Goal: Task Accomplishment & Management: Manage account settings

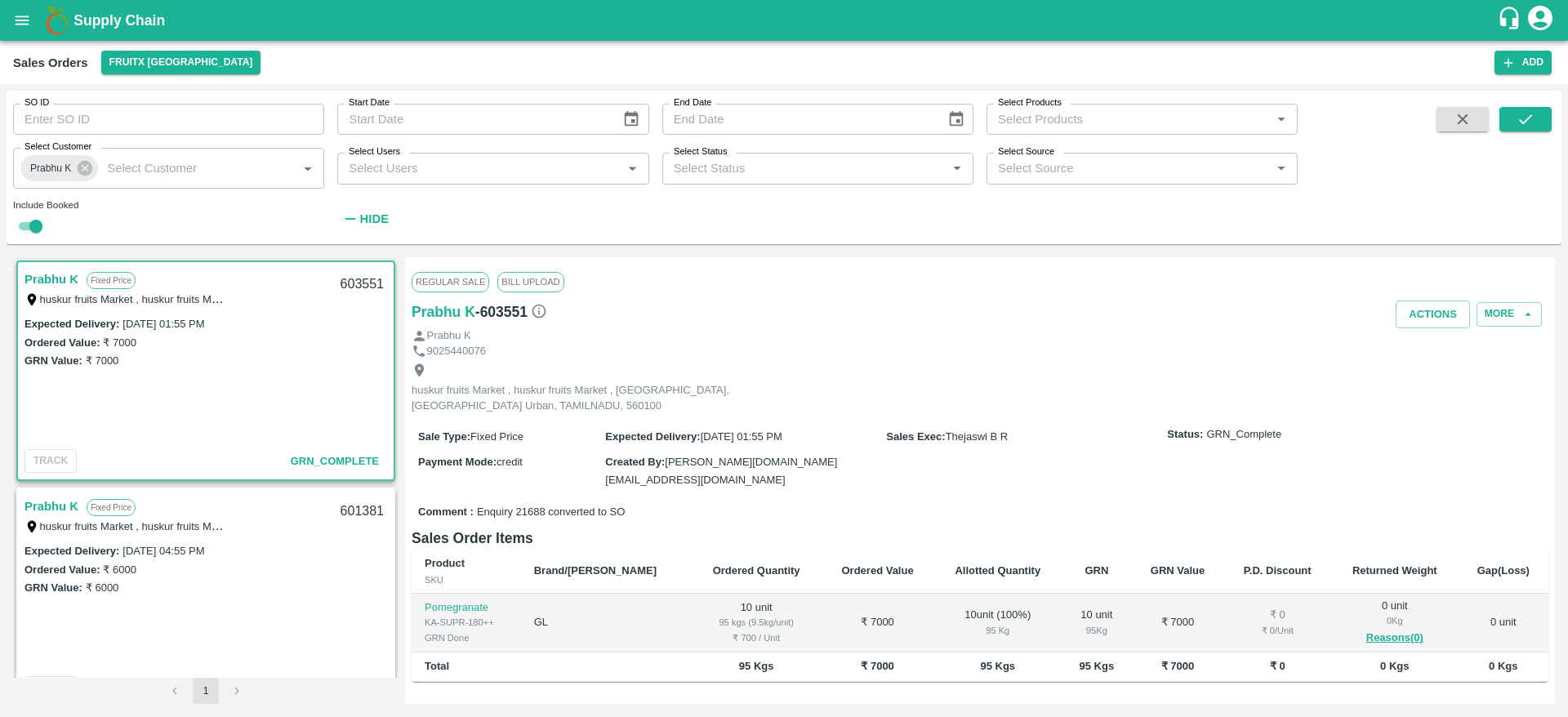
scroll to position [3, 0]
drag, startPoint x: 0, startPoint y: 0, endPoint x: 32, endPoint y: 24, distance: 40.0
click at [32, 24] on button "open drawer" at bounding box center [22, 20] width 38 height 38
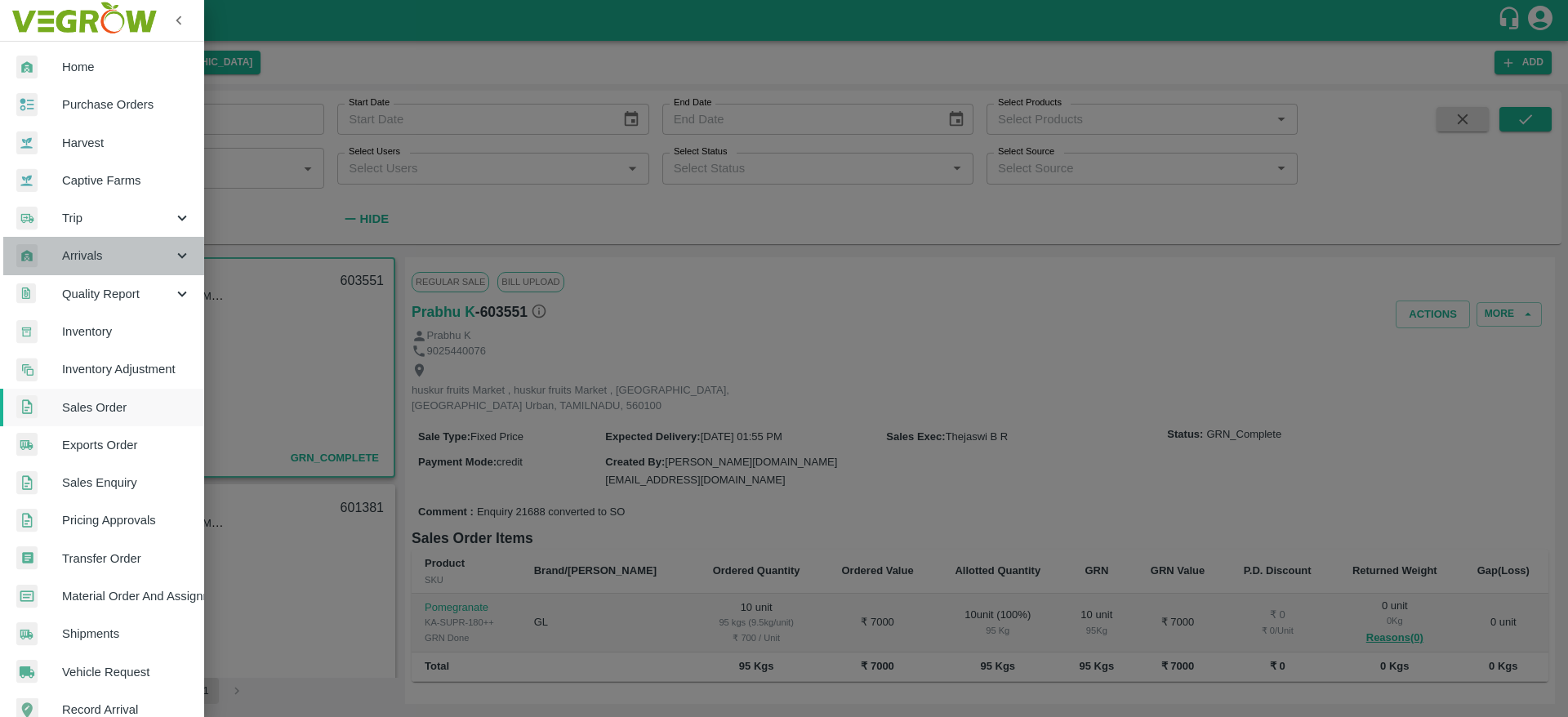
click at [129, 270] on div "Arrivals" at bounding box center [102, 255] width 204 height 38
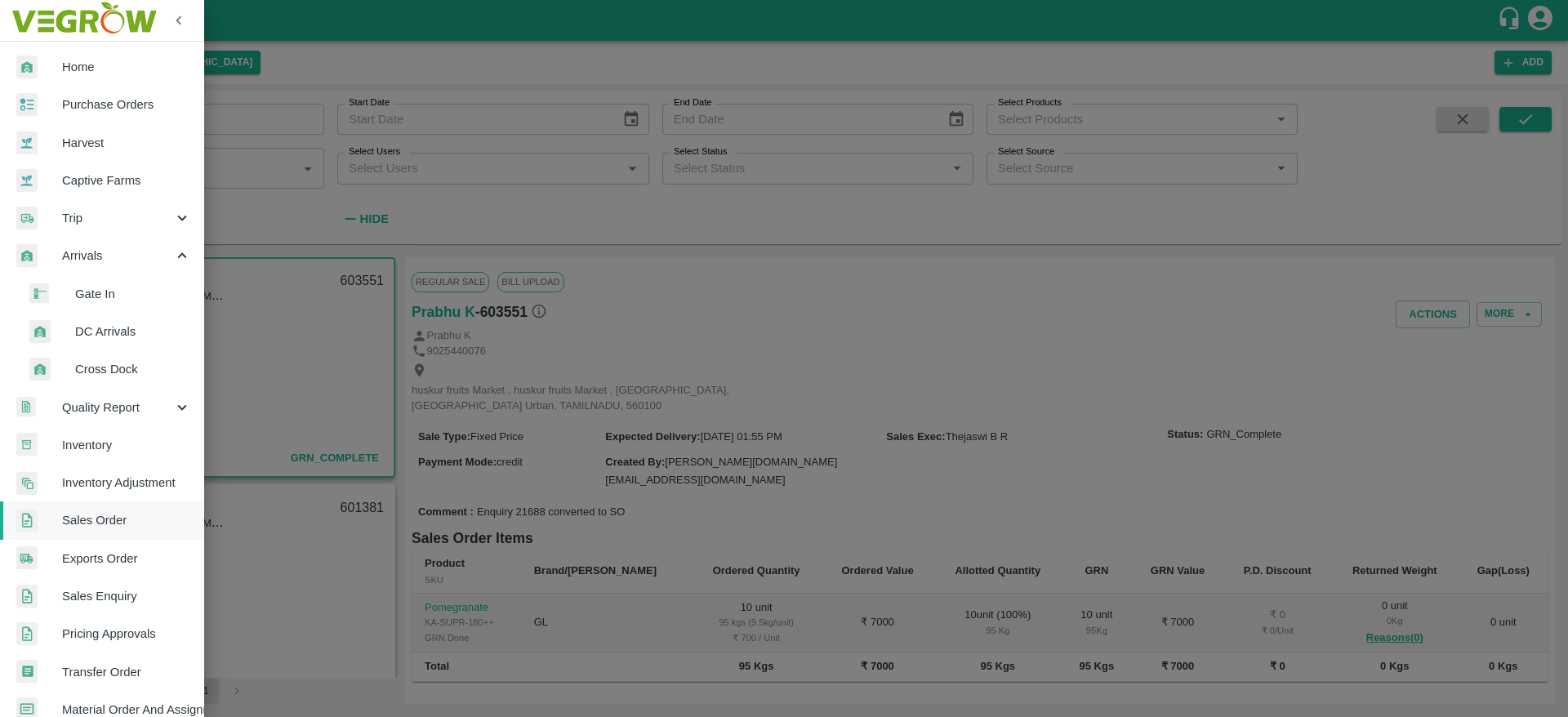
click at [123, 323] on span "DC Arrivals" at bounding box center [133, 331] width 116 height 18
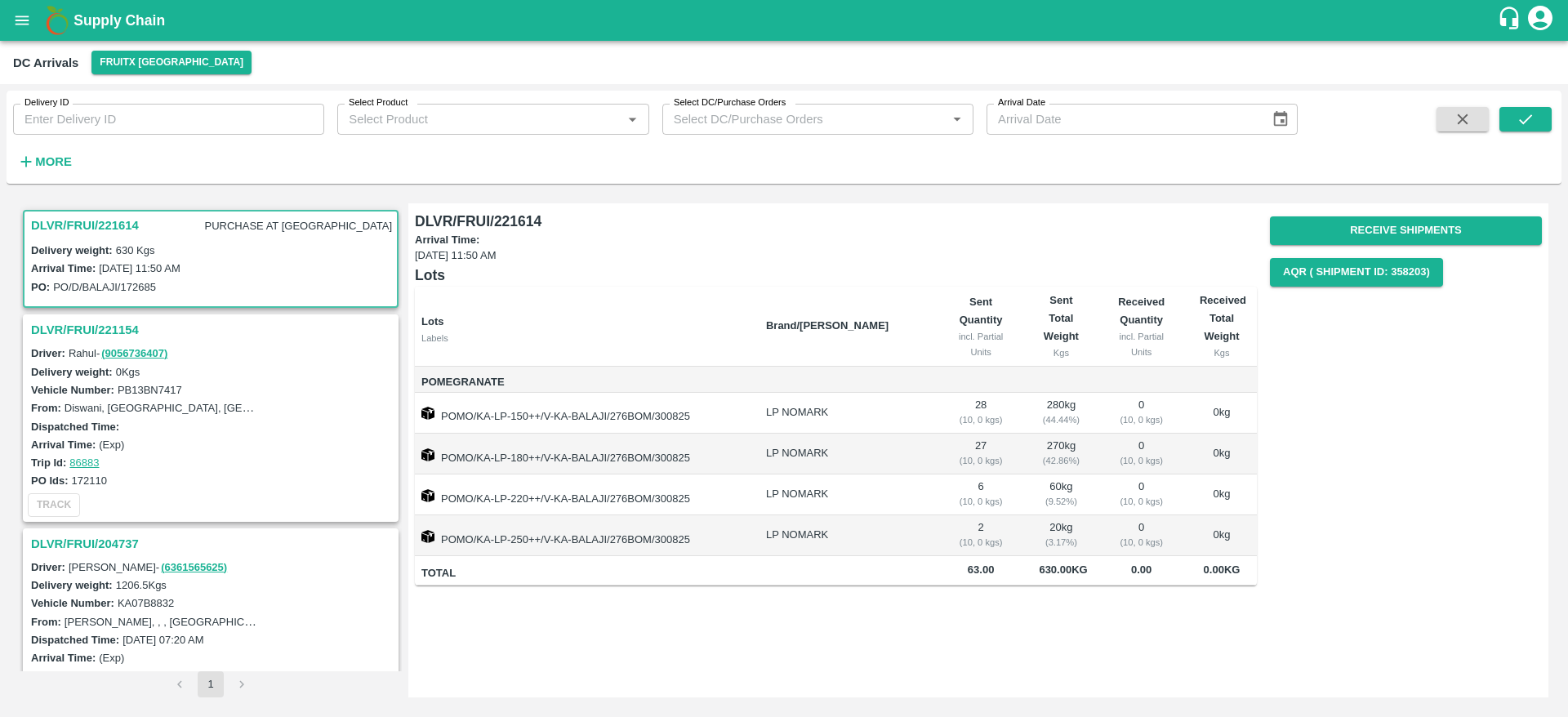
click at [101, 226] on h3 "DLVR/FRUI/221614" at bounding box center [85, 225] width 107 height 21
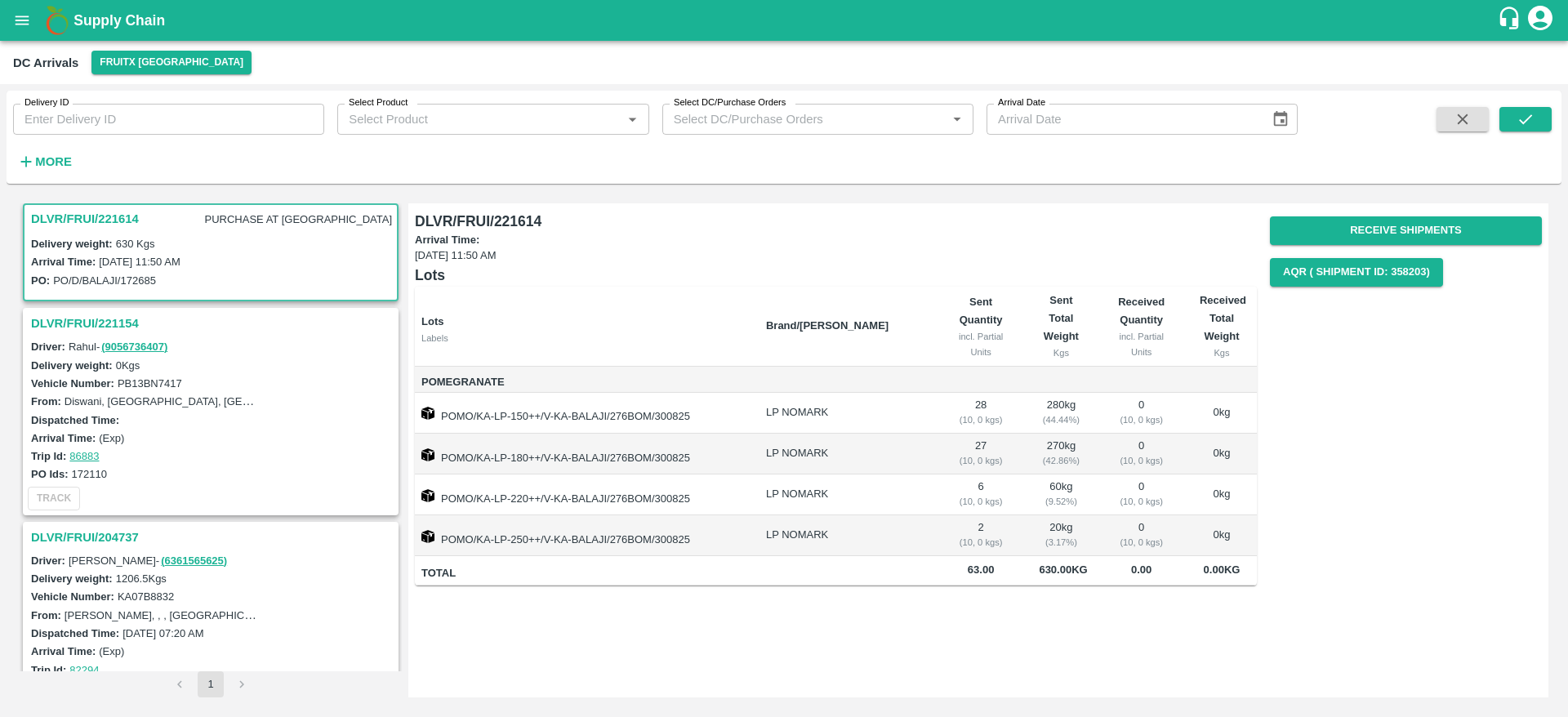
click at [96, 216] on h3 "DLVR/FRUI/221614" at bounding box center [85, 218] width 107 height 21
click at [1403, 232] on button "Receive Shipments" at bounding box center [1406, 231] width 272 height 29
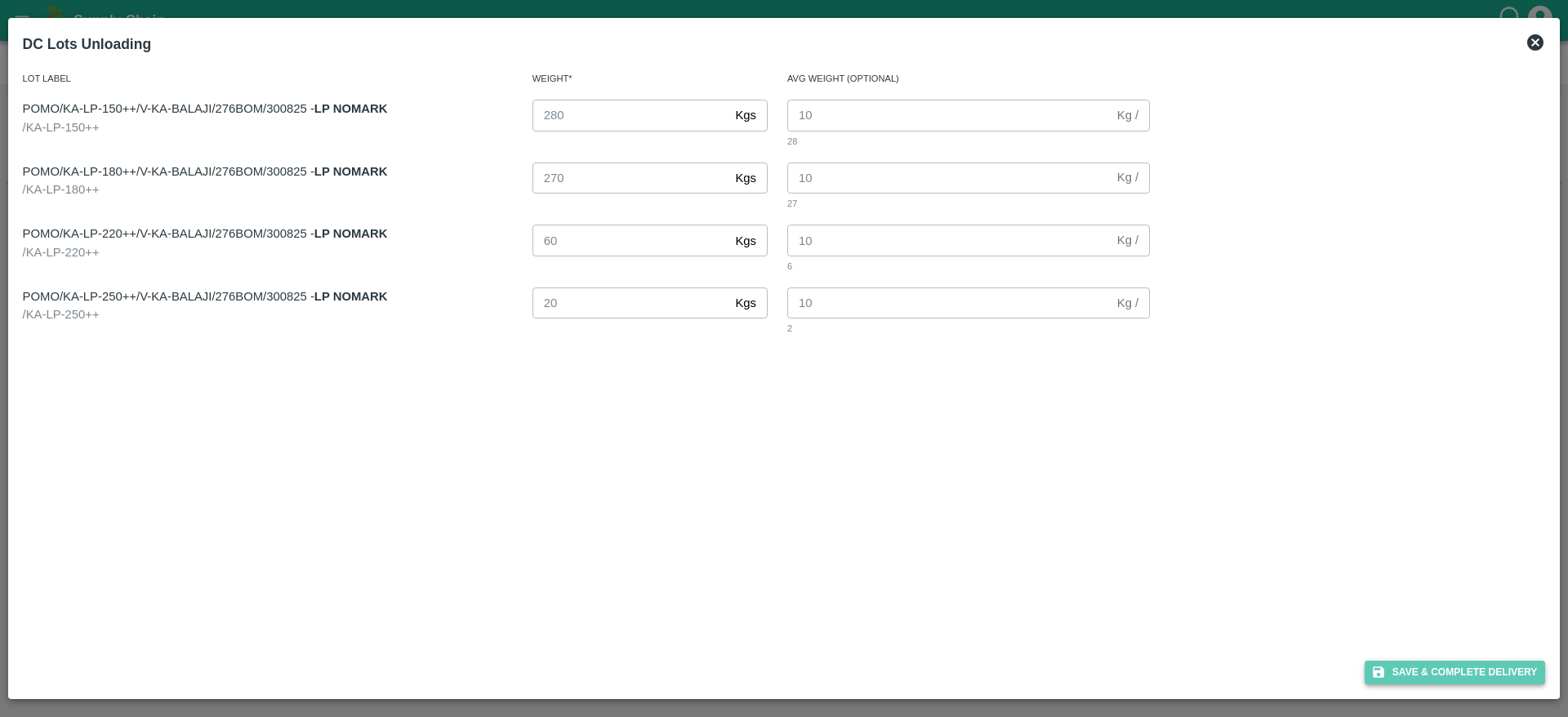
click at [1419, 677] on button "Save & Complete Delivery" at bounding box center [1456, 673] width 181 height 24
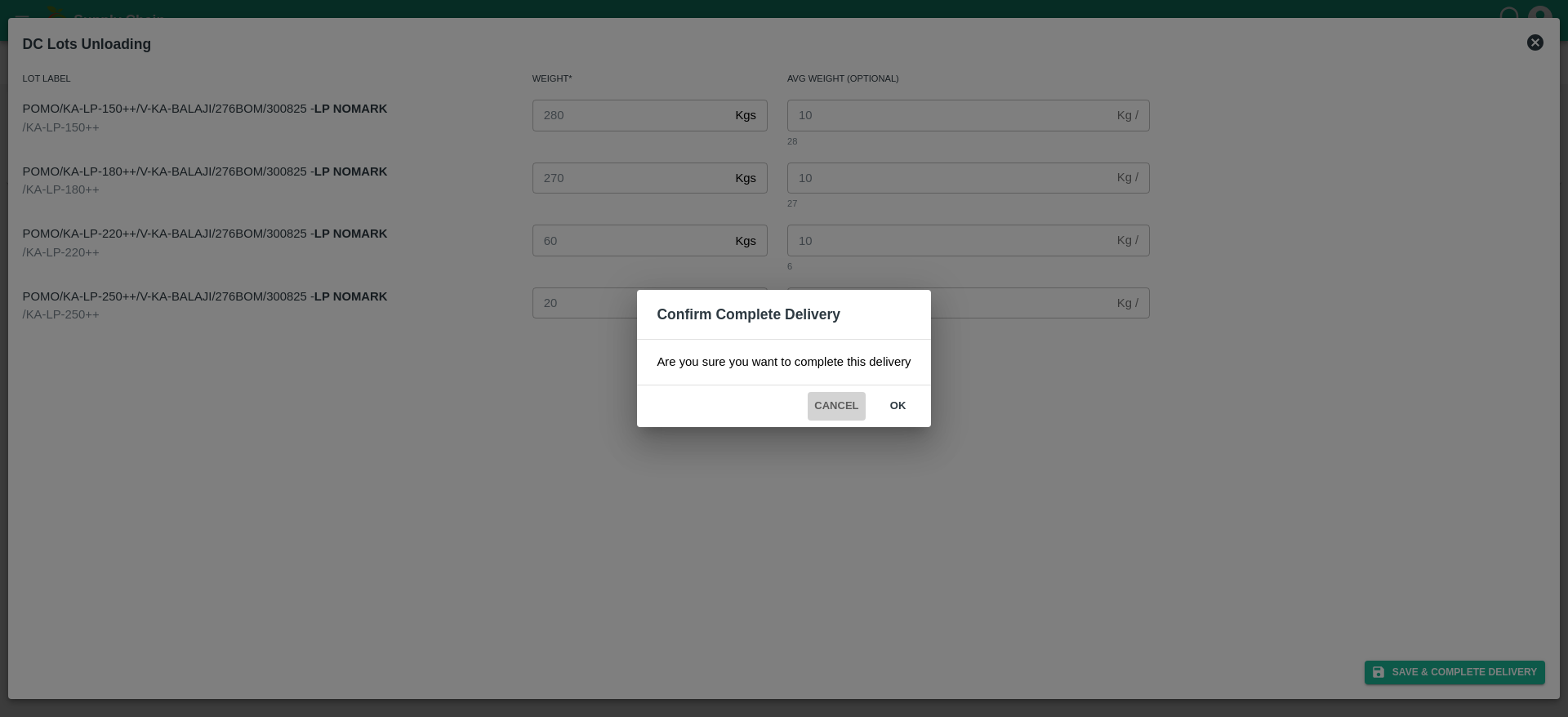
click at [837, 406] on button "Cancel" at bounding box center [836, 406] width 57 height 29
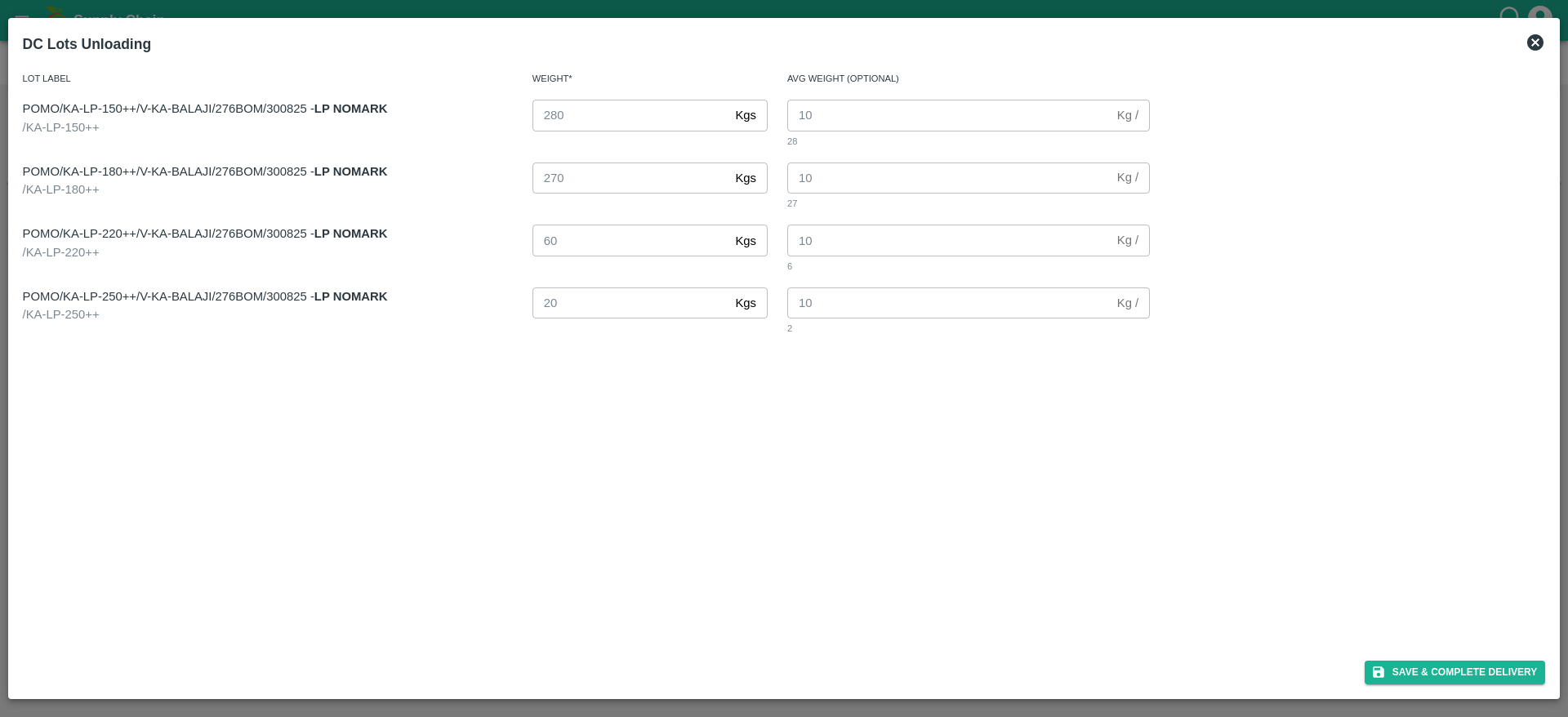
click at [1538, 44] on icon at bounding box center [1534, 42] width 19 height 19
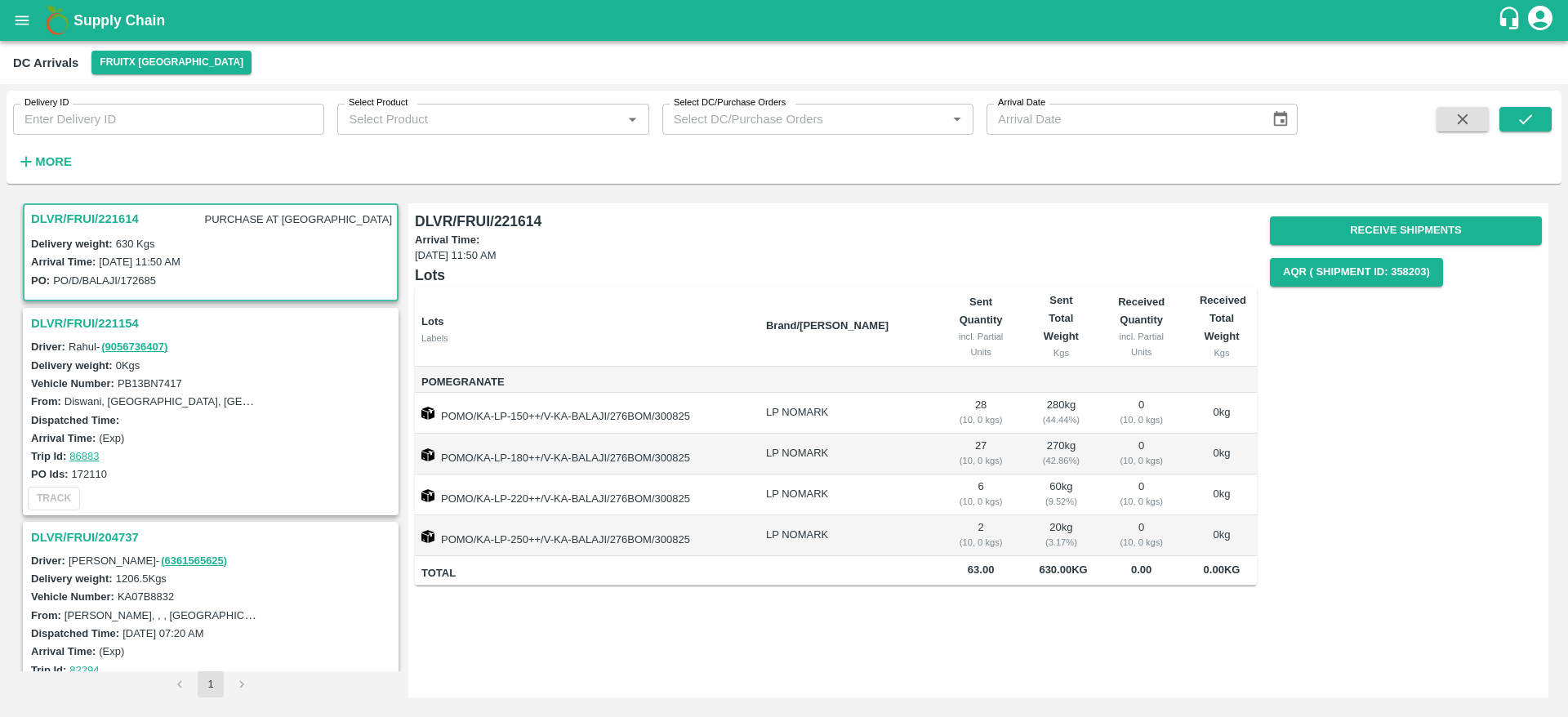
click at [87, 210] on h3 "DLVR/FRUI/221614" at bounding box center [85, 218] width 107 height 21
click at [87, 220] on h3 "DLVR/FRUI/221614" at bounding box center [85, 218] width 107 height 21
click at [106, 217] on h3 "DLVR/FRUI/221614" at bounding box center [85, 218] width 107 height 21
click at [1419, 236] on button "Receive Shipments" at bounding box center [1406, 231] width 272 height 29
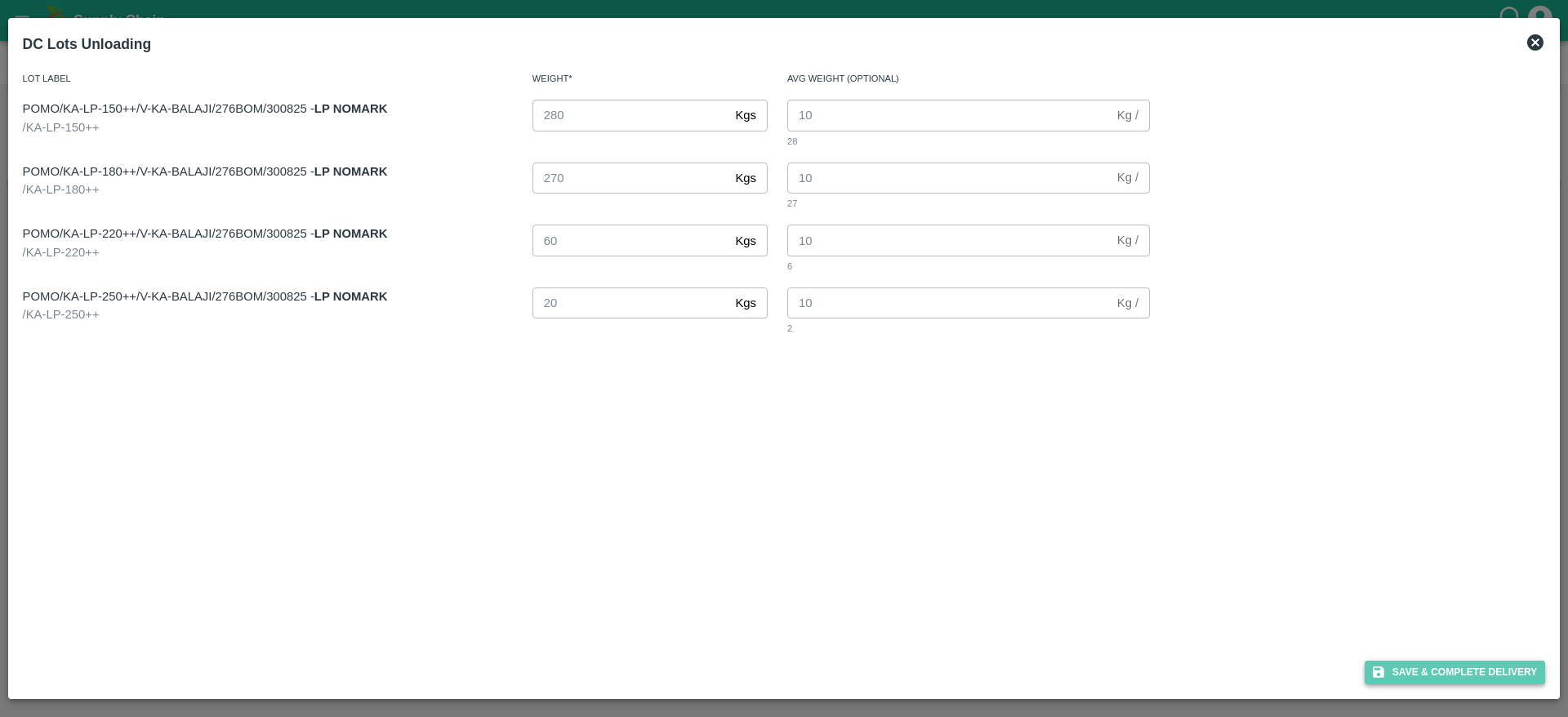
click at [1413, 673] on button "Save & Complete Delivery" at bounding box center [1456, 673] width 181 height 24
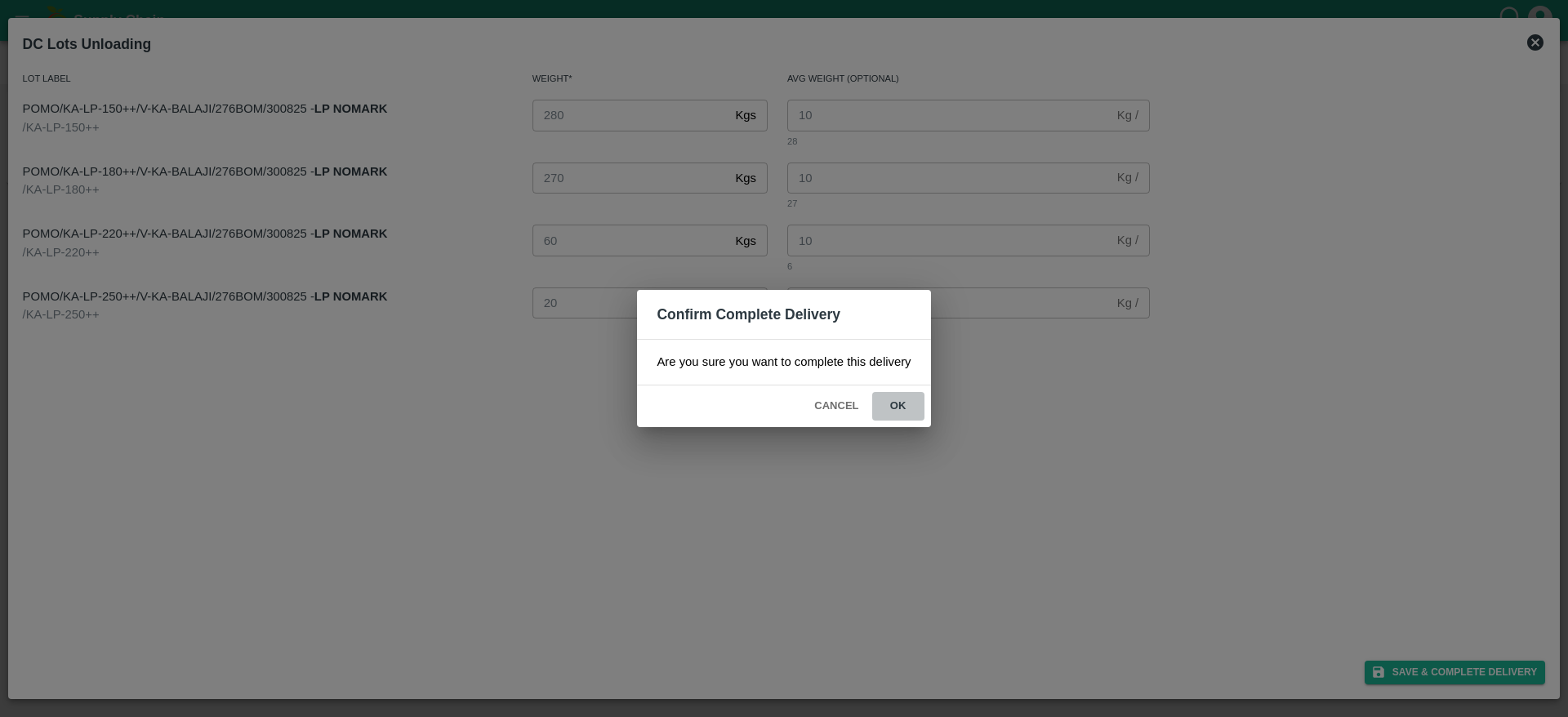
click at [899, 418] on button "ok" at bounding box center [898, 406] width 52 height 29
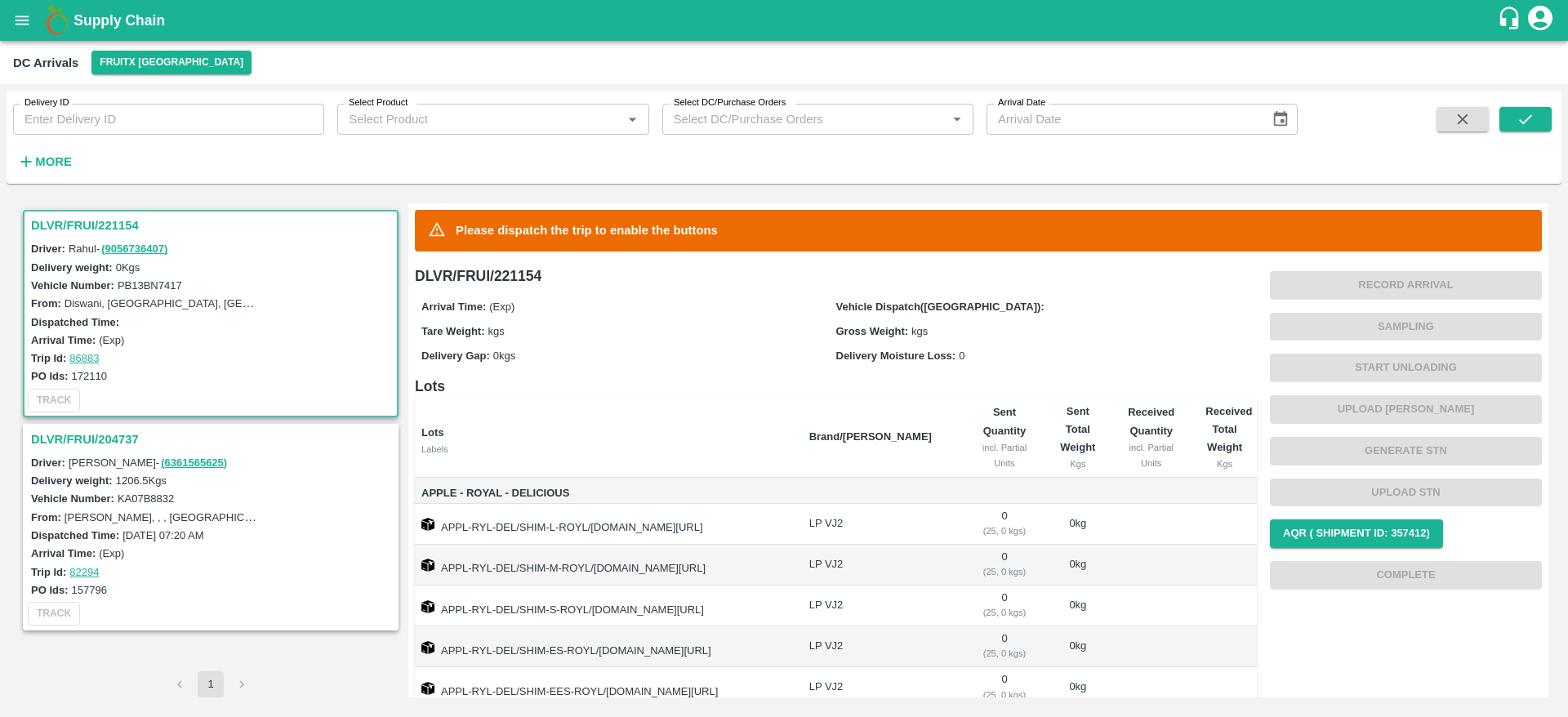
click at [83, 445] on h3 "DLVR/FRUI/204737" at bounding box center [213, 439] width 364 height 21
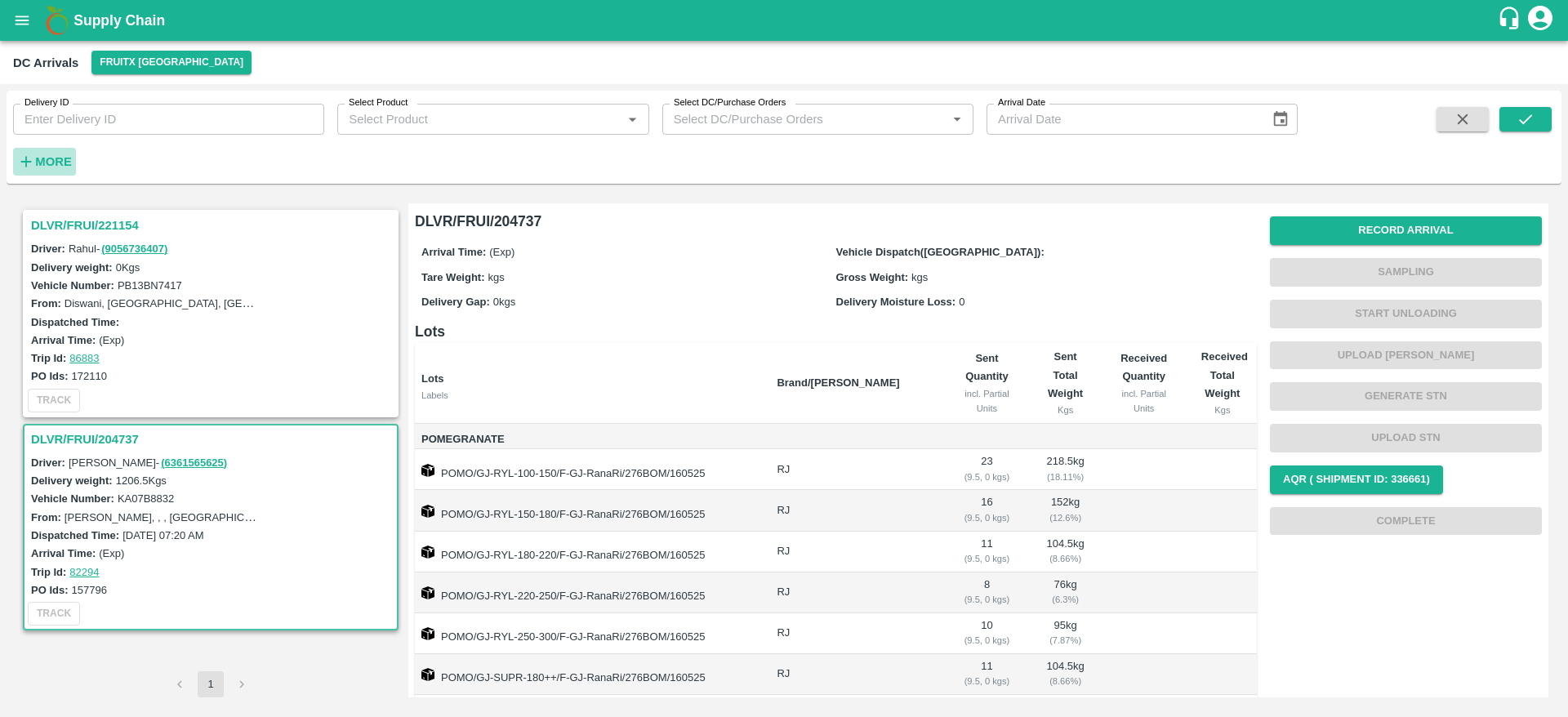
click at [43, 159] on strong "More" at bounding box center [54, 162] width 37 height 13
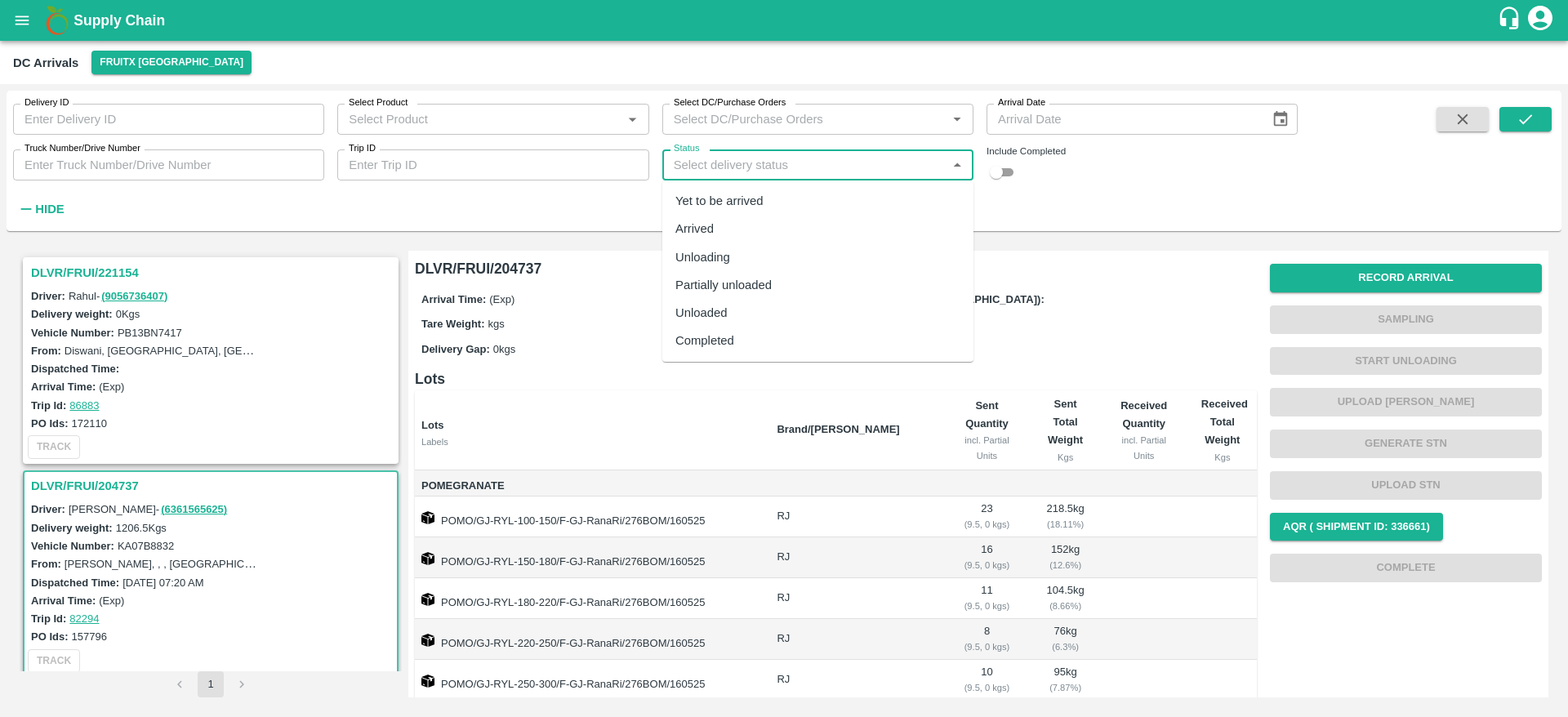
click at [823, 158] on input "Status" at bounding box center [804, 165] width 274 height 21
click at [774, 348] on div "Completed" at bounding box center [818, 340] width 311 height 28
type input "Completed"
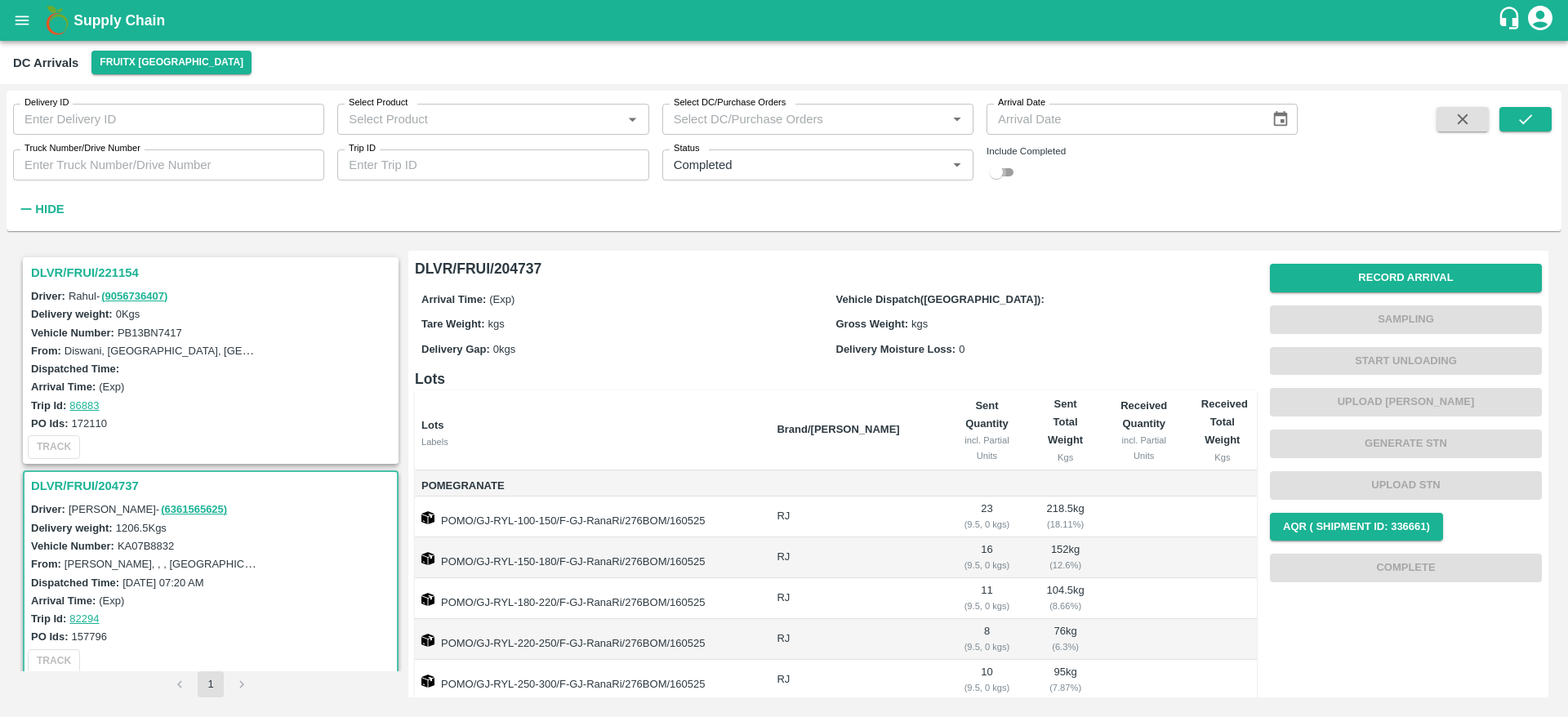
click at [1006, 179] on input "checkbox" at bounding box center [996, 172] width 59 height 19
checkbox input "true"
click at [1537, 119] on button "submit" at bounding box center [1525, 118] width 52 height 24
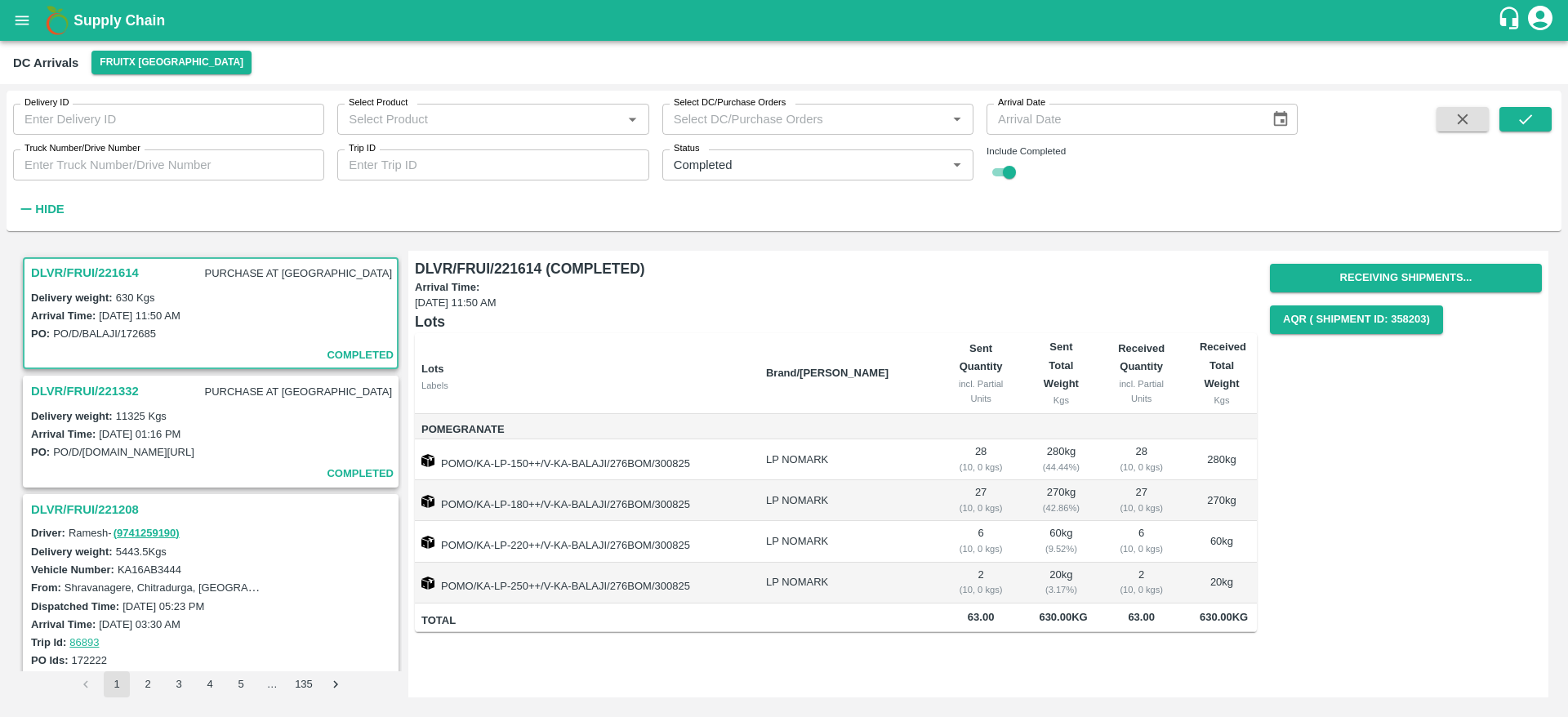
click at [100, 268] on h3 "DLVR/FRUI/221614" at bounding box center [85, 272] width 107 height 21
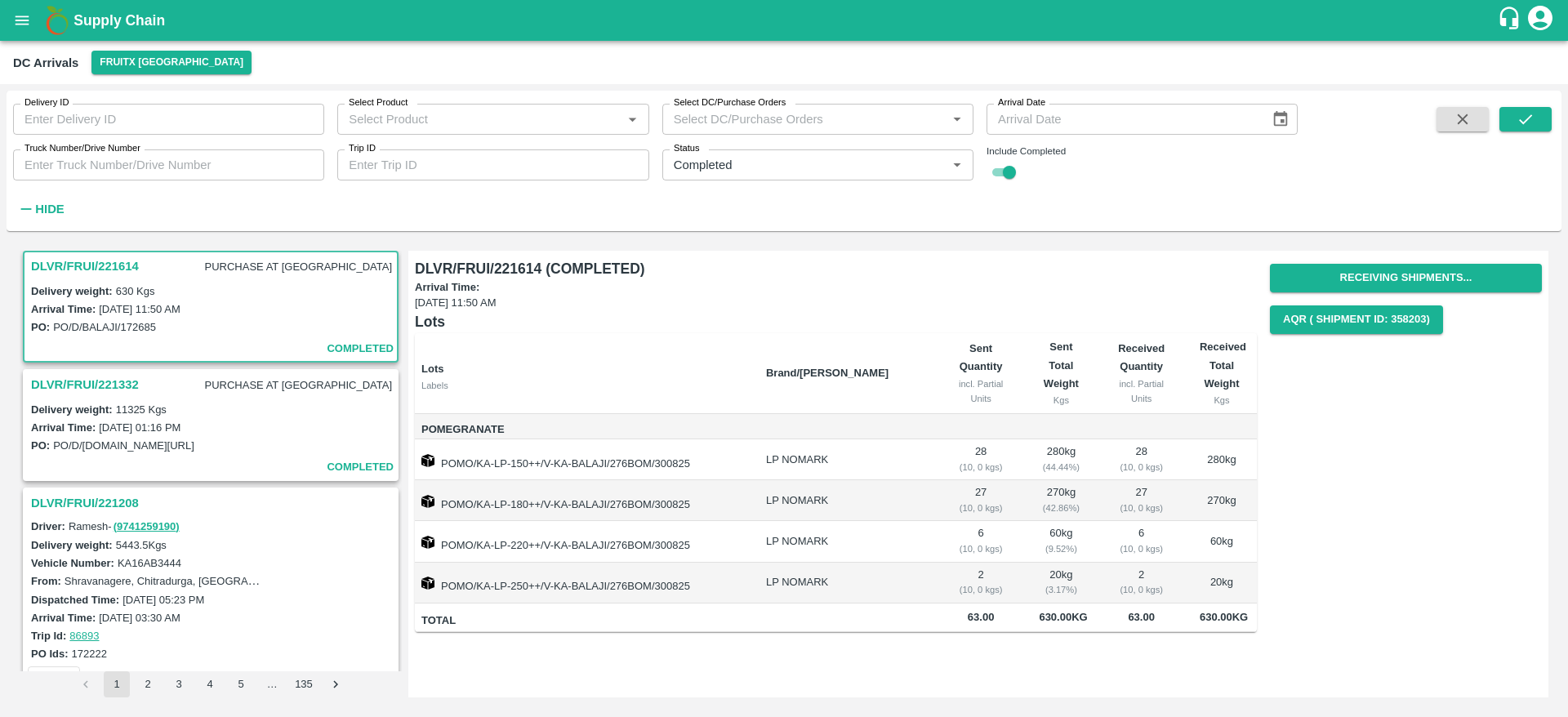
click at [106, 11] on h1 "Supply Chain" at bounding box center [786, 20] width 1424 height 23
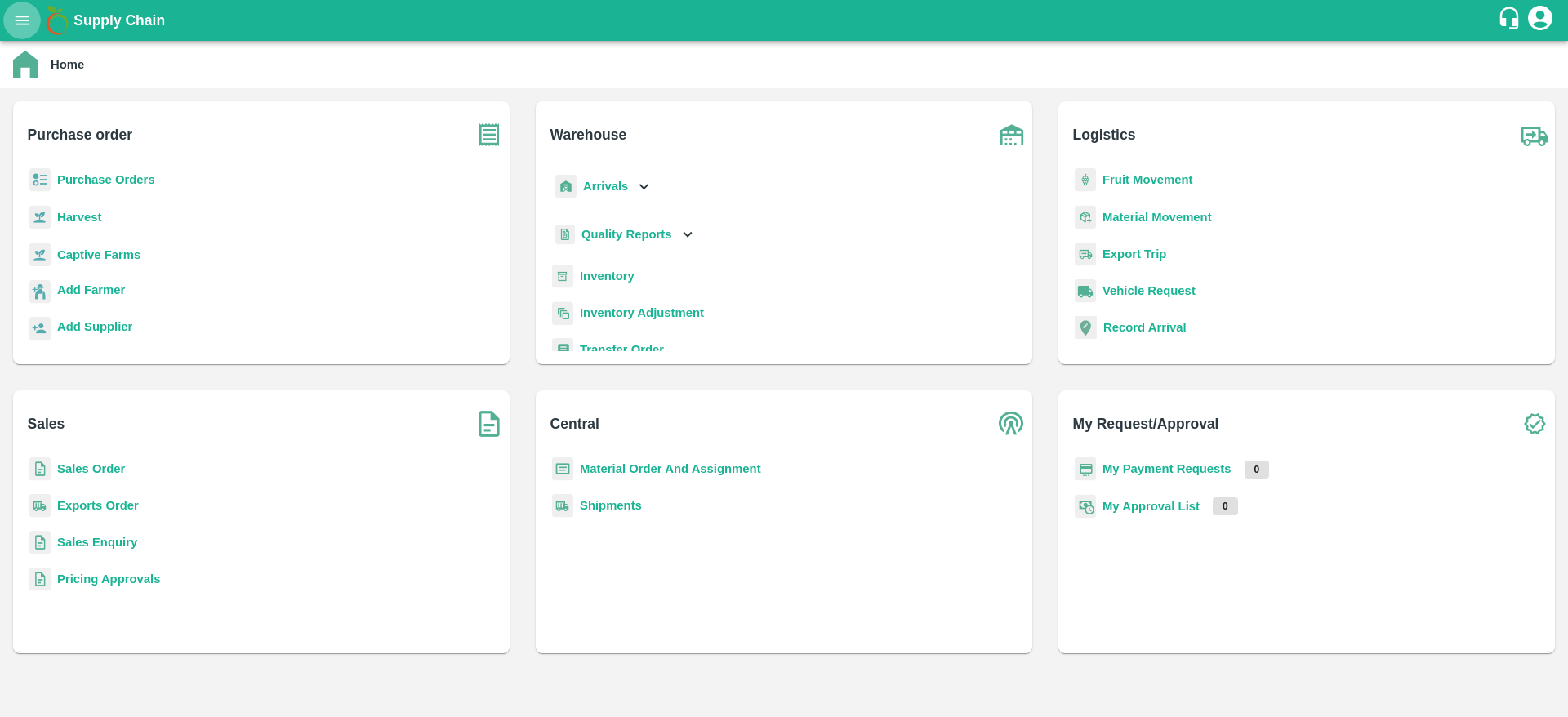
click at [36, 15] on button "open drawer" at bounding box center [22, 20] width 38 height 38
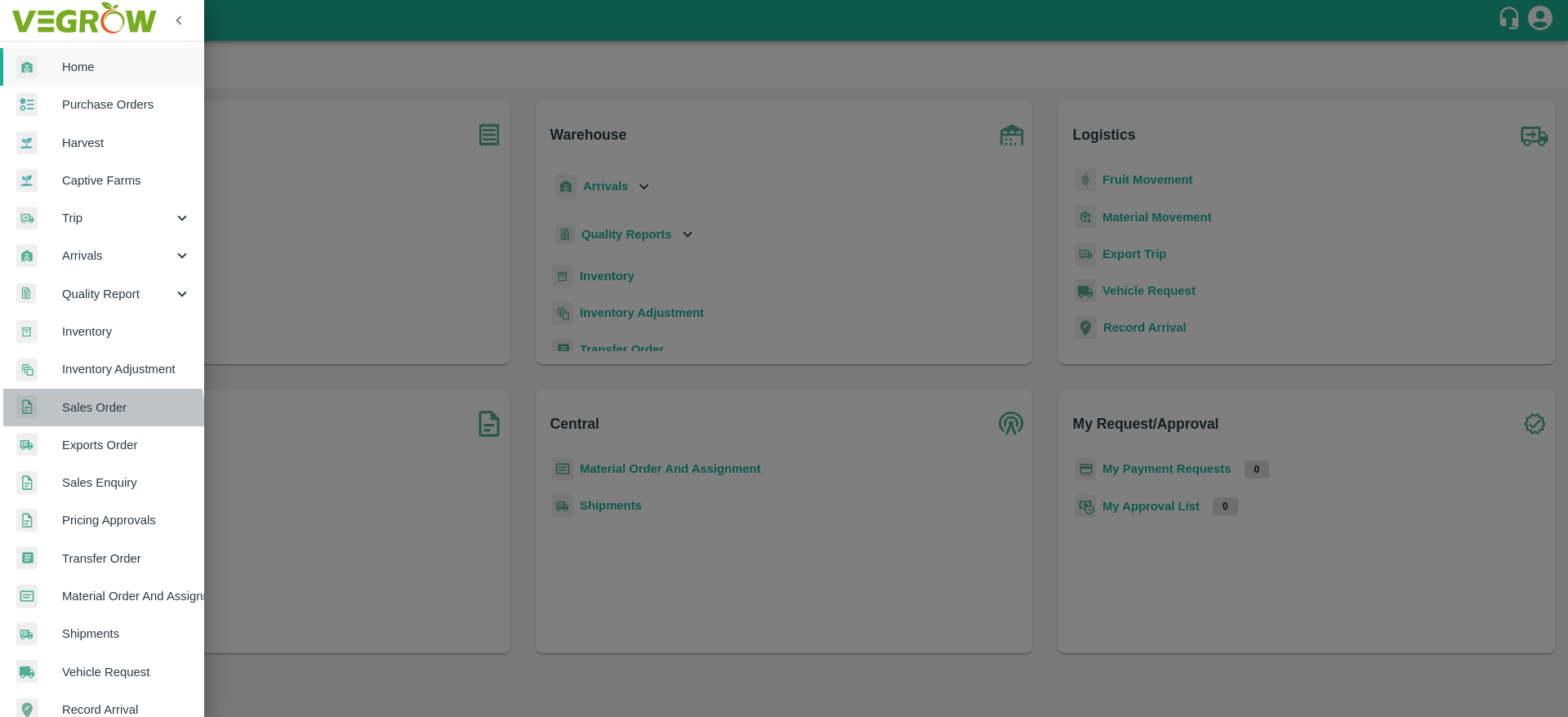
click at [73, 416] on link "Sales Order" at bounding box center [102, 407] width 204 height 38
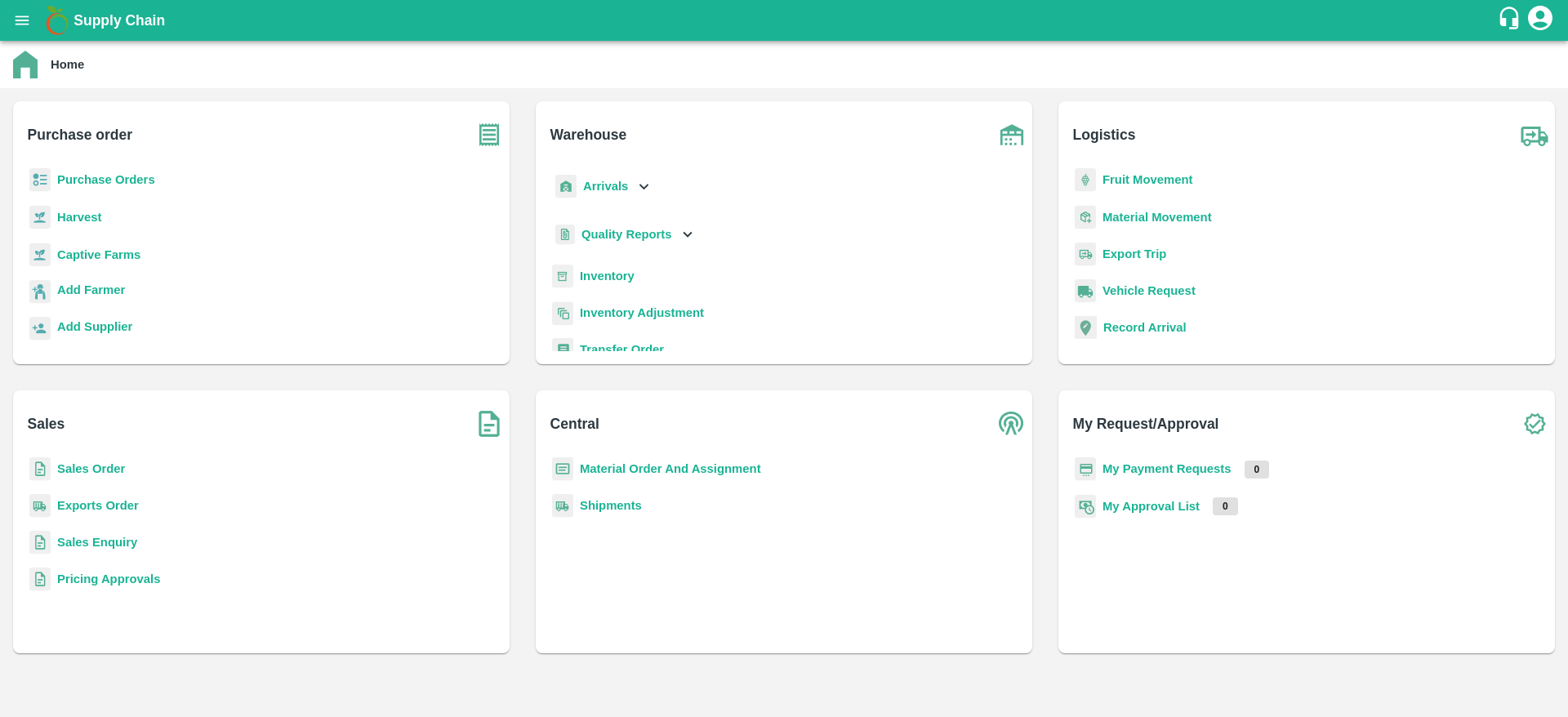
click at [84, 468] on b "Sales Order" at bounding box center [91, 469] width 68 height 13
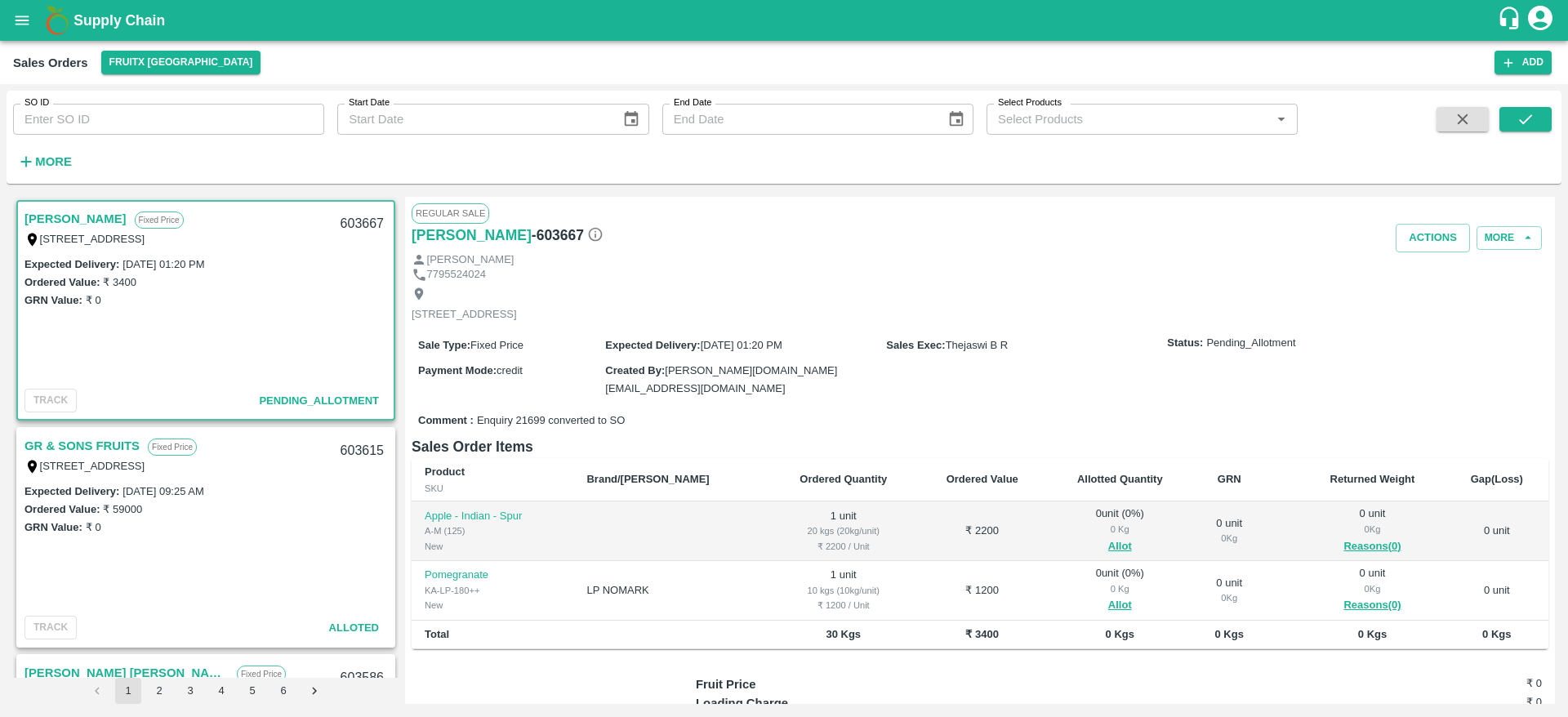
click at [48, 208] on link "[PERSON_NAME]" at bounding box center [76, 218] width 102 height 21
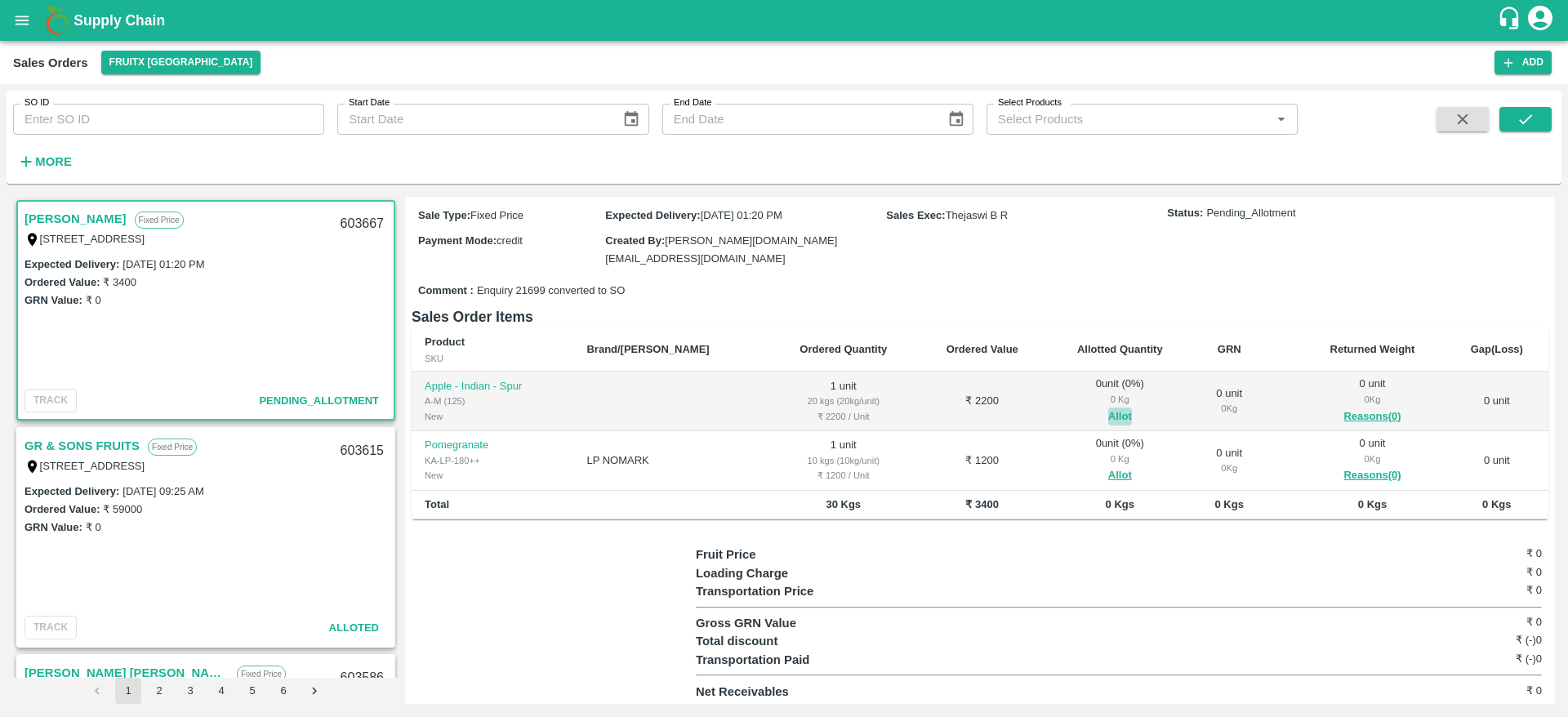
click at [1108, 411] on button "Allot" at bounding box center [1120, 417] width 24 height 18
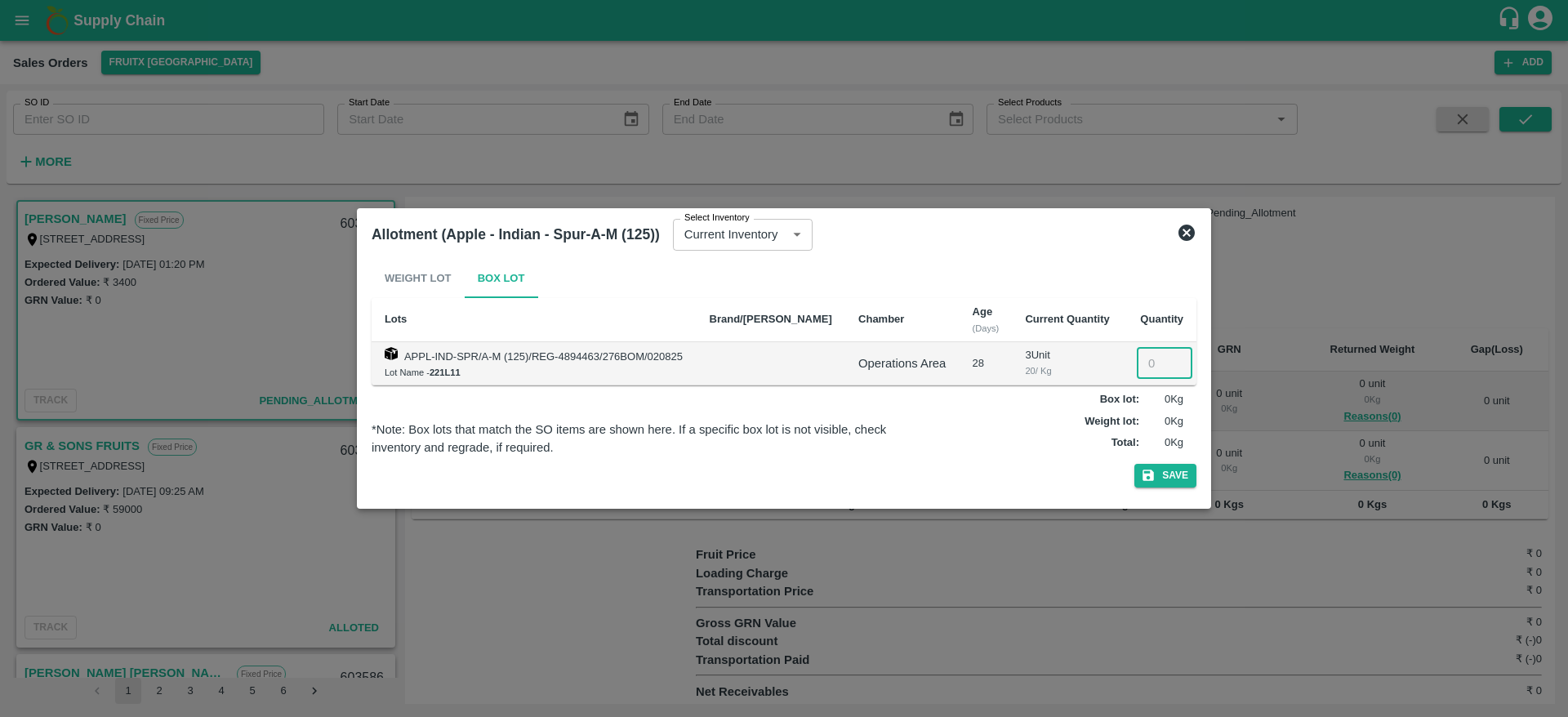
click at [1142, 358] on input "number" at bounding box center [1164, 363] width 55 height 31
type input "1"
click at [1153, 471] on icon "button" at bounding box center [1148, 476] width 12 height 12
click at [1176, 470] on button "Save" at bounding box center [1165, 476] width 62 height 24
click at [1183, 235] on icon at bounding box center [1186, 233] width 16 height 16
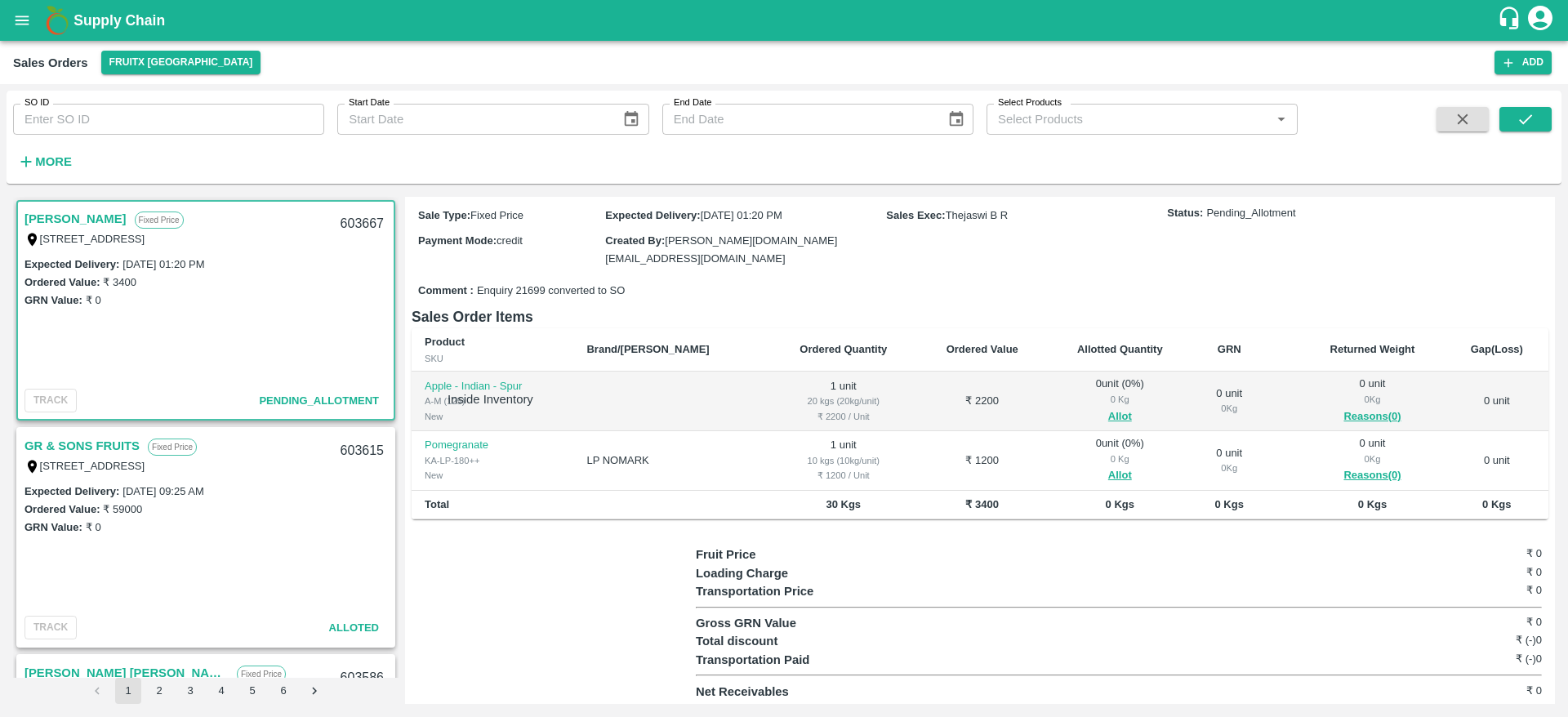
scroll to position [0, 0]
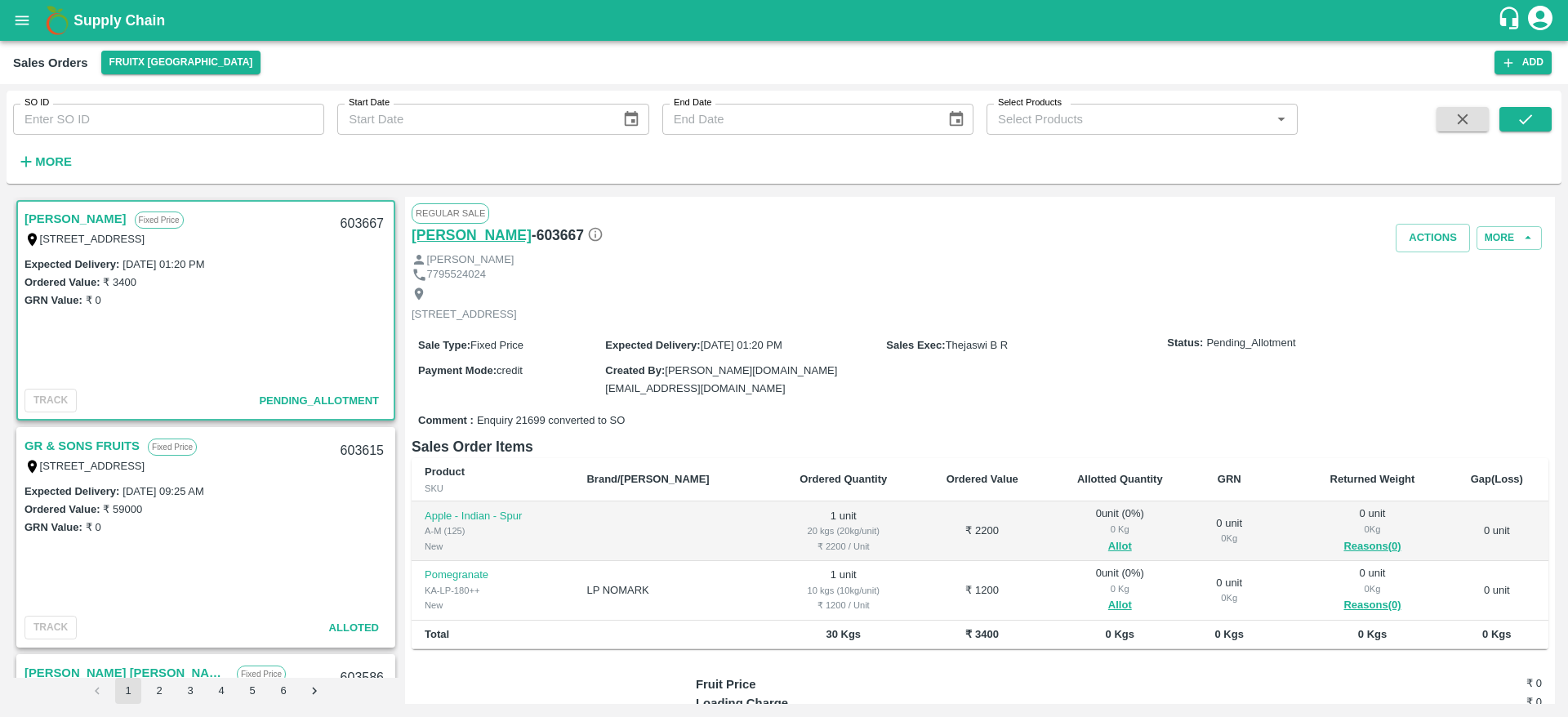
click at [443, 229] on h6 "[PERSON_NAME]" at bounding box center [471, 235] width 120 height 23
click at [463, 239] on h6 "[PERSON_NAME]" at bounding box center [471, 235] width 120 height 23
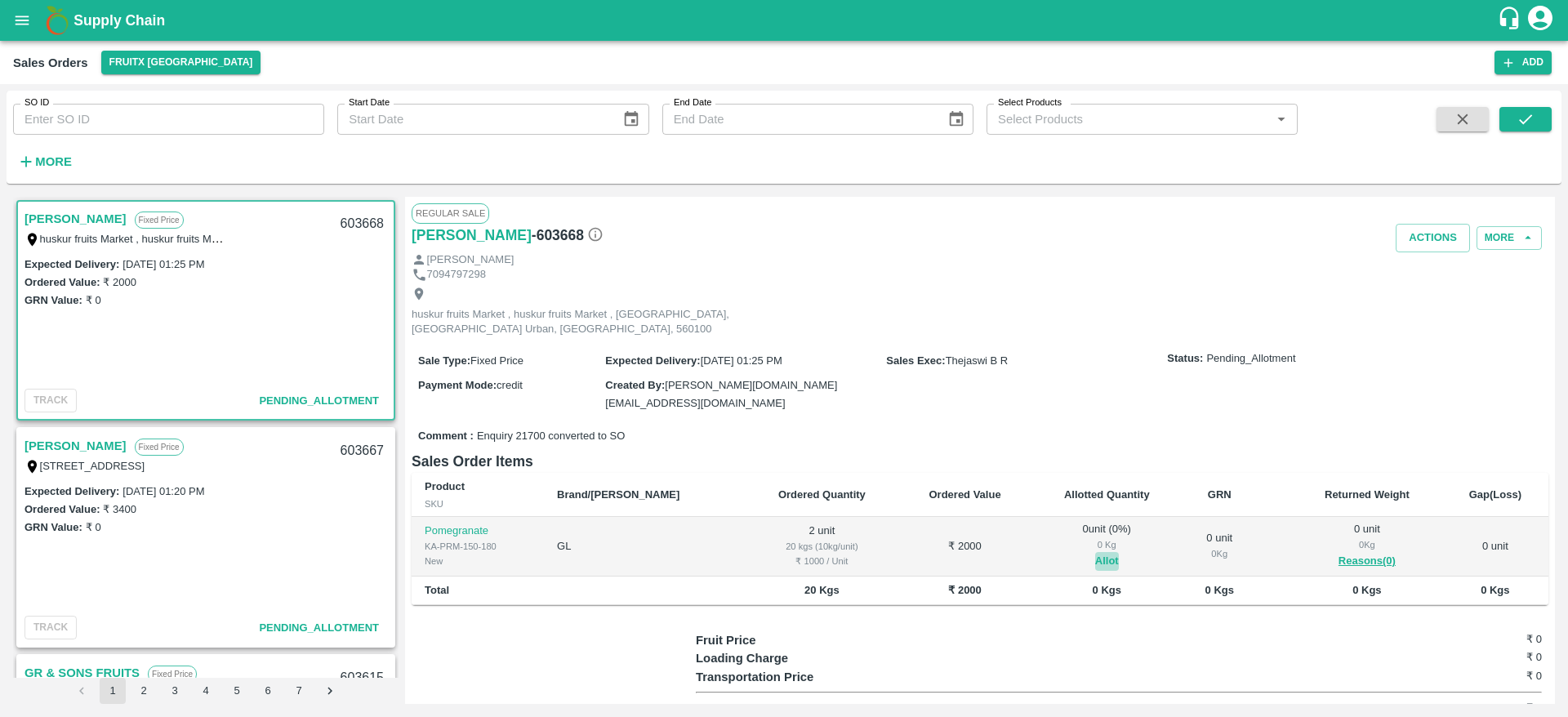
click at [1095, 552] on button "Allot" at bounding box center [1107, 562] width 24 height 18
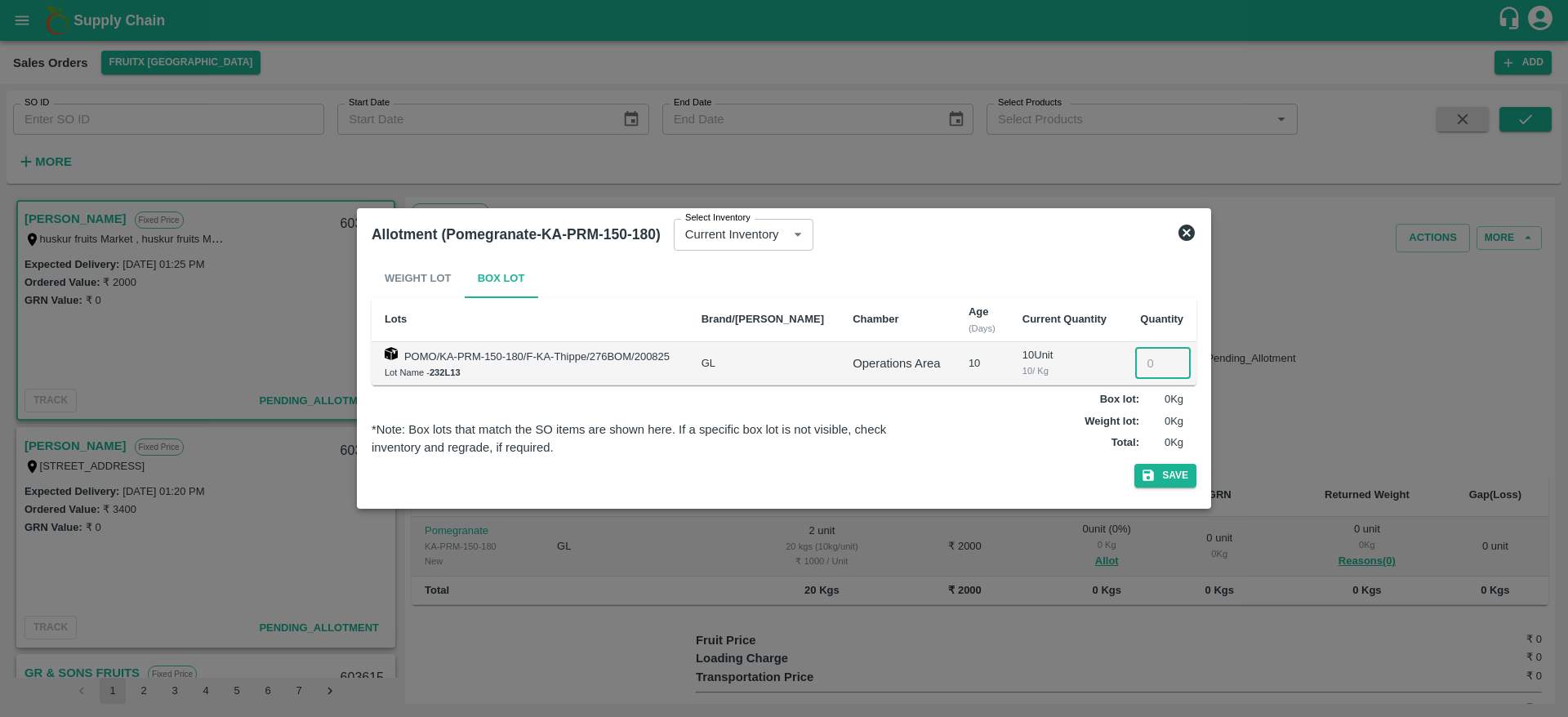
click at [1150, 365] on input "number" at bounding box center [1163, 363] width 55 height 31
type input "2"
click at [1177, 479] on button "Save" at bounding box center [1165, 476] width 62 height 24
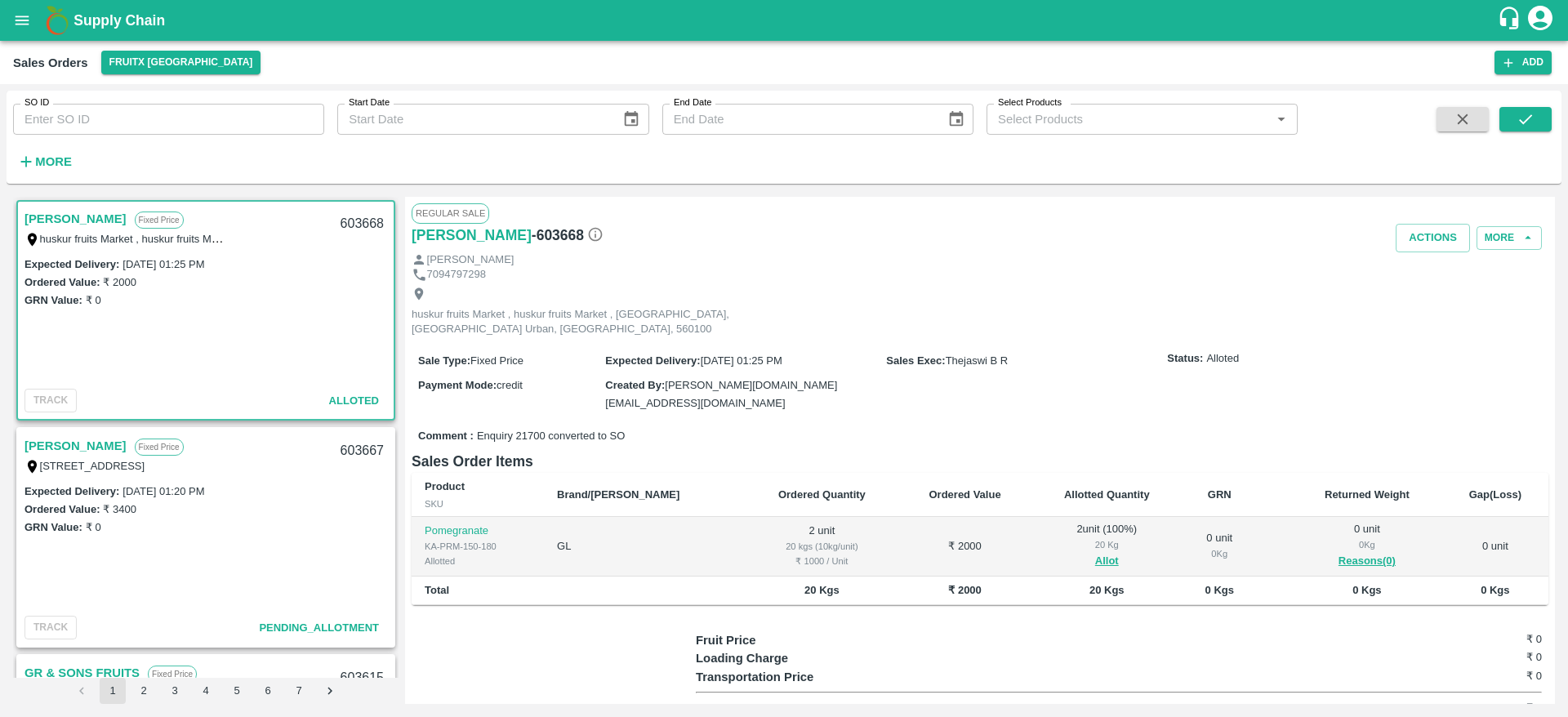
click at [358, 218] on div "603668" at bounding box center [362, 224] width 63 height 39
copy div "603668"
click at [1420, 230] on button "Actions" at bounding box center [1433, 238] width 75 height 29
click at [1418, 291] on li "Deliver" at bounding box center [1468, 301] width 172 height 28
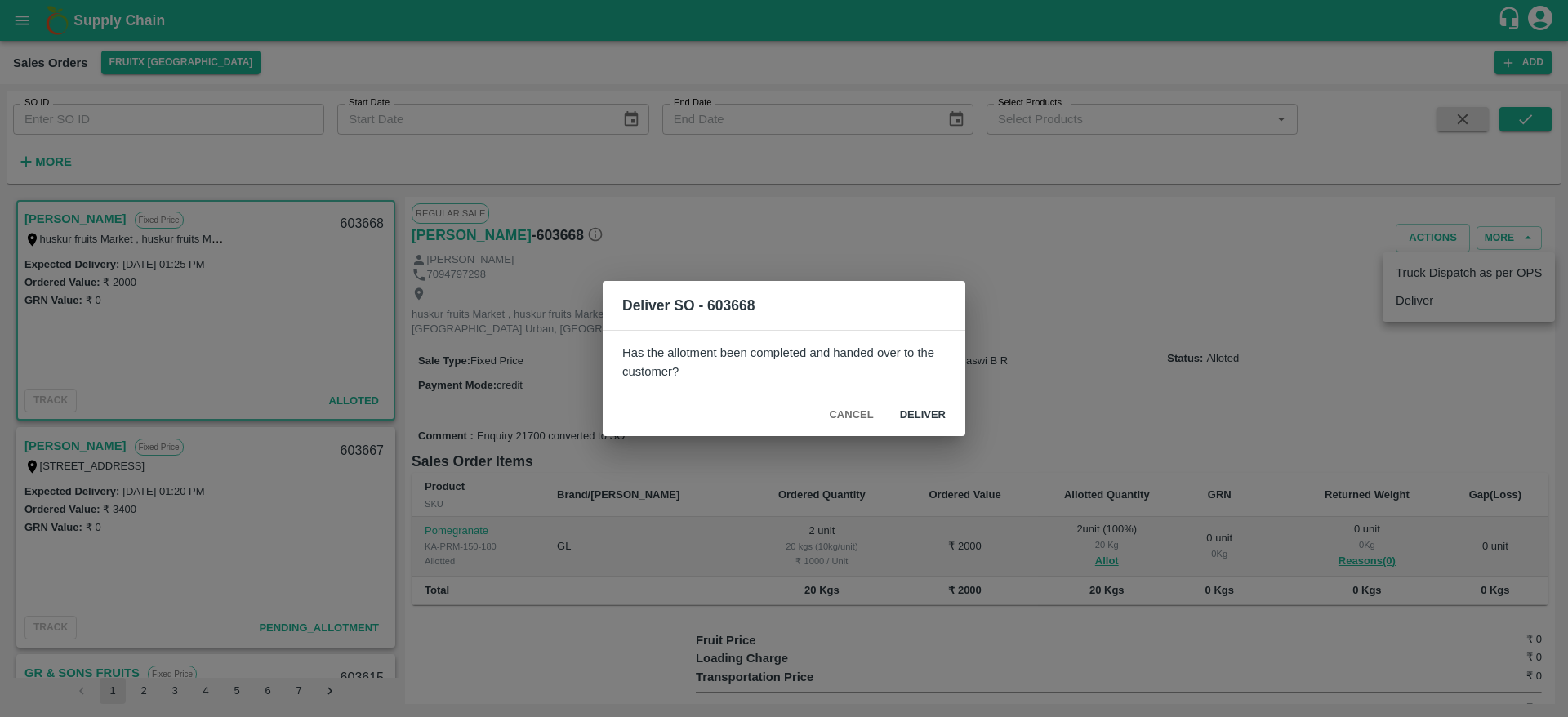
click at [923, 397] on div "Cancel Deliver" at bounding box center [784, 416] width 363 height 42
click at [921, 411] on button "Deliver" at bounding box center [923, 416] width 72 height 29
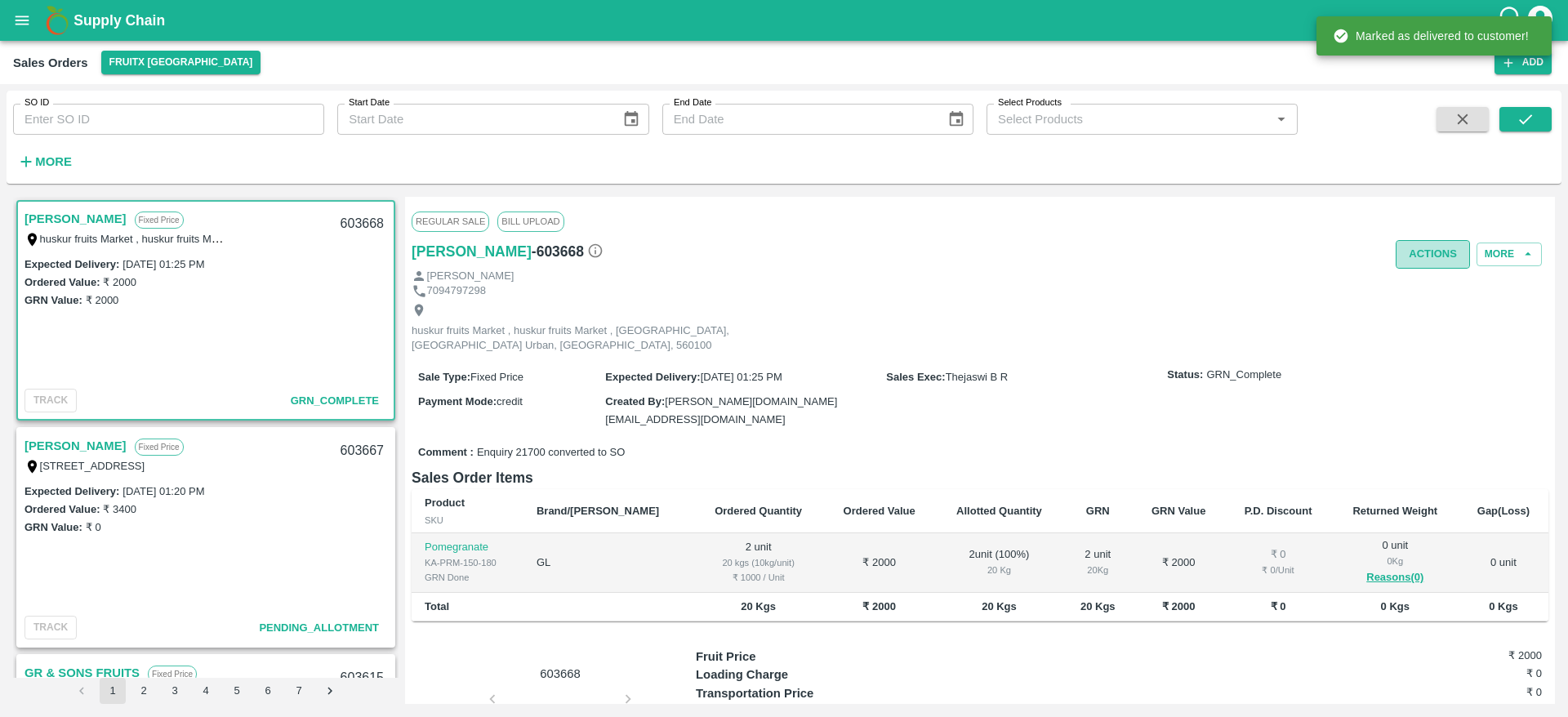
click at [1419, 266] on button "Actions" at bounding box center [1433, 254] width 75 height 29
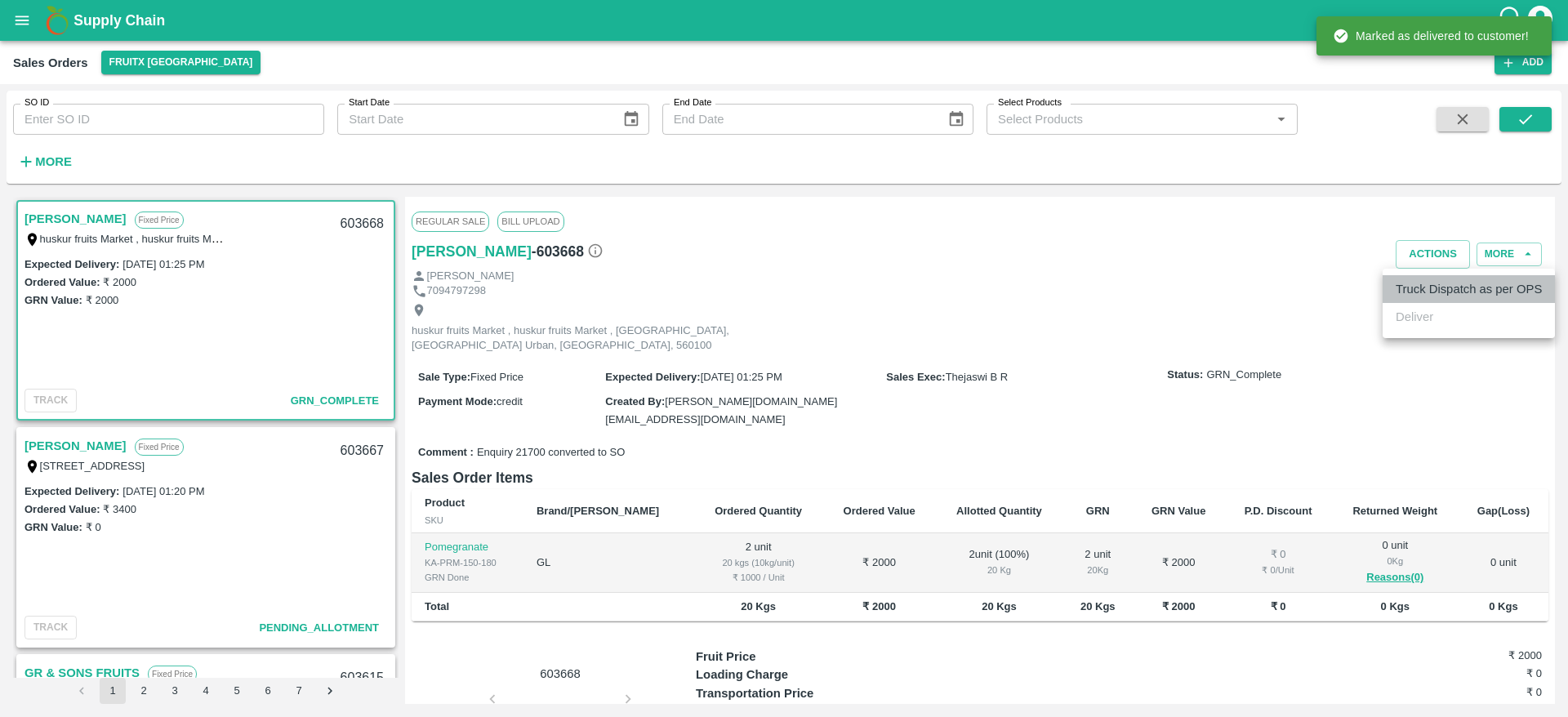
click at [1434, 285] on li "Truck Dispatch as per OPS" at bounding box center [1468, 289] width 172 height 28
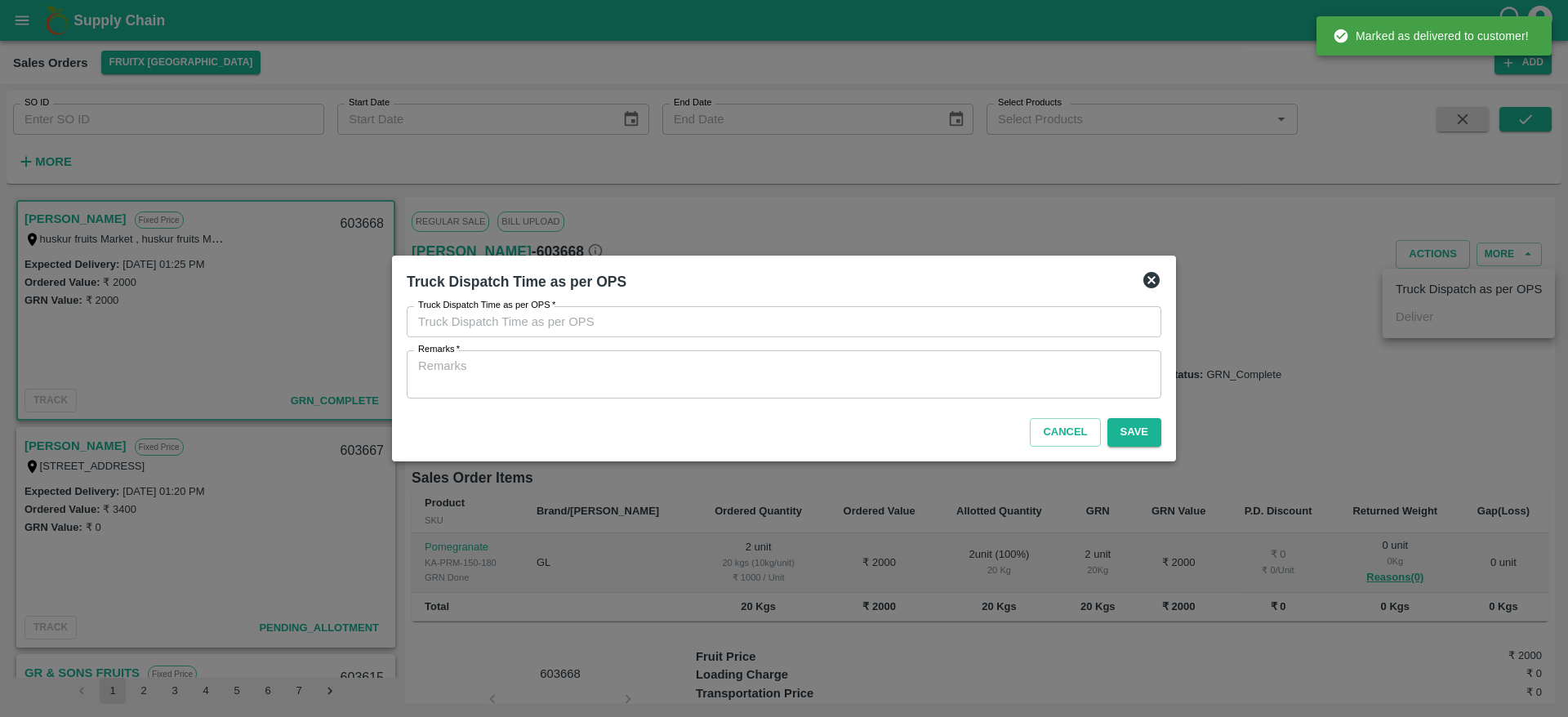
type input "30/08/2025 01:12 PM"
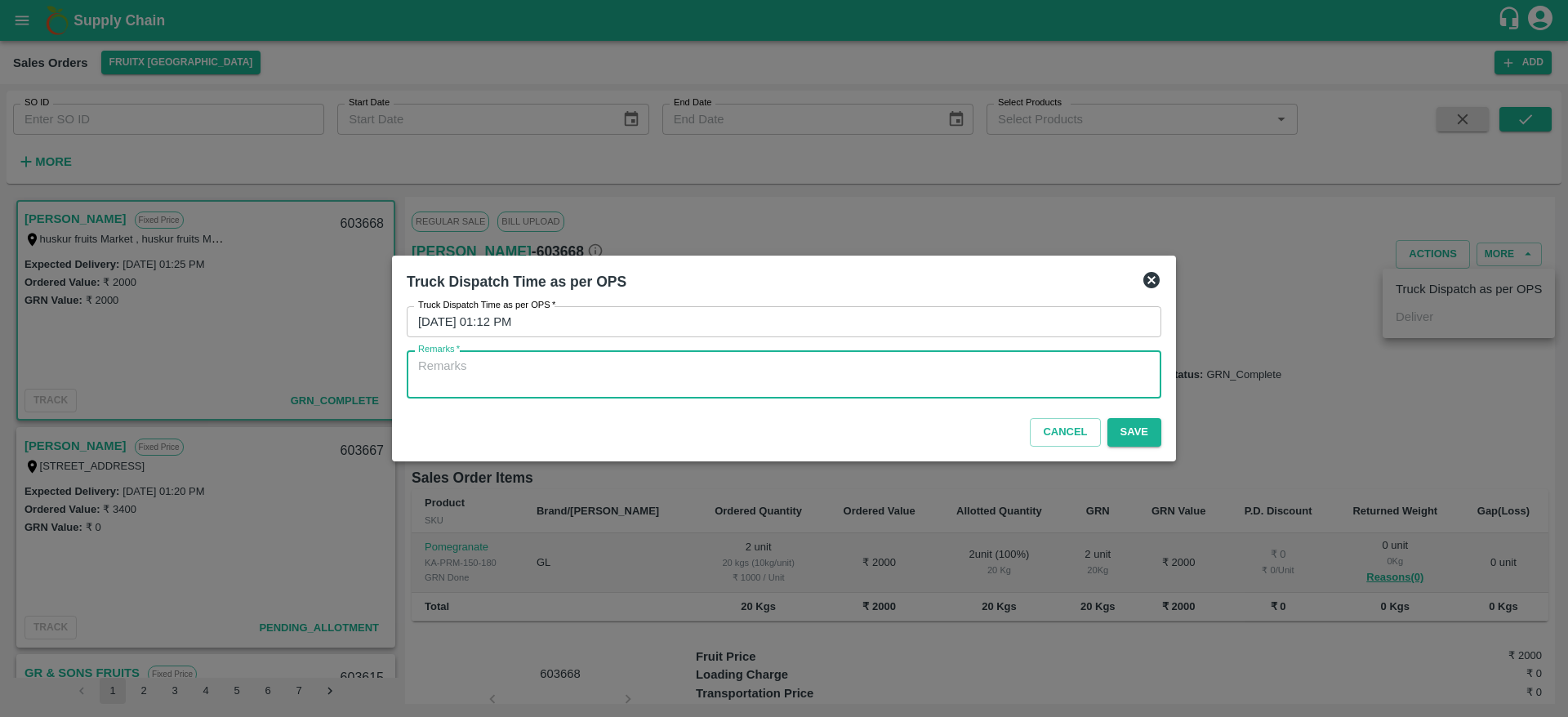
click at [992, 377] on textarea "Remarks   *" at bounding box center [784, 374] width 732 height 34
type textarea "OTD"
click at [1131, 425] on button "Save" at bounding box center [1134, 432] width 54 height 29
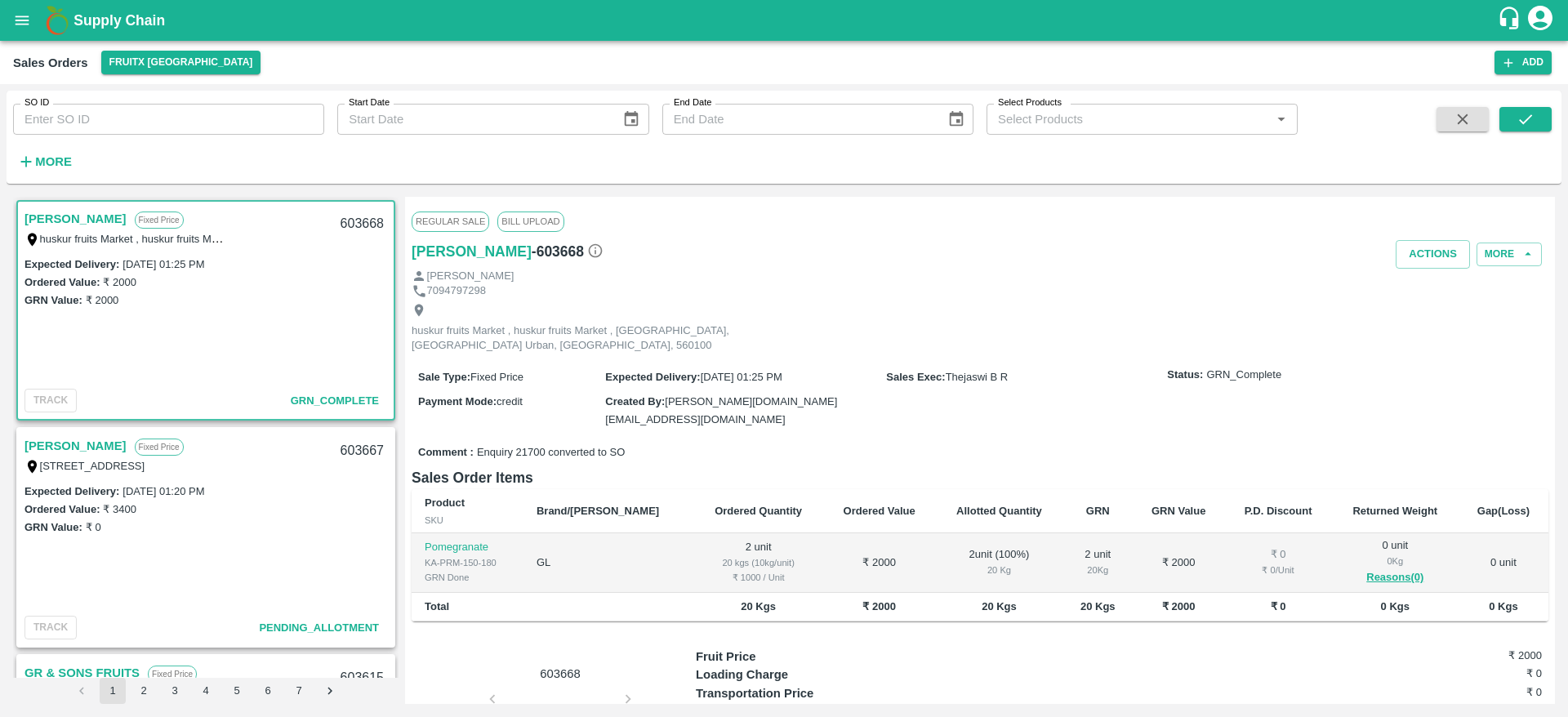
click at [39, 441] on link "[PERSON_NAME]" at bounding box center [76, 446] width 102 height 21
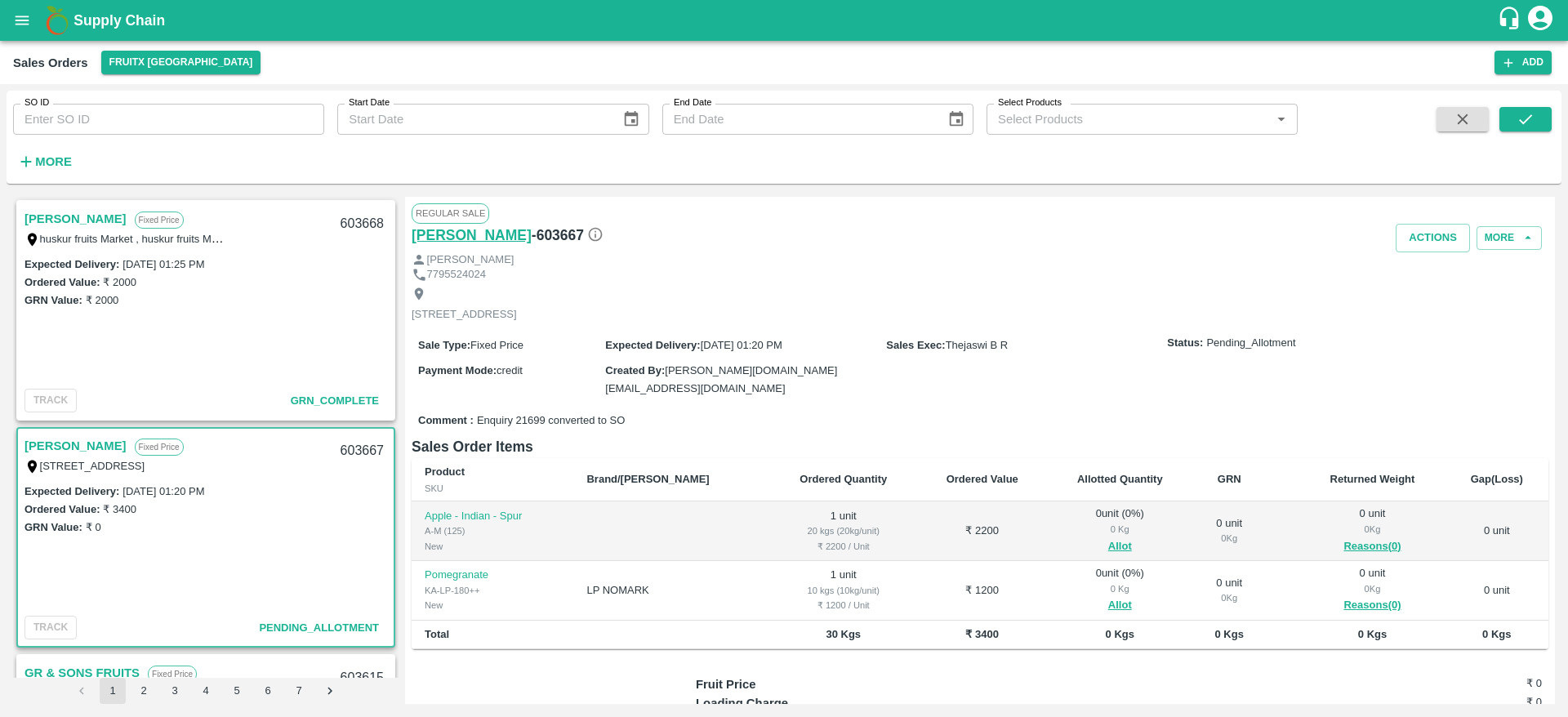
click at [451, 233] on h6 "[PERSON_NAME]" at bounding box center [471, 235] width 120 height 23
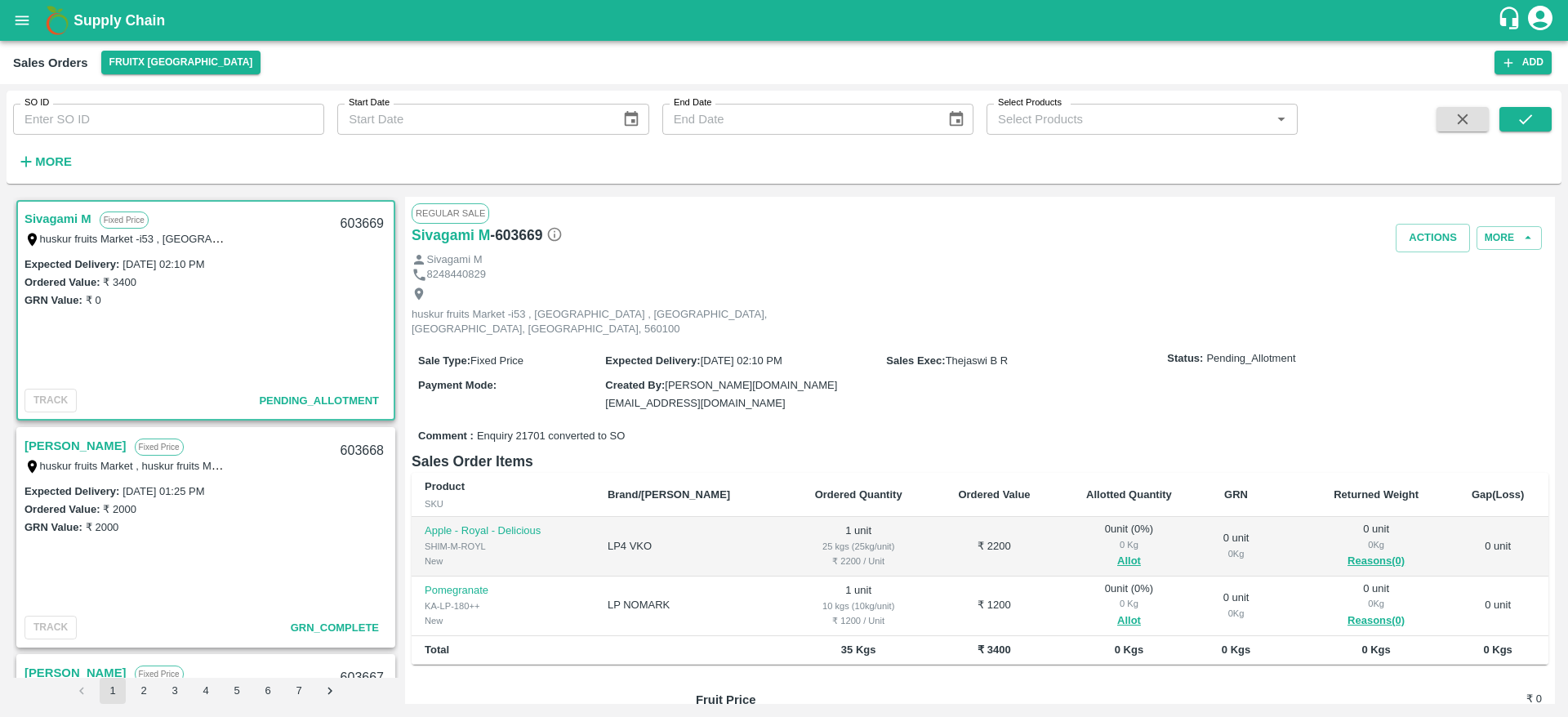
click at [65, 214] on link "Sivagami M" at bounding box center [58, 218] width 67 height 21
click at [1085, 552] on span "Allot" at bounding box center [1130, 562] width 118 height 18
click at [1117, 552] on button "Allot" at bounding box center [1129, 562] width 24 height 18
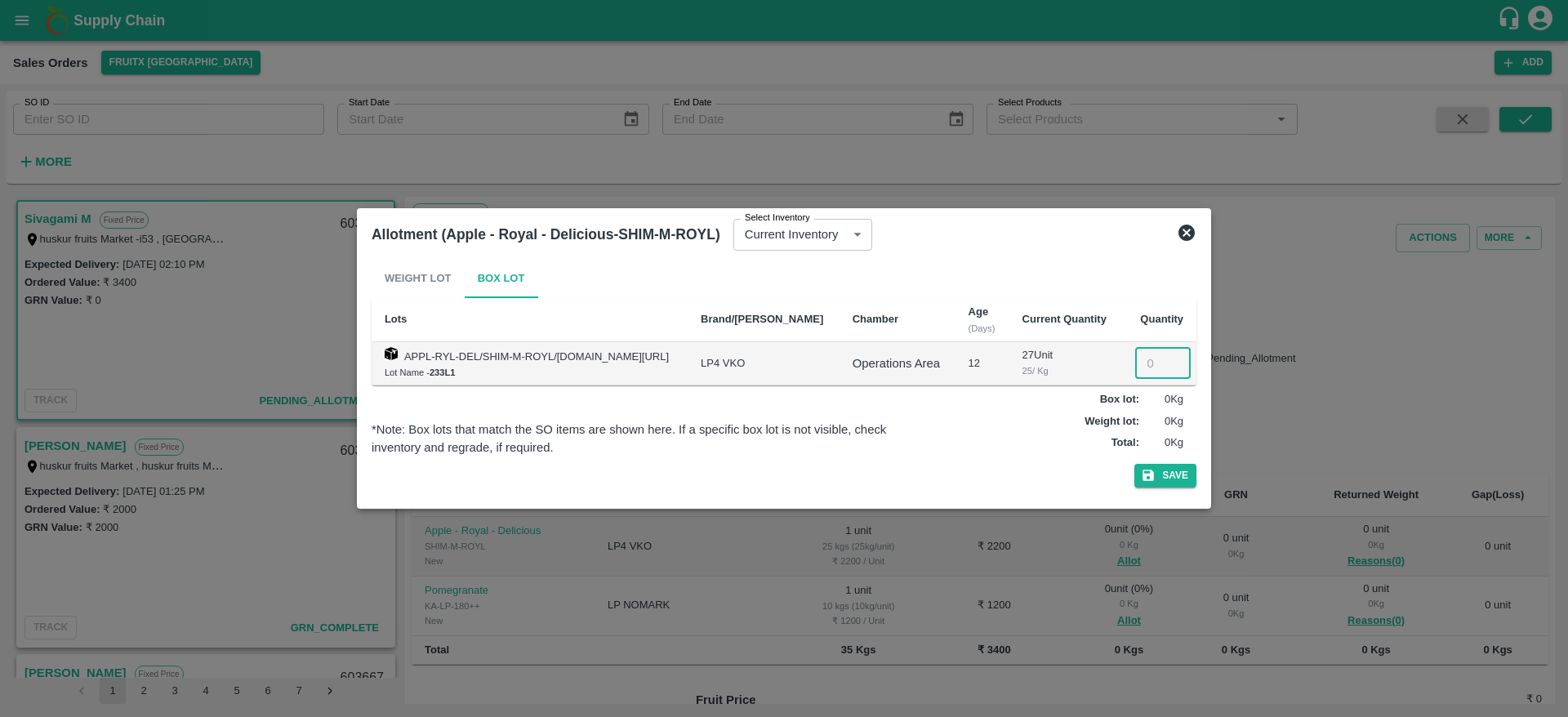
click at [1158, 363] on input "number" at bounding box center [1163, 363] width 55 height 31
type input "1"
drag, startPoint x: 1153, startPoint y: 458, endPoint x: 1159, endPoint y: 475, distance: 18.0
click at [1159, 475] on div "Weight Lot Box Lot Lots Brand/Marka Chamber Age (Days) Current Quantity Quantit…" at bounding box center [784, 376] width 825 height 235
click at [1159, 475] on button "Save" at bounding box center [1165, 476] width 62 height 24
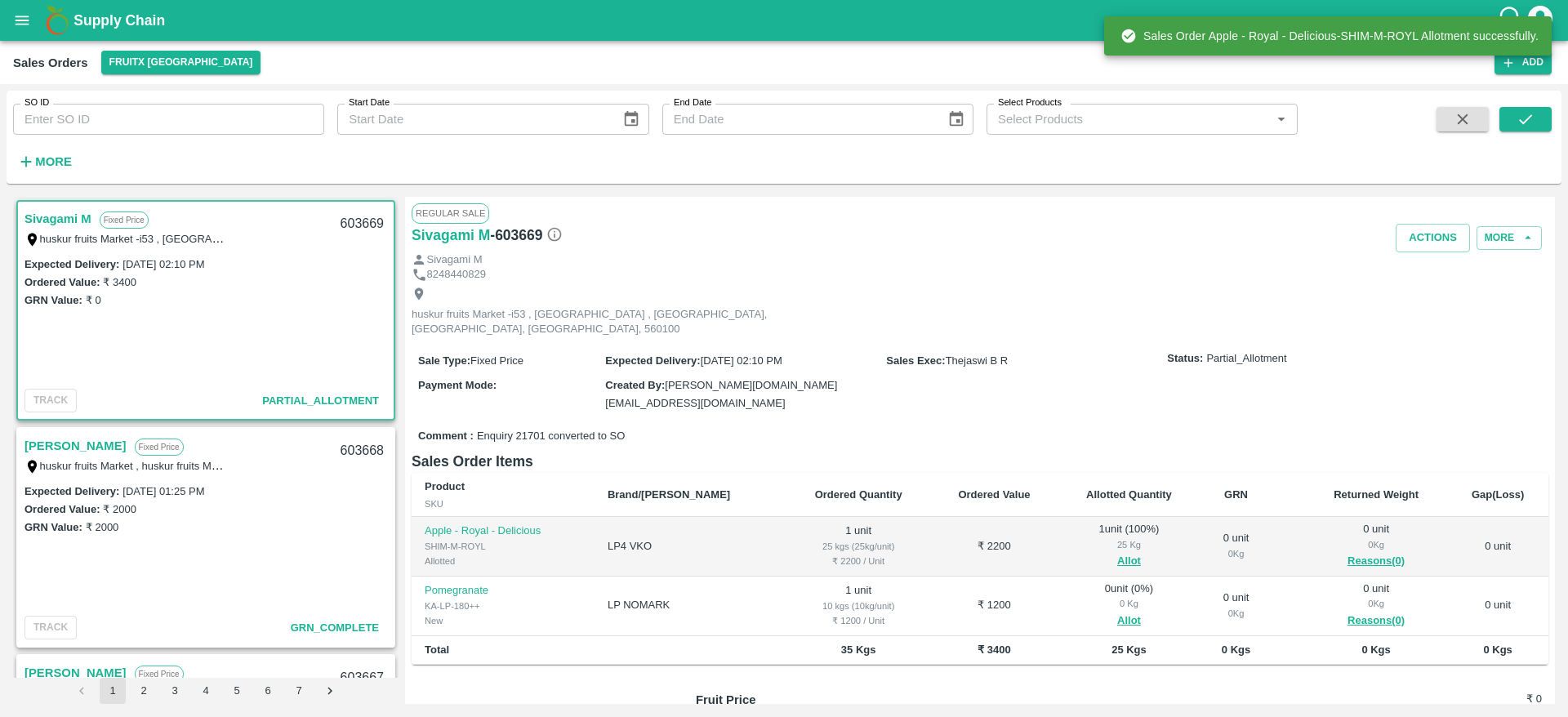
scroll to position [130, 0]
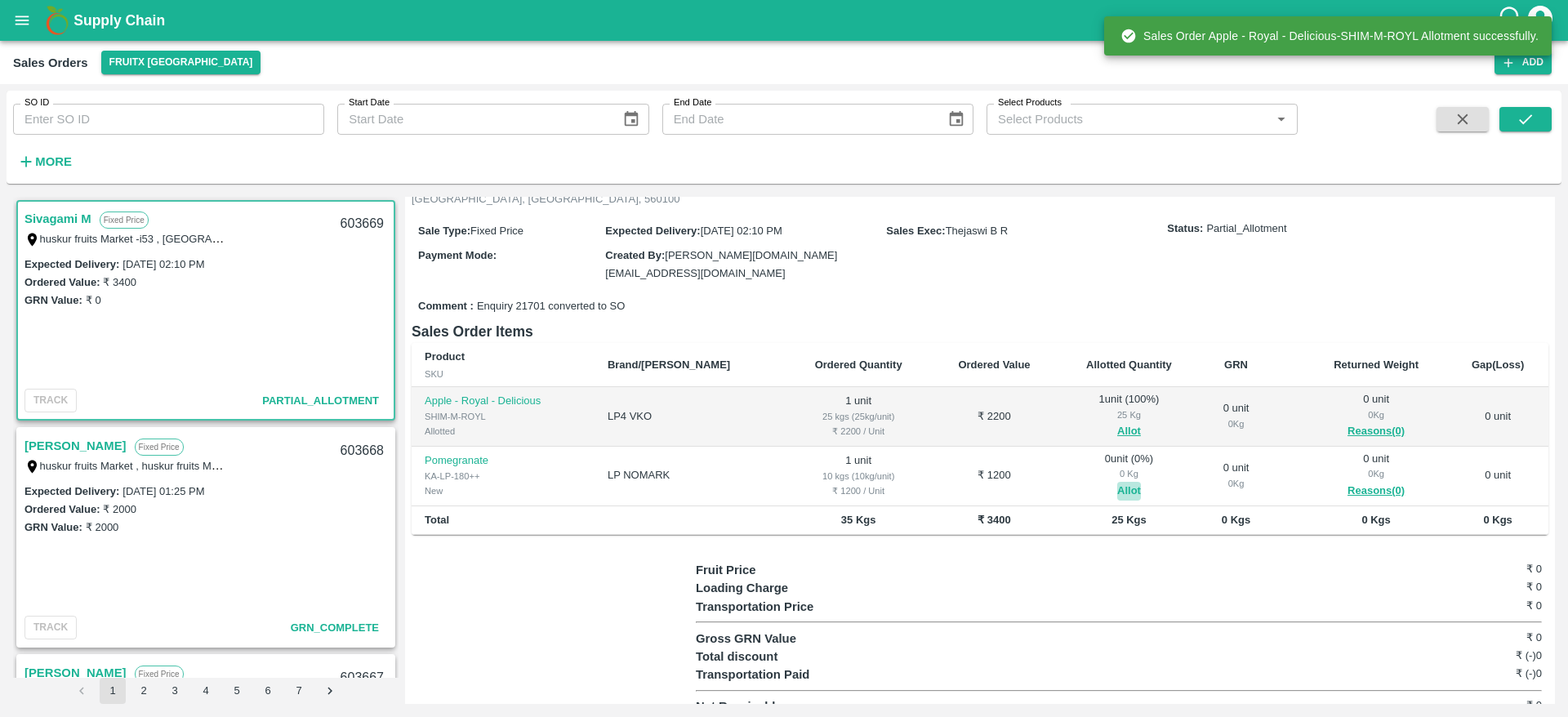
click at [1117, 482] on button "Allot" at bounding box center [1129, 491] width 24 height 18
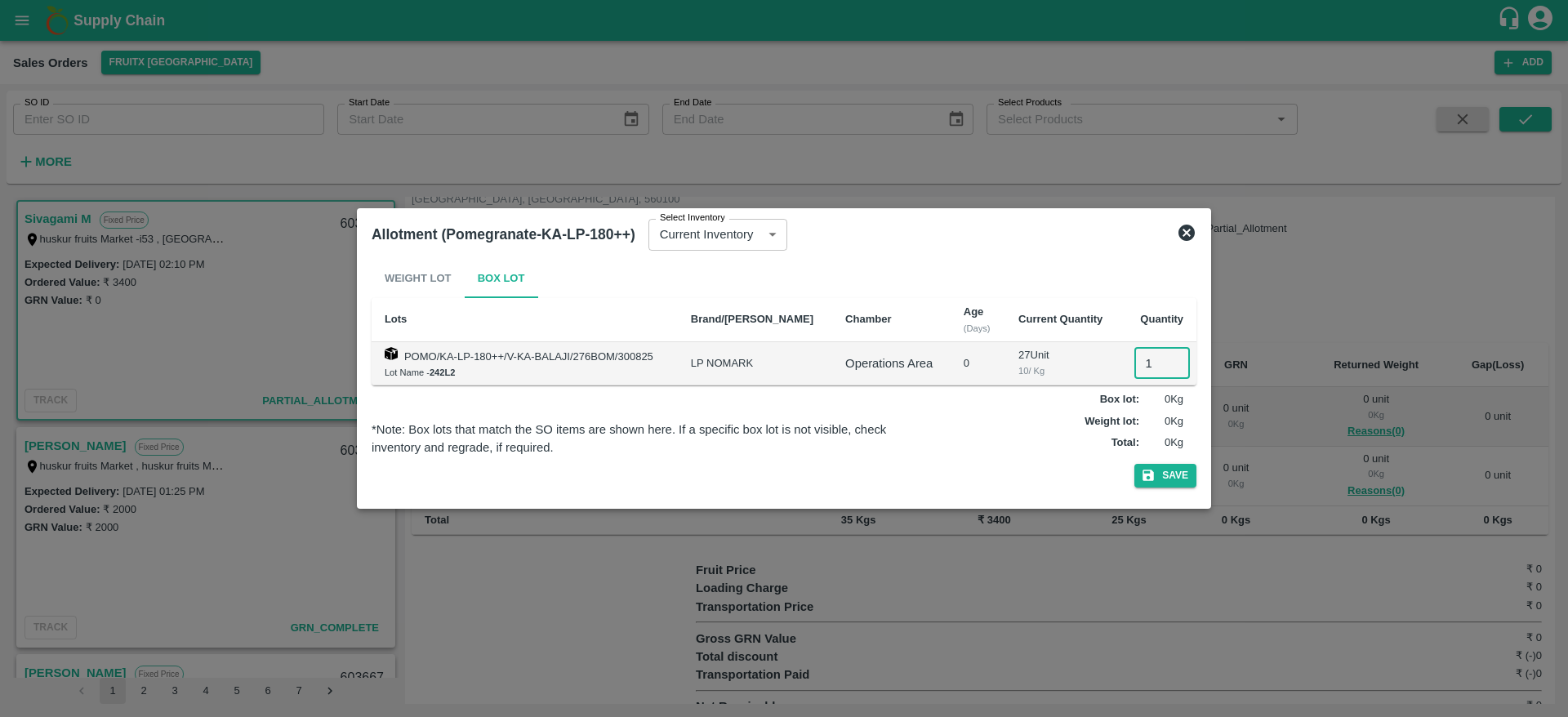
click at [1148, 371] on input "1" at bounding box center [1162, 363] width 55 height 31
type input "1"
click at [1154, 481] on icon "button" at bounding box center [1148, 476] width 15 height 15
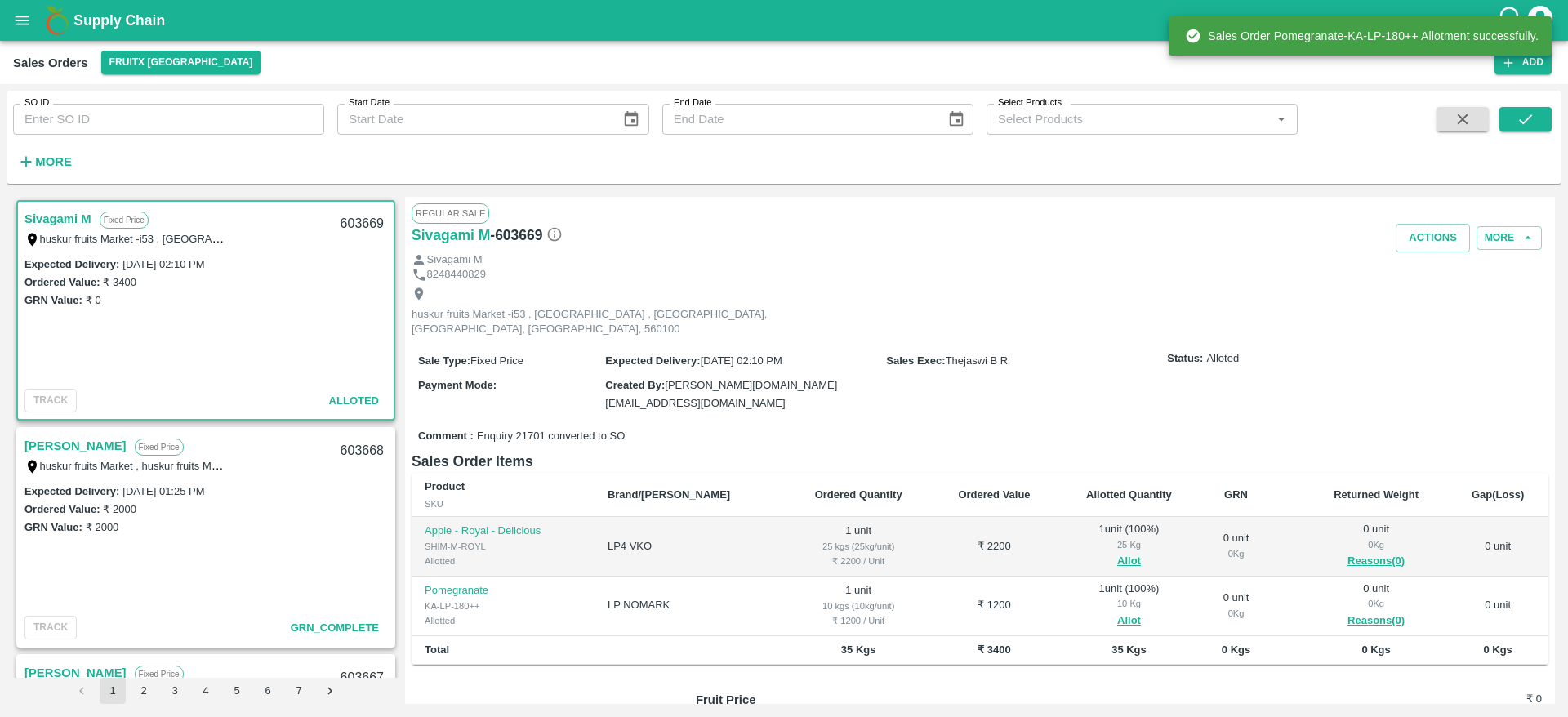
click at [365, 219] on div "603669" at bounding box center [362, 224] width 63 height 39
copy div "603669"
click at [1405, 234] on button "Actions" at bounding box center [1433, 238] width 75 height 29
click at [1423, 297] on li "Deliver" at bounding box center [1468, 301] width 172 height 28
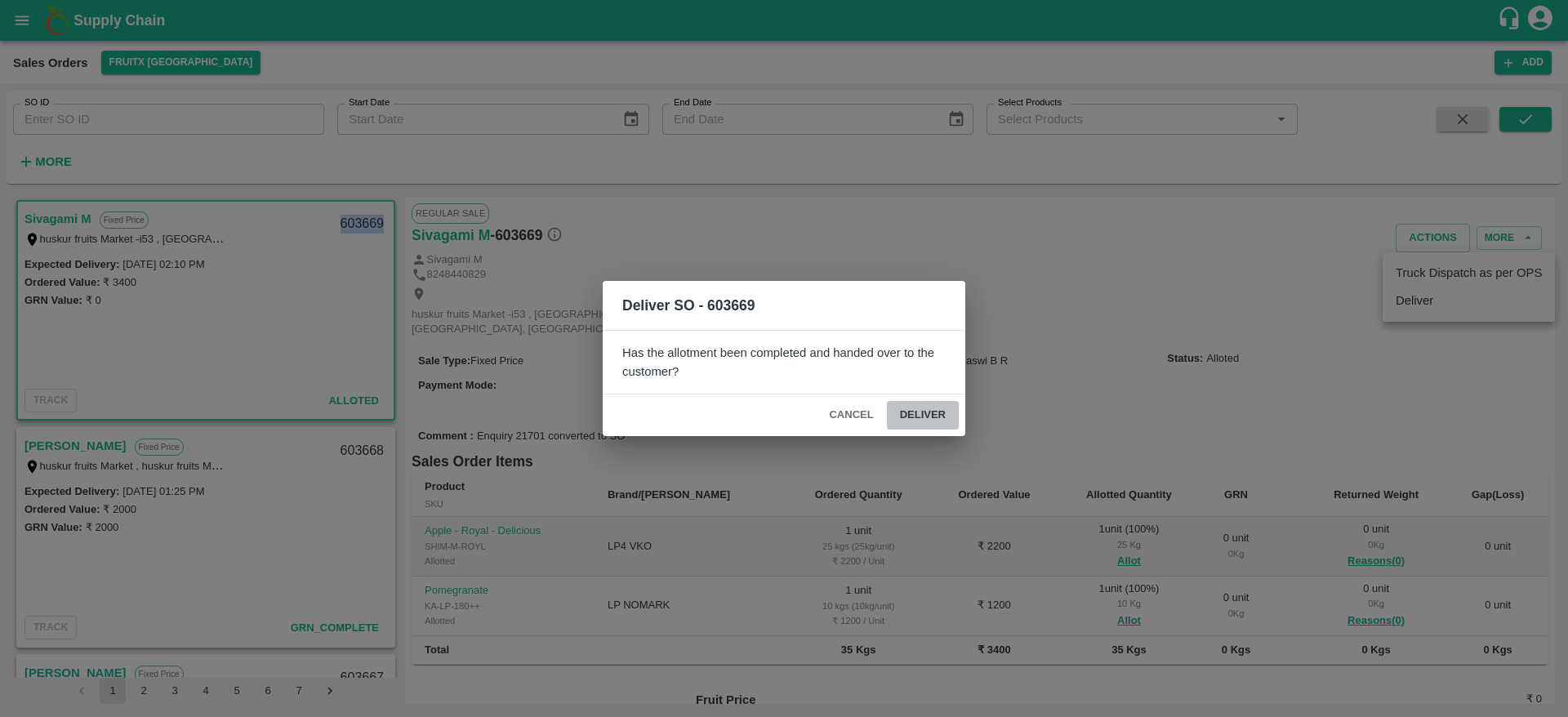
click at [932, 425] on button "Deliver" at bounding box center [923, 416] width 72 height 29
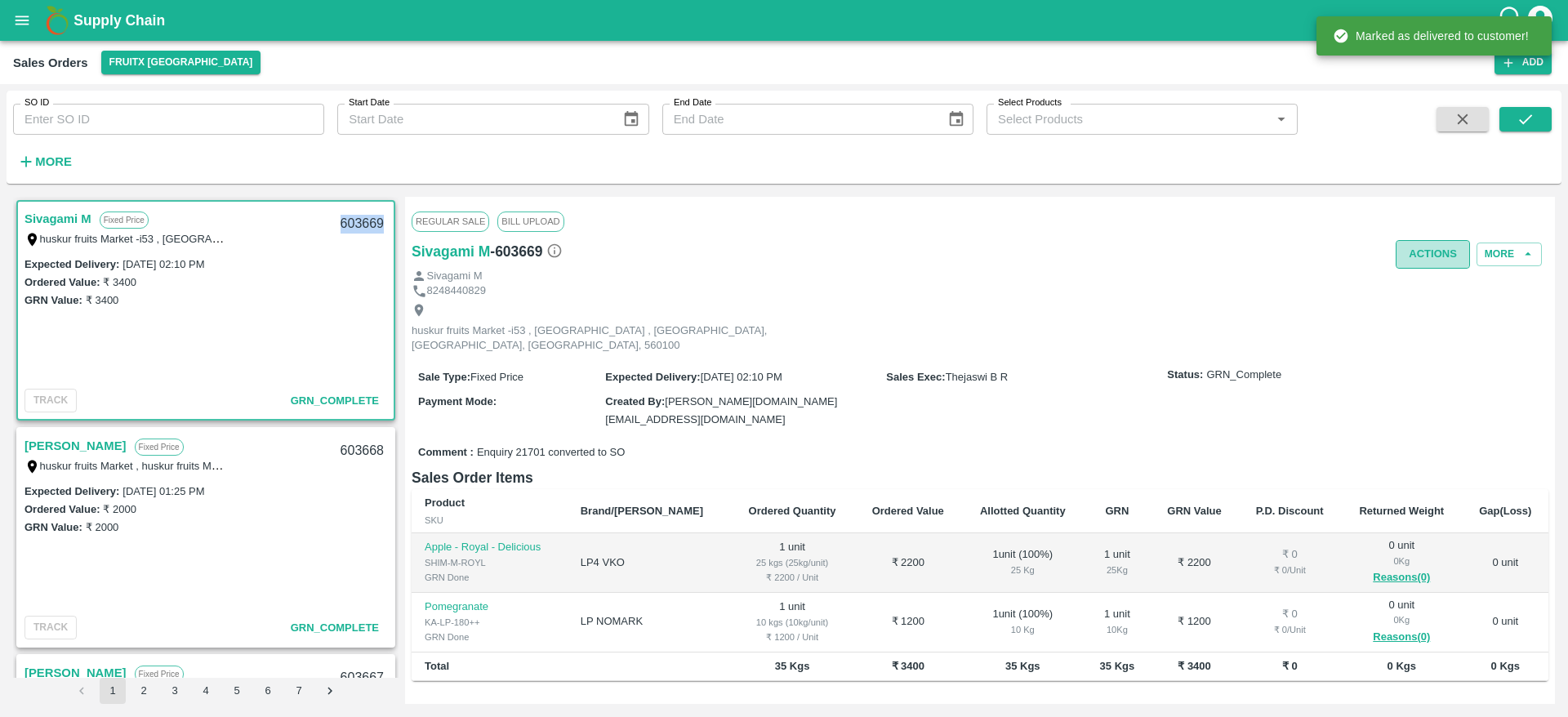
click at [1419, 254] on button "Actions" at bounding box center [1433, 254] width 75 height 29
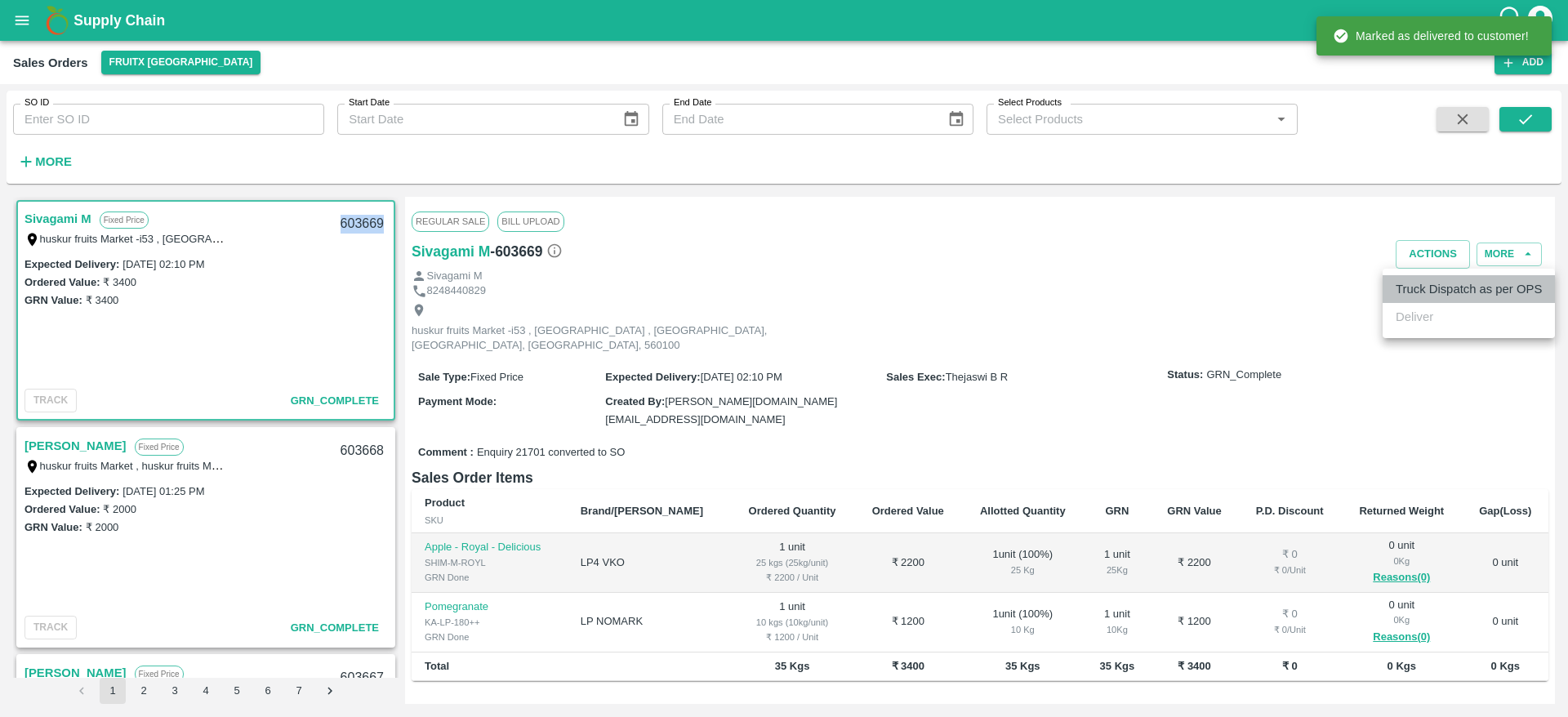
click at [1426, 275] on li "Truck Dispatch as per OPS" at bounding box center [1468, 289] width 172 height 28
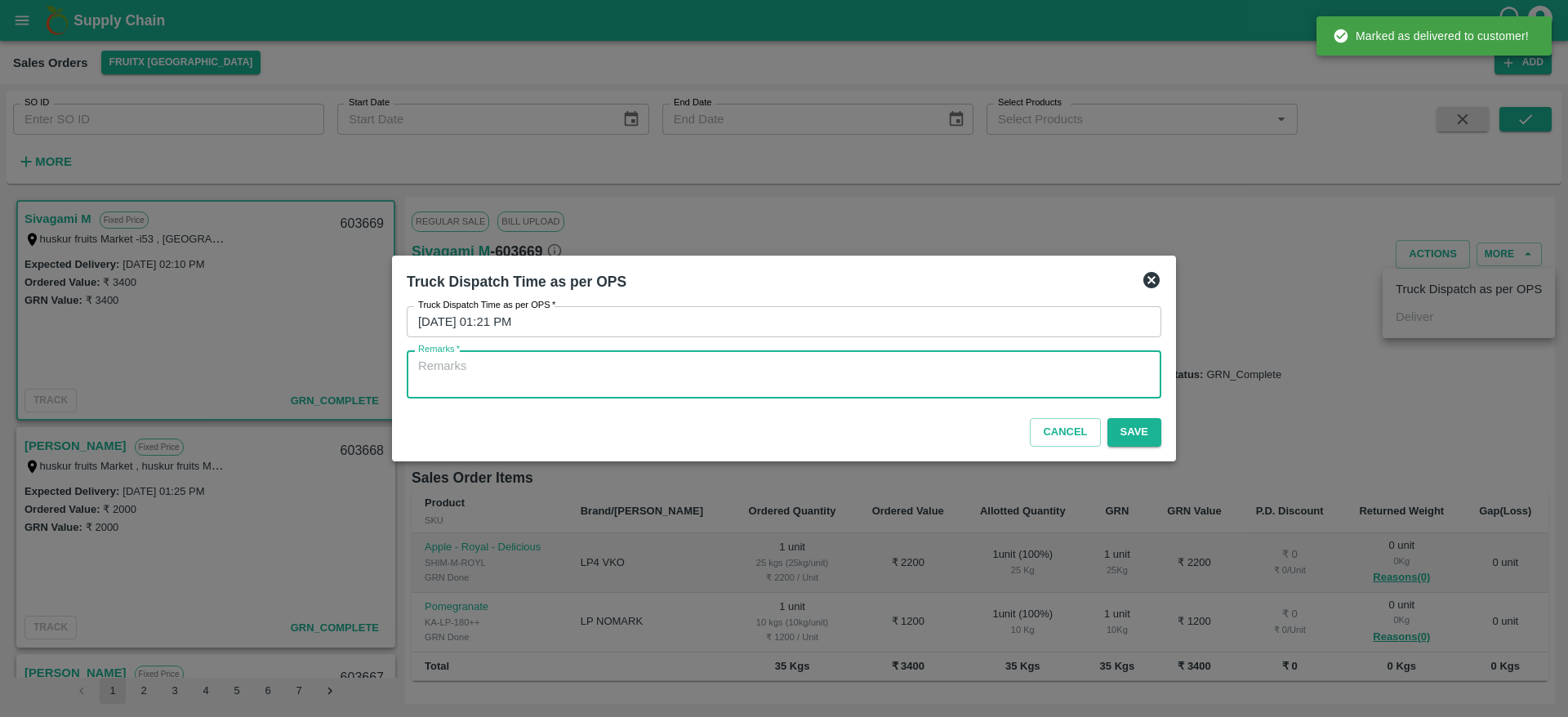
click at [945, 379] on textarea "Remarks   *" at bounding box center [784, 374] width 732 height 34
type textarea "OTD"
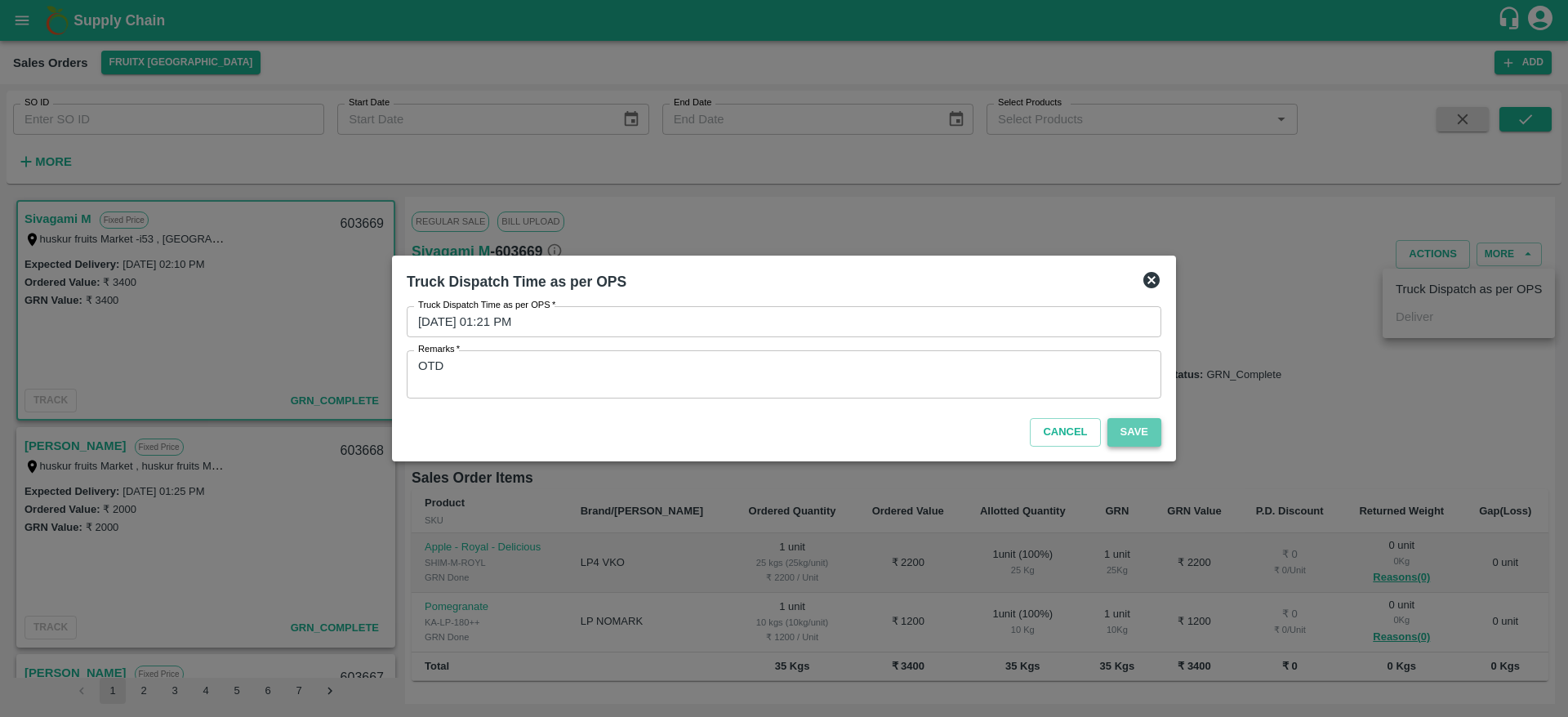
click at [1134, 441] on button "Save" at bounding box center [1134, 432] width 54 height 29
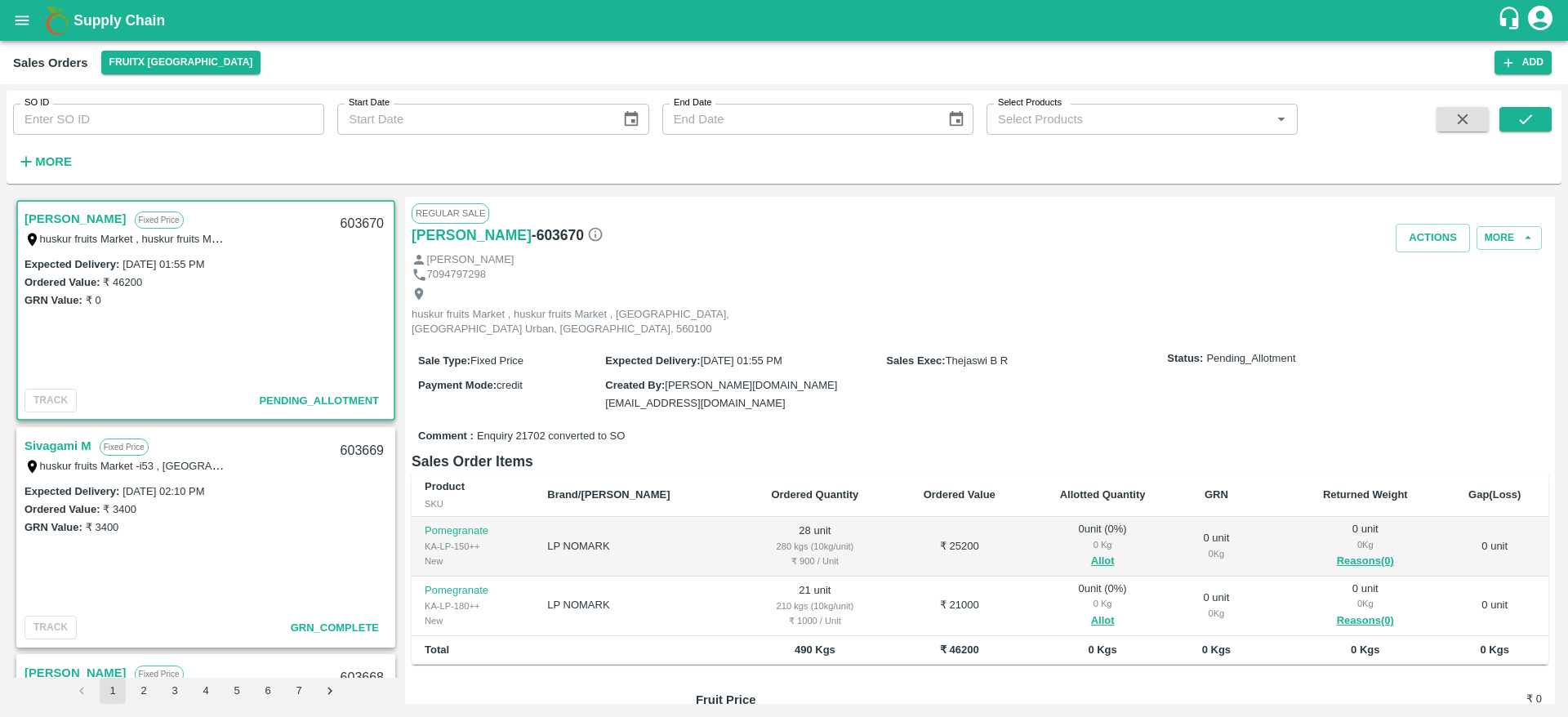
click at [52, 214] on link "[PERSON_NAME]" at bounding box center [76, 218] width 102 height 21
click at [207, 243] on label "huskur fruits Market , huskur fruits Market , [GEOGRAPHIC_DATA], [GEOGRAPHIC_DA…" at bounding box center [350, 238] width 620 height 13
click at [51, 222] on link "[PERSON_NAME]" at bounding box center [76, 218] width 102 height 21
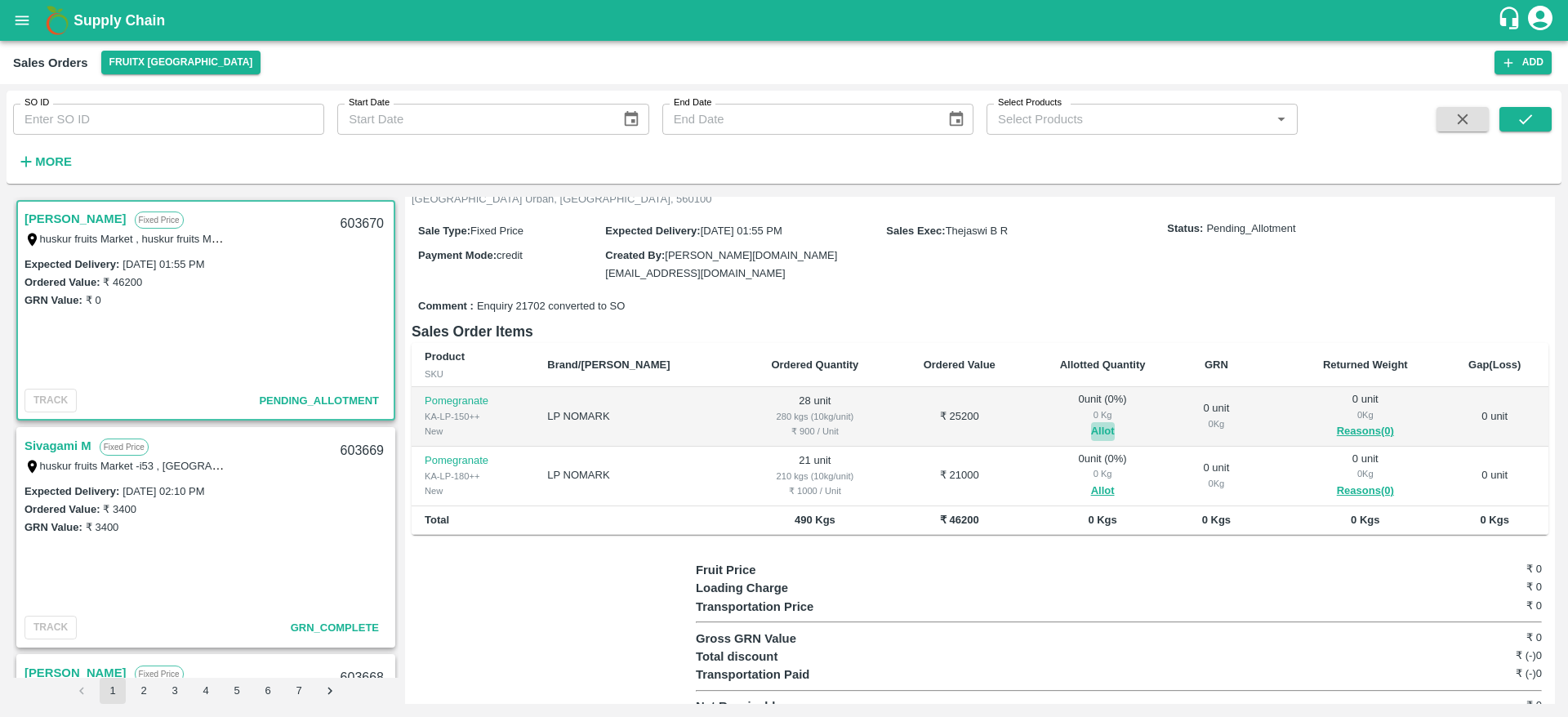
click at [1091, 422] on button "Allot" at bounding box center [1103, 432] width 24 height 18
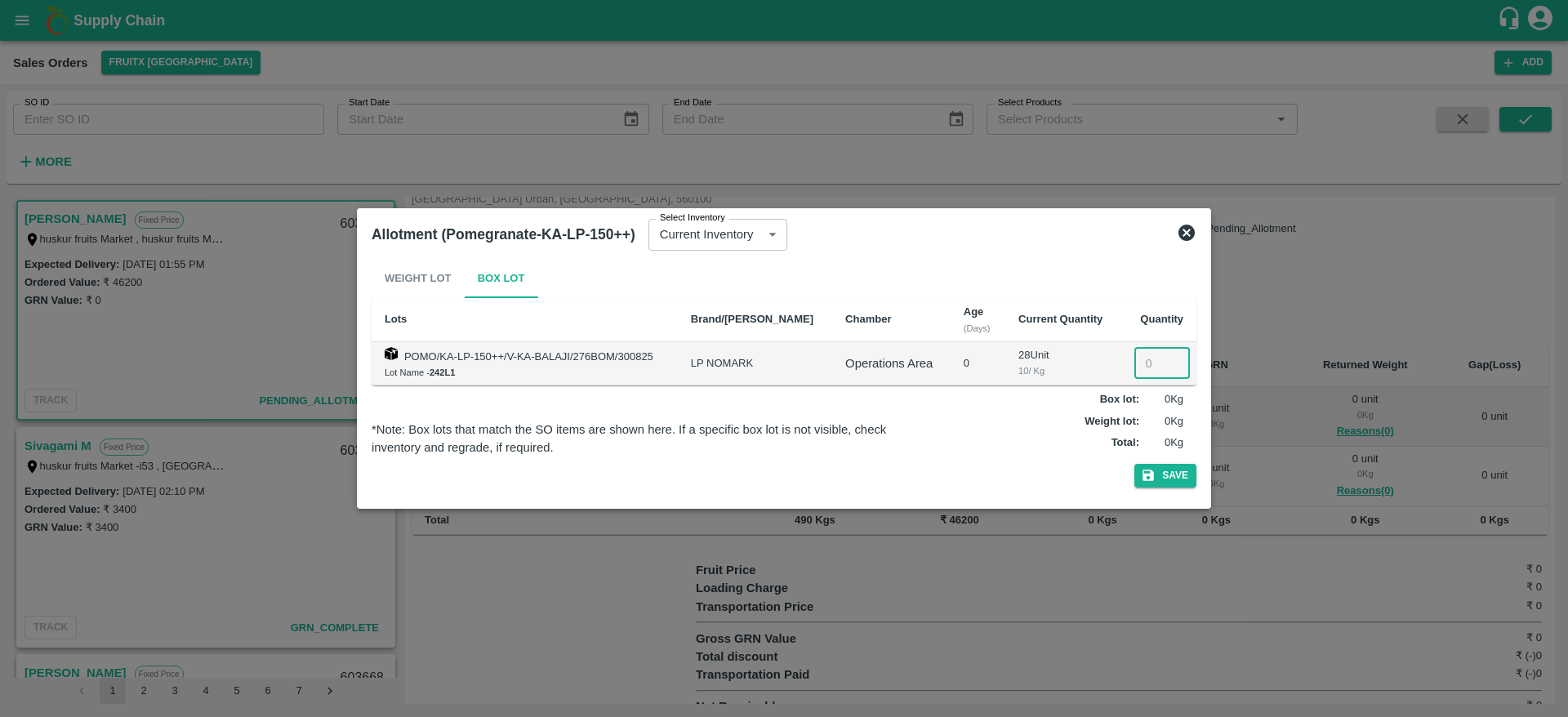
click at [1153, 366] on input "number" at bounding box center [1162, 363] width 55 height 31
type input "28"
click at [1163, 477] on button "Save" at bounding box center [1165, 476] width 62 height 24
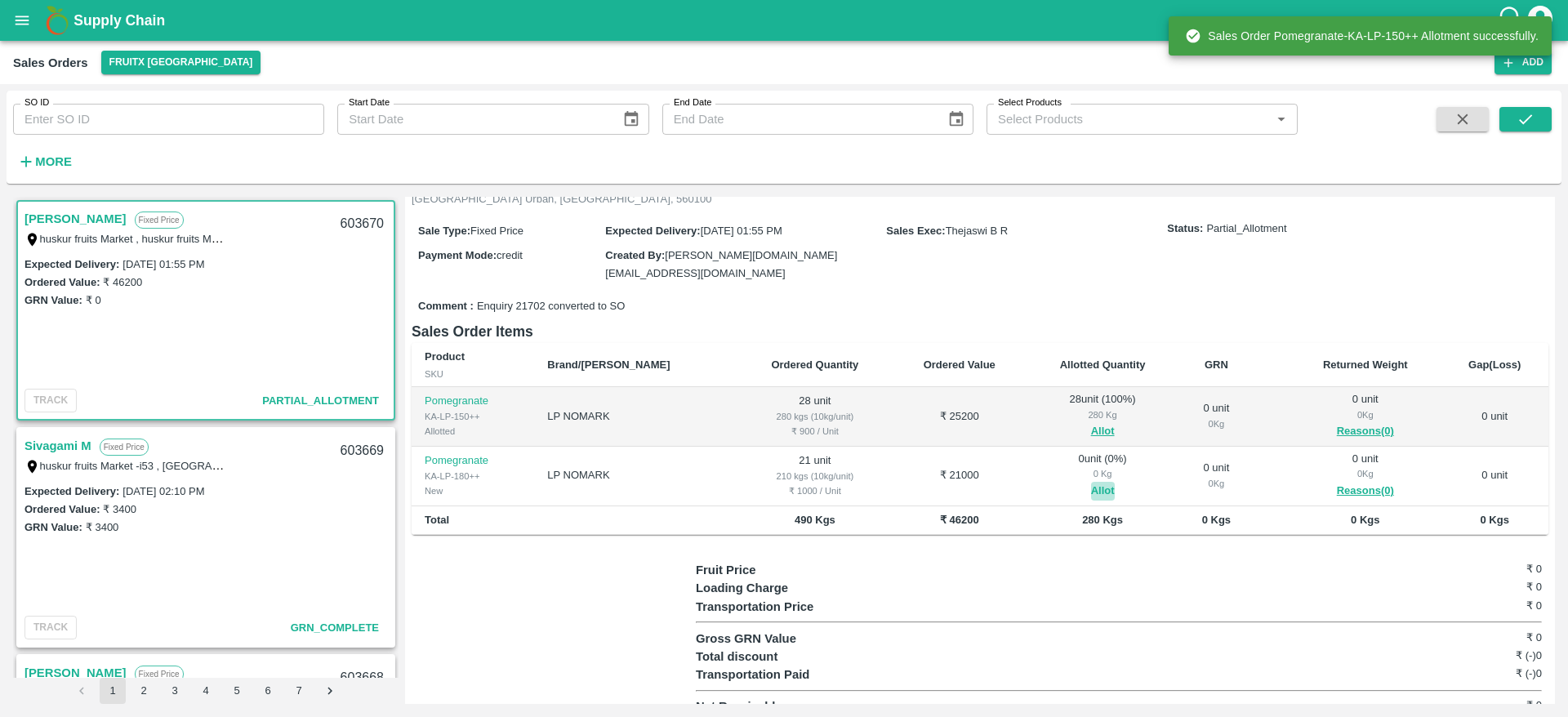
click at [1091, 482] on button "Allot" at bounding box center [1103, 491] width 24 height 18
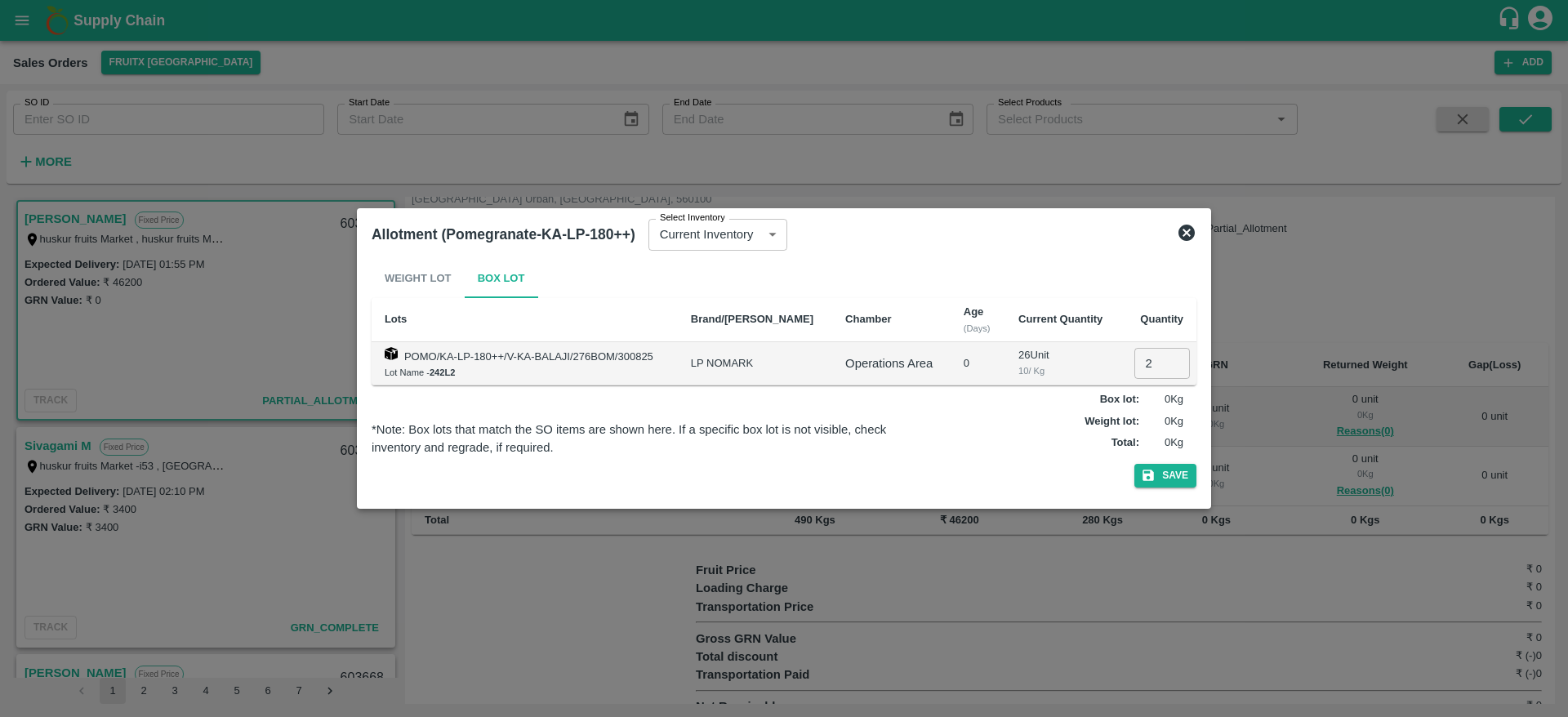
click at [1145, 369] on input "2" at bounding box center [1162, 363] width 55 height 31
type input "21"
click at [1180, 482] on button "Save" at bounding box center [1165, 476] width 62 height 24
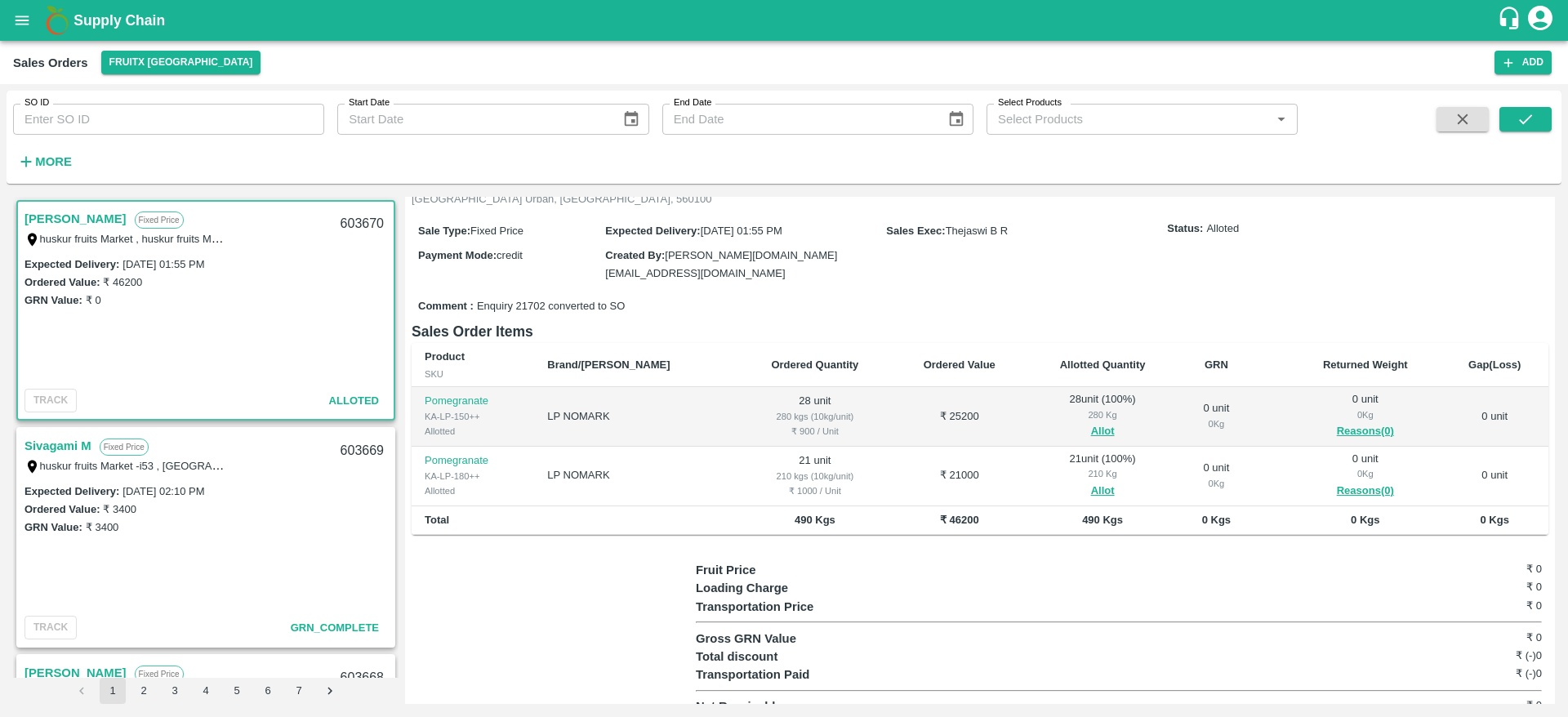
scroll to position [0, 0]
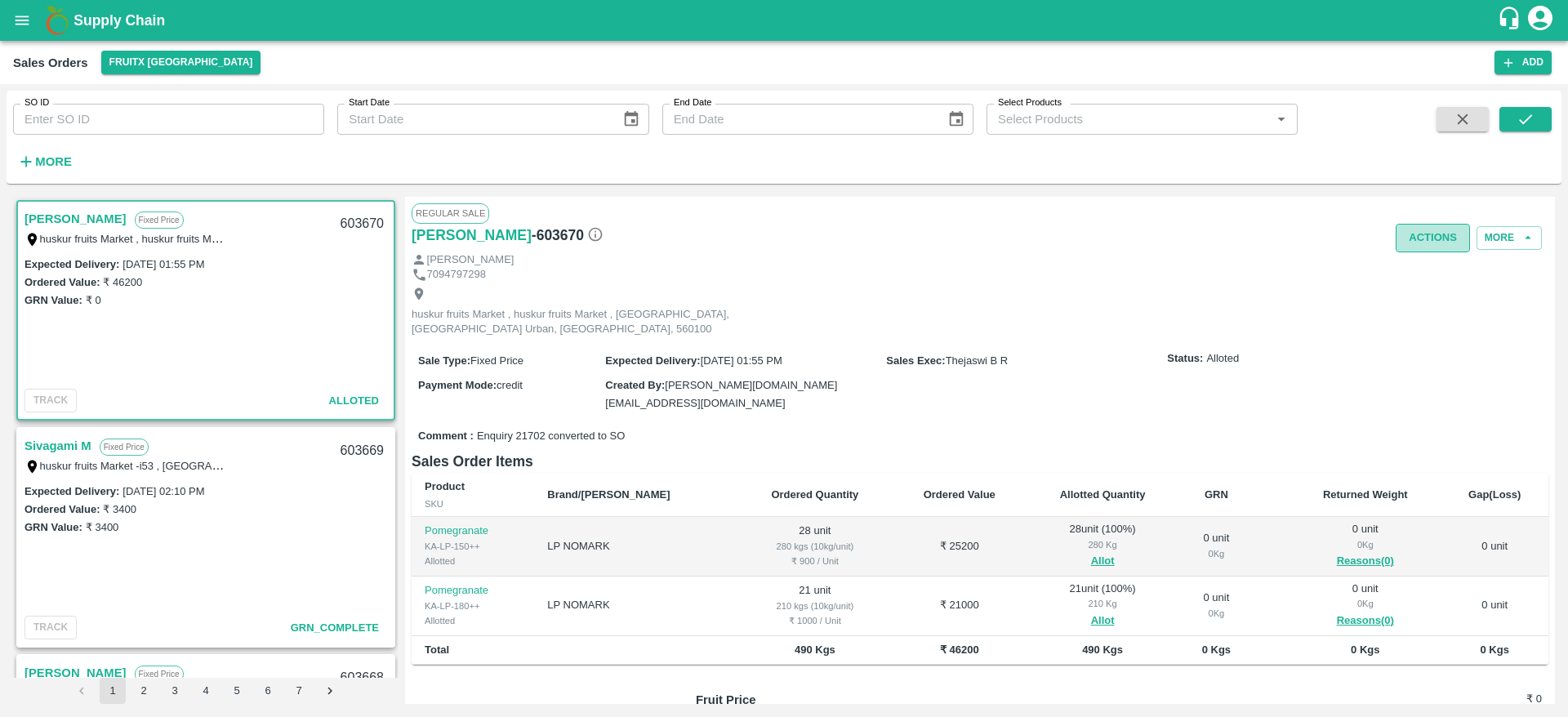
click at [1419, 231] on button "Actions" at bounding box center [1433, 238] width 75 height 29
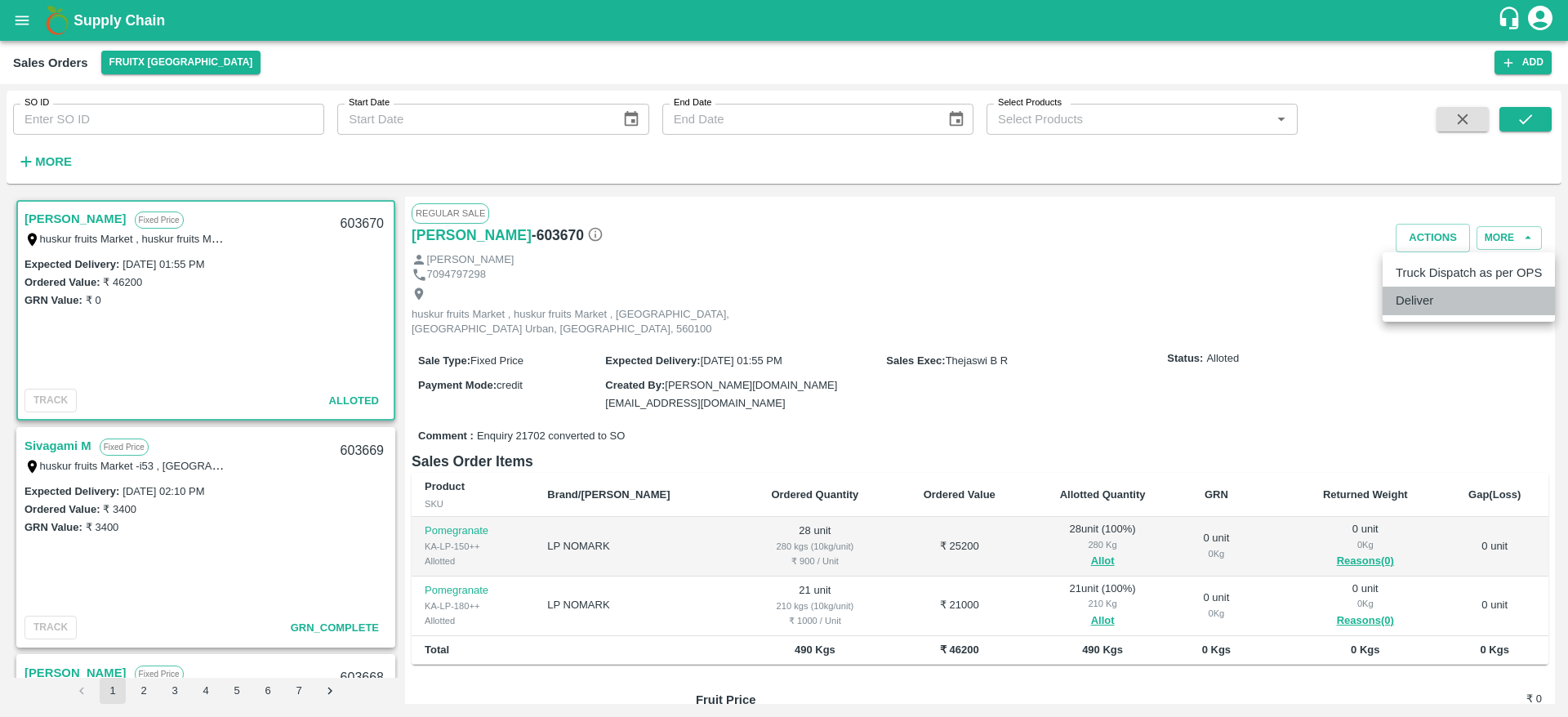
click at [1410, 292] on li "Deliver" at bounding box center [1468, 301] width 172 height 28
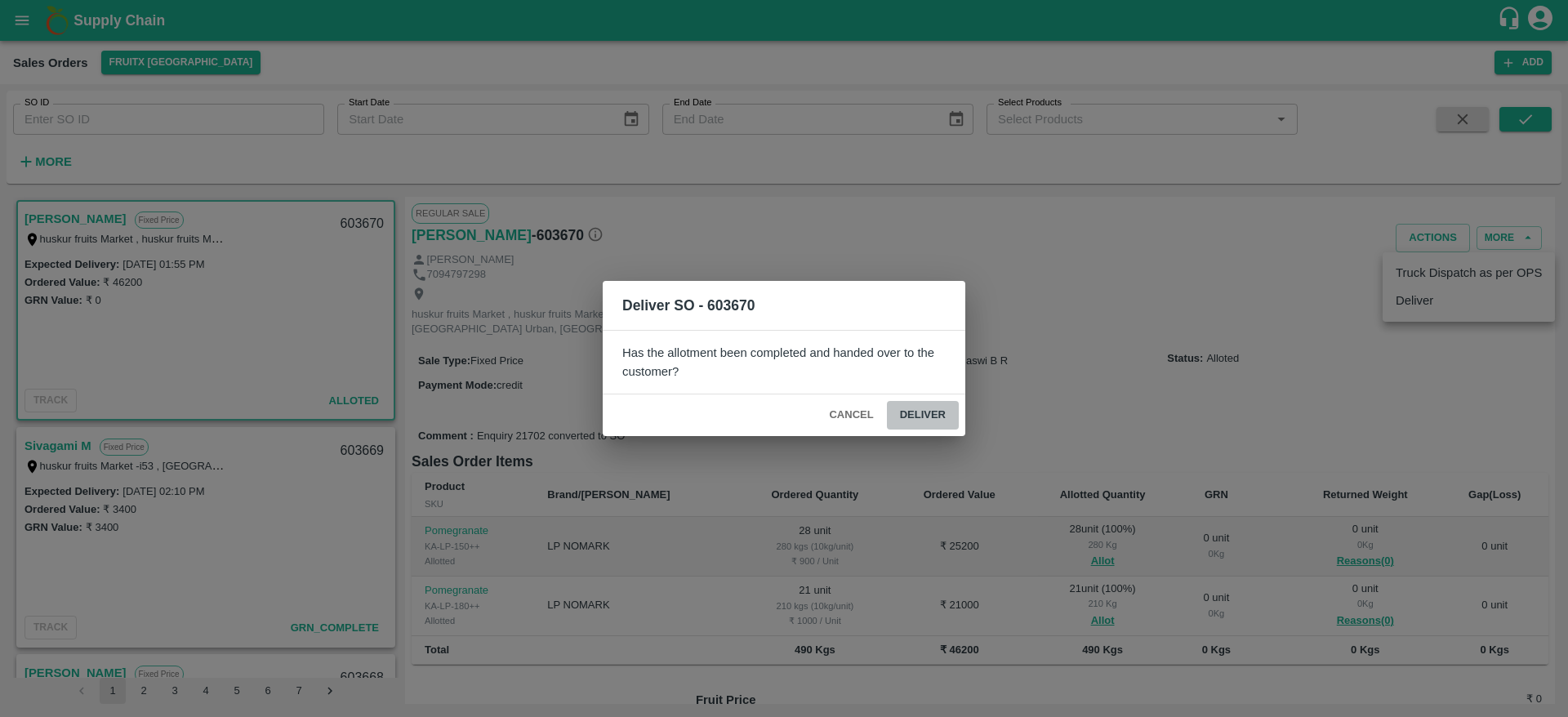
click at [917, 419] on button "Deliver" at bounding box center [923, 416] width 72 height 29
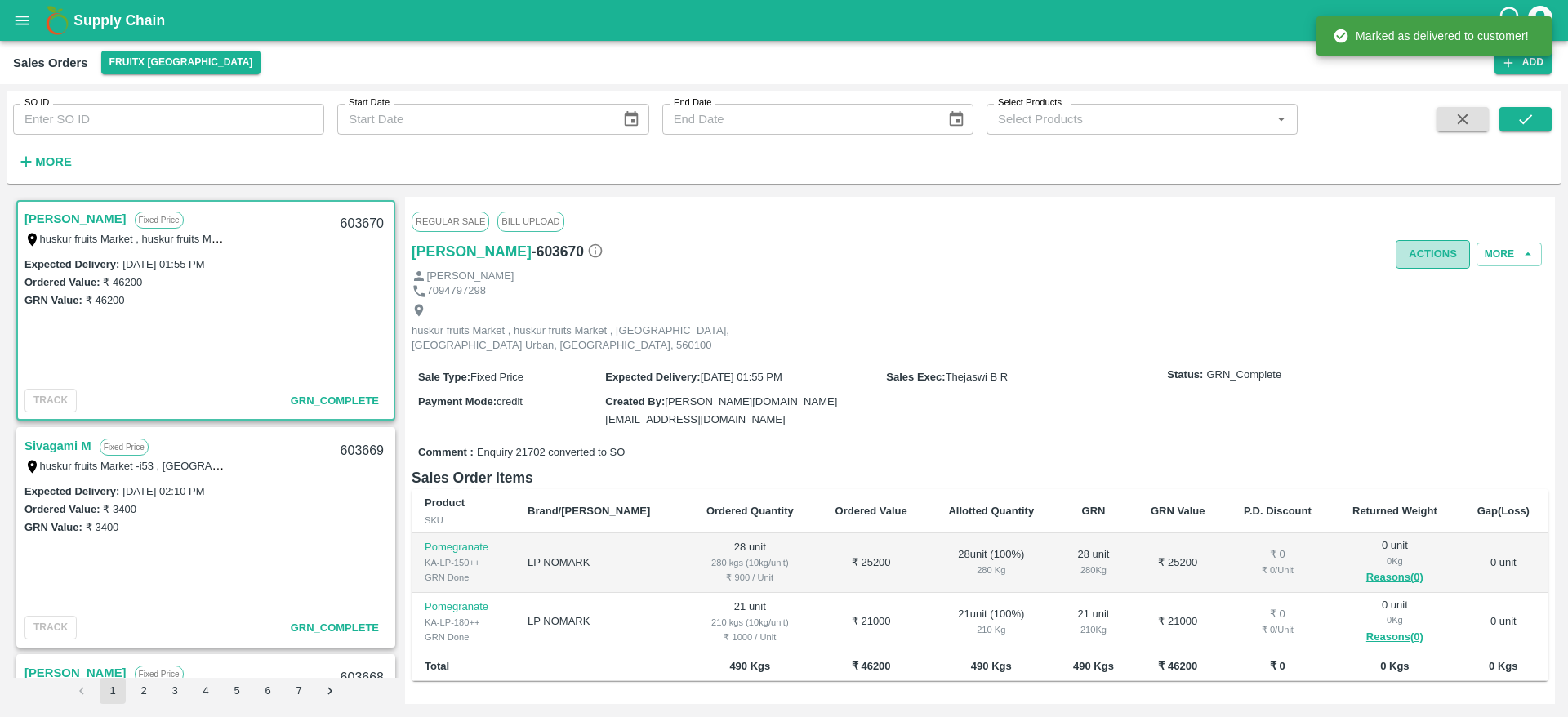
click at [1423, 250] on button "Actions" at bounding box center [1433, 254] width 75 height 29
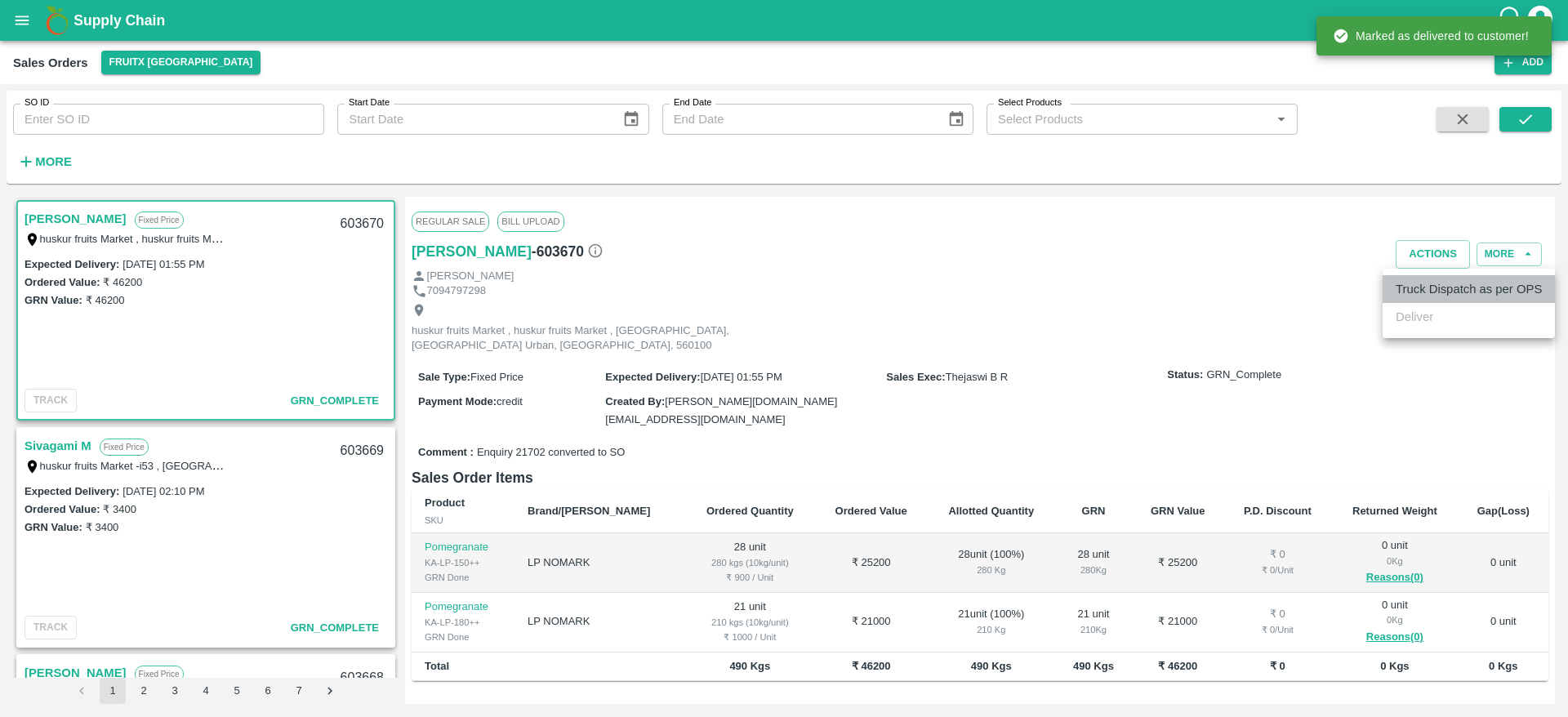
click at [1414, 283] on li "Truck Dispatch as per OPS" at bounding box center [1468, 289] width 172 height 28
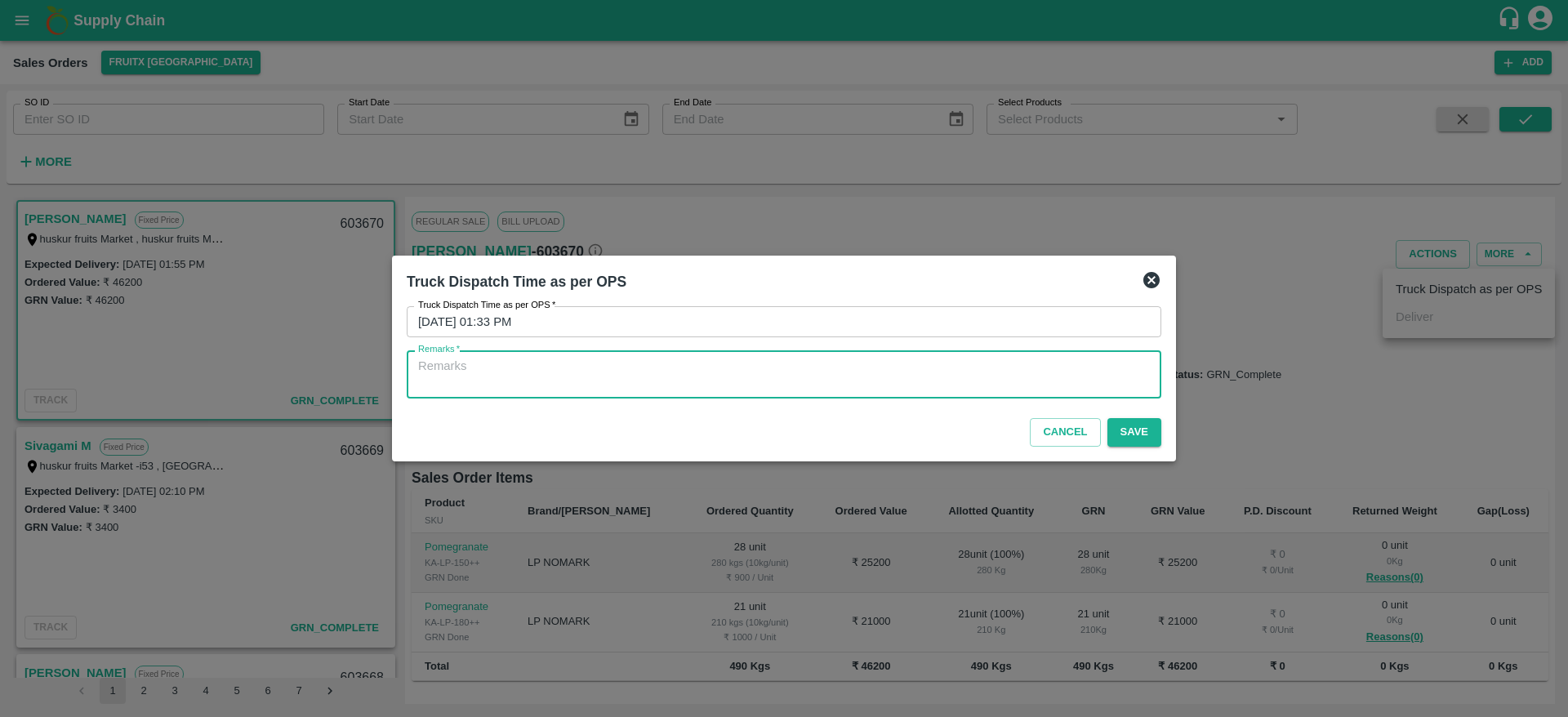
click at [896, 370] on textarea "Remarks   *" at bounding box center [784, 374] width 732 height 34
type textarea "OTD"
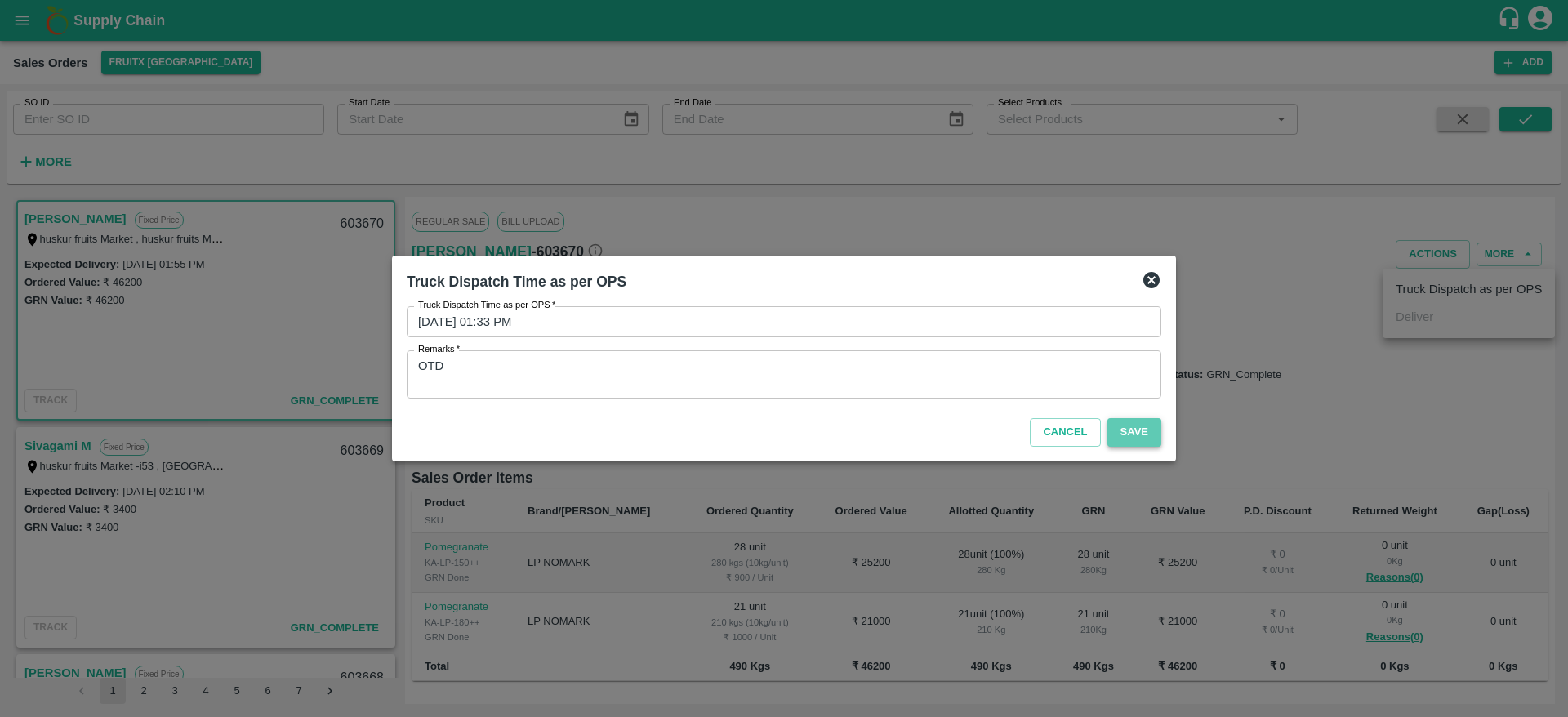
click at [1135, 437] on button "Save" at bounding box center [1134, 432] width 54 height 29
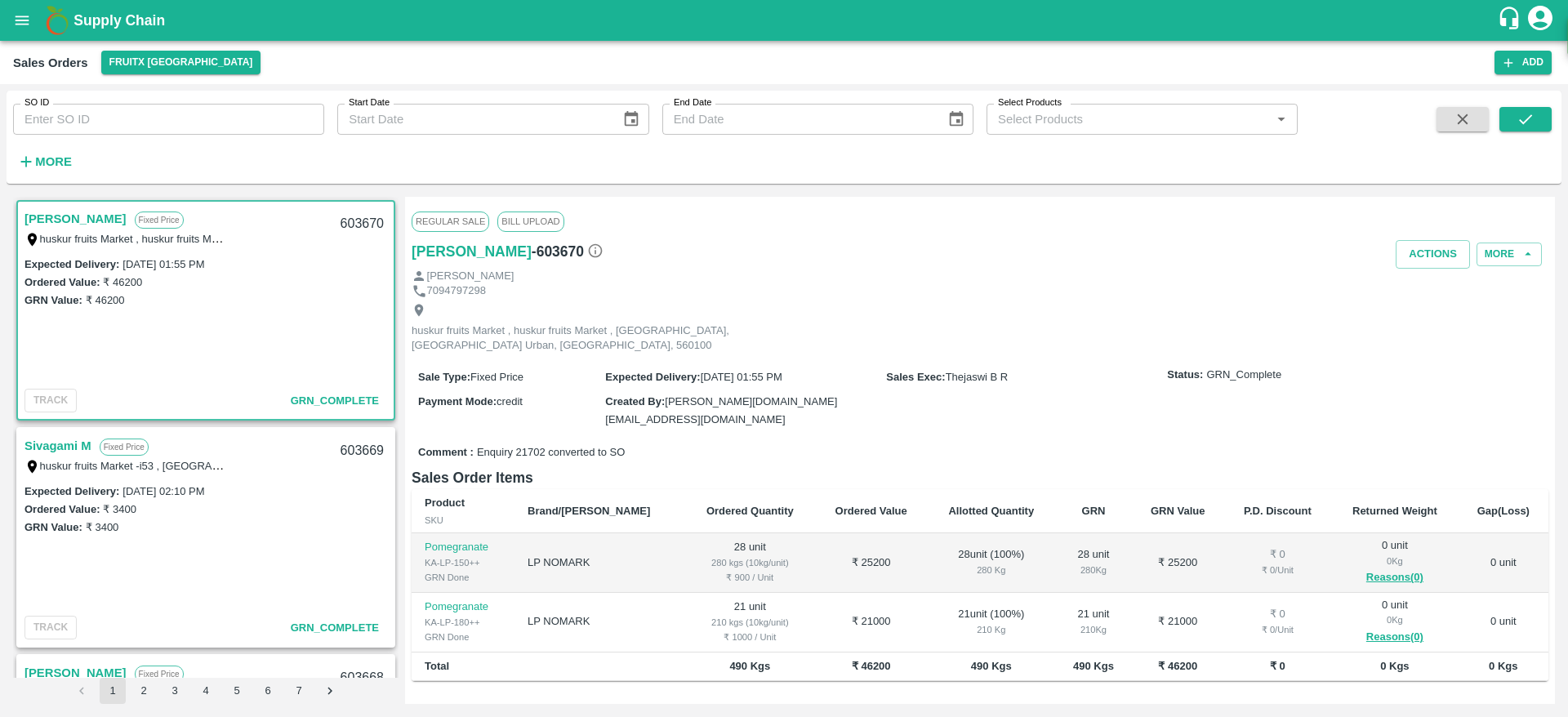
click at [348, 215] on div "603670" at bounding box center [362, 224] width 63 height 39
copy div "603670"
click at [1426, 254] on button "Actions" at bounding box center [1433, 254] width 75 height 29
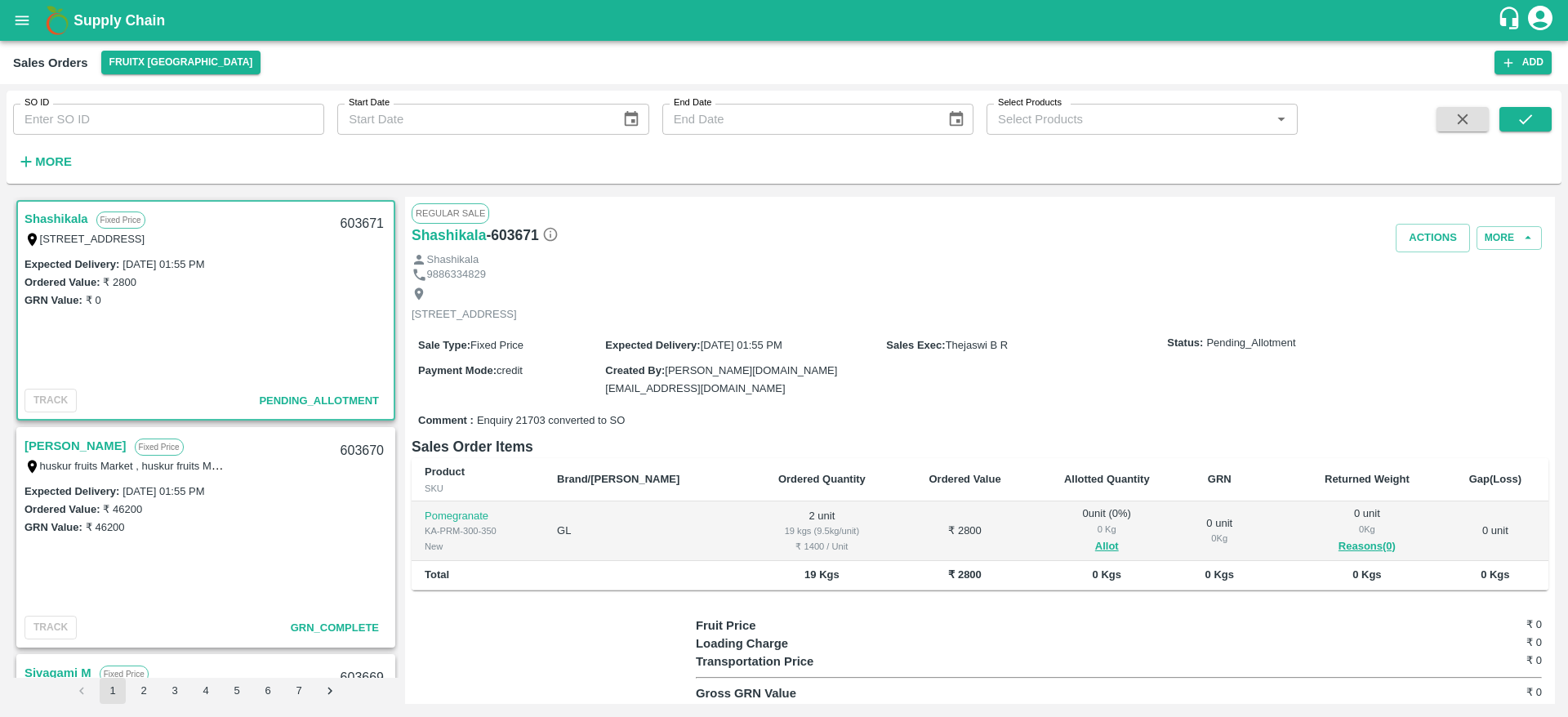
click at [51, 227] on link "Shashikala" at bounding box center [56, 218] width 64 height 21
click at [56, 223] on link "Shashikala" at bounding box center [56, 218] width 64 height 21
click at [363, 227] on div "603671" at bounding box center [362, 224] width 63 height 39
copy div "603671"
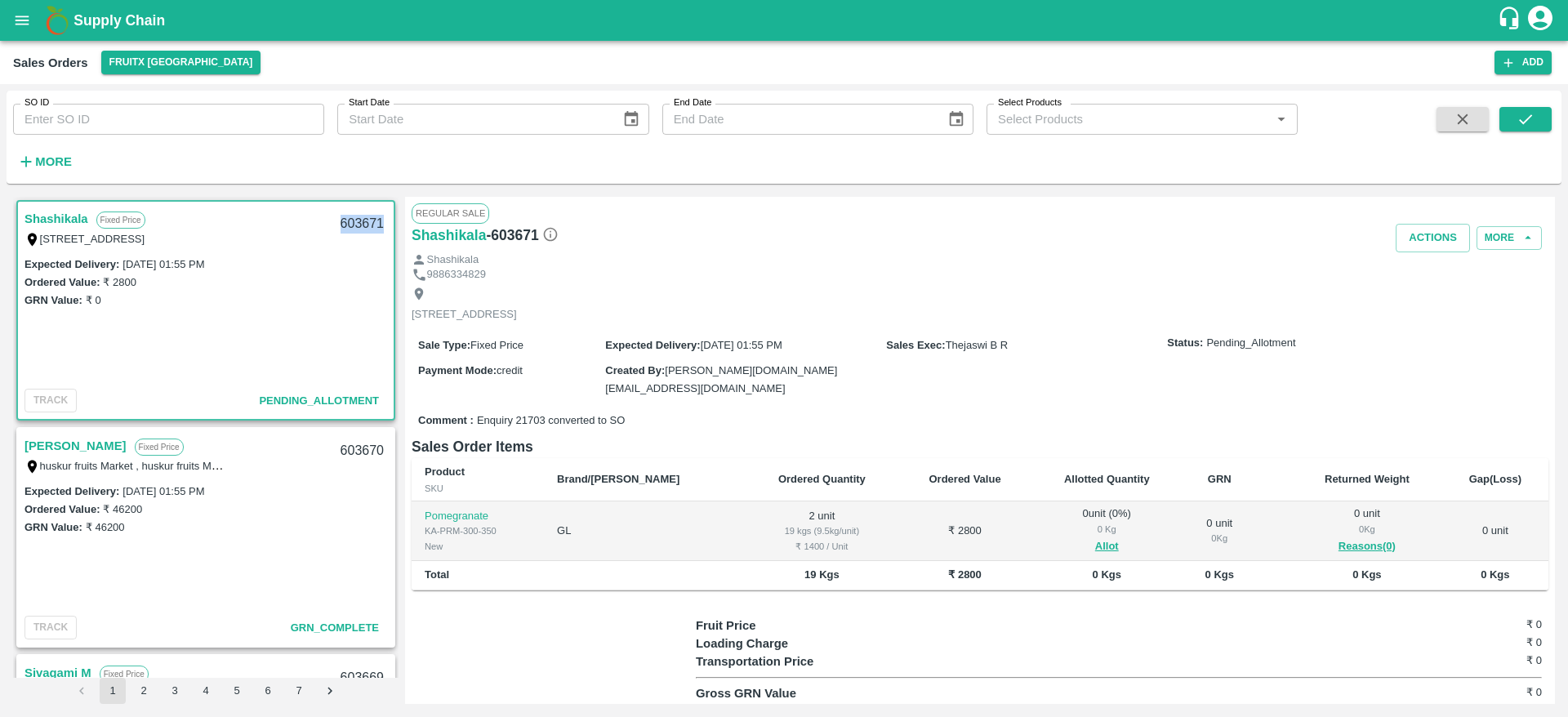
copy div "603671"
click at [343, 447] on div "603670" at bounding box center [362, 452] width 63 height 39
copy div "603670"
click at [353, 217] on div "603671" at bounding box center [362, 224] width 63 height 39
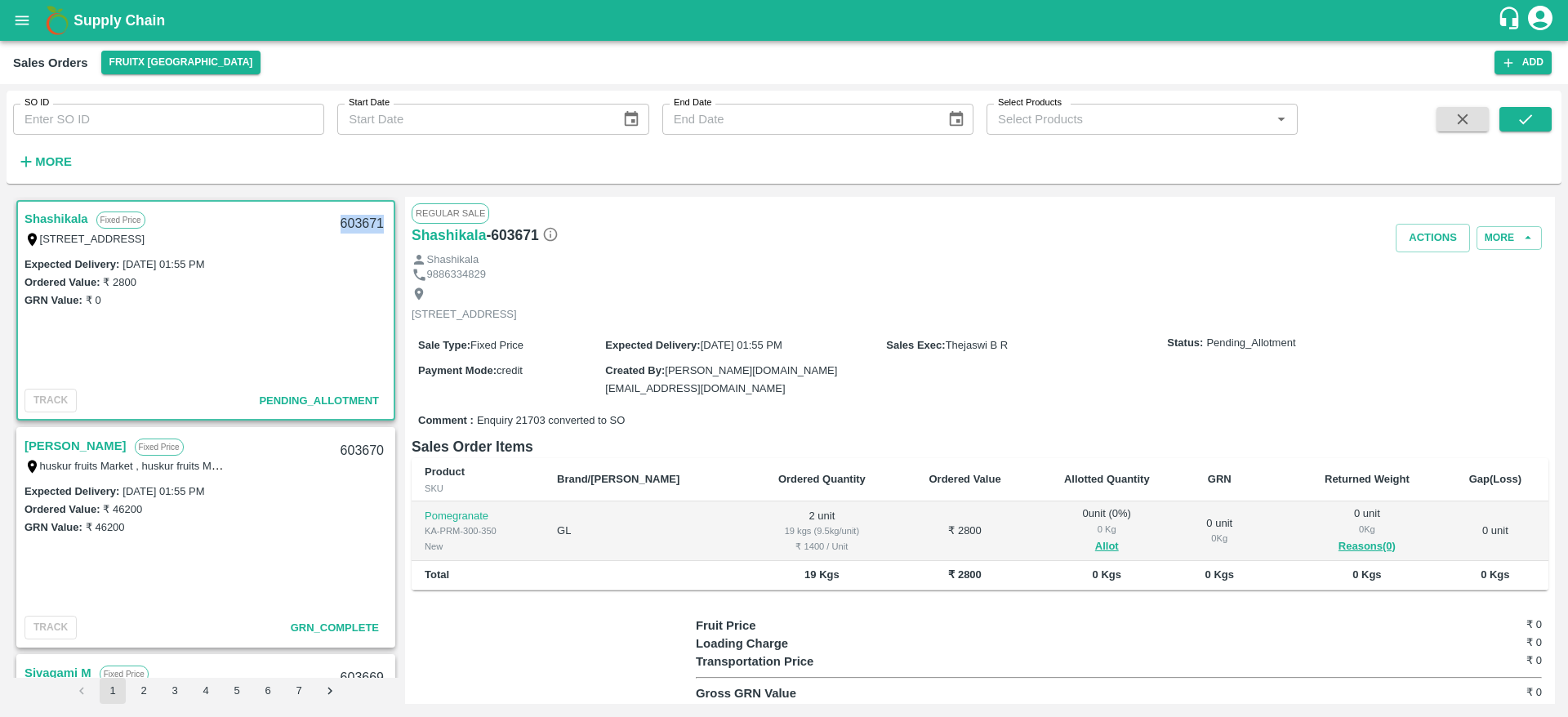
click at [353, 217] on div "603671" at bounding box center [362, 224] width 63 height 39
copy div "603671"
click at [1095, 540] on button "Allot" at bounding box center [1107, 547] width 24 height 18
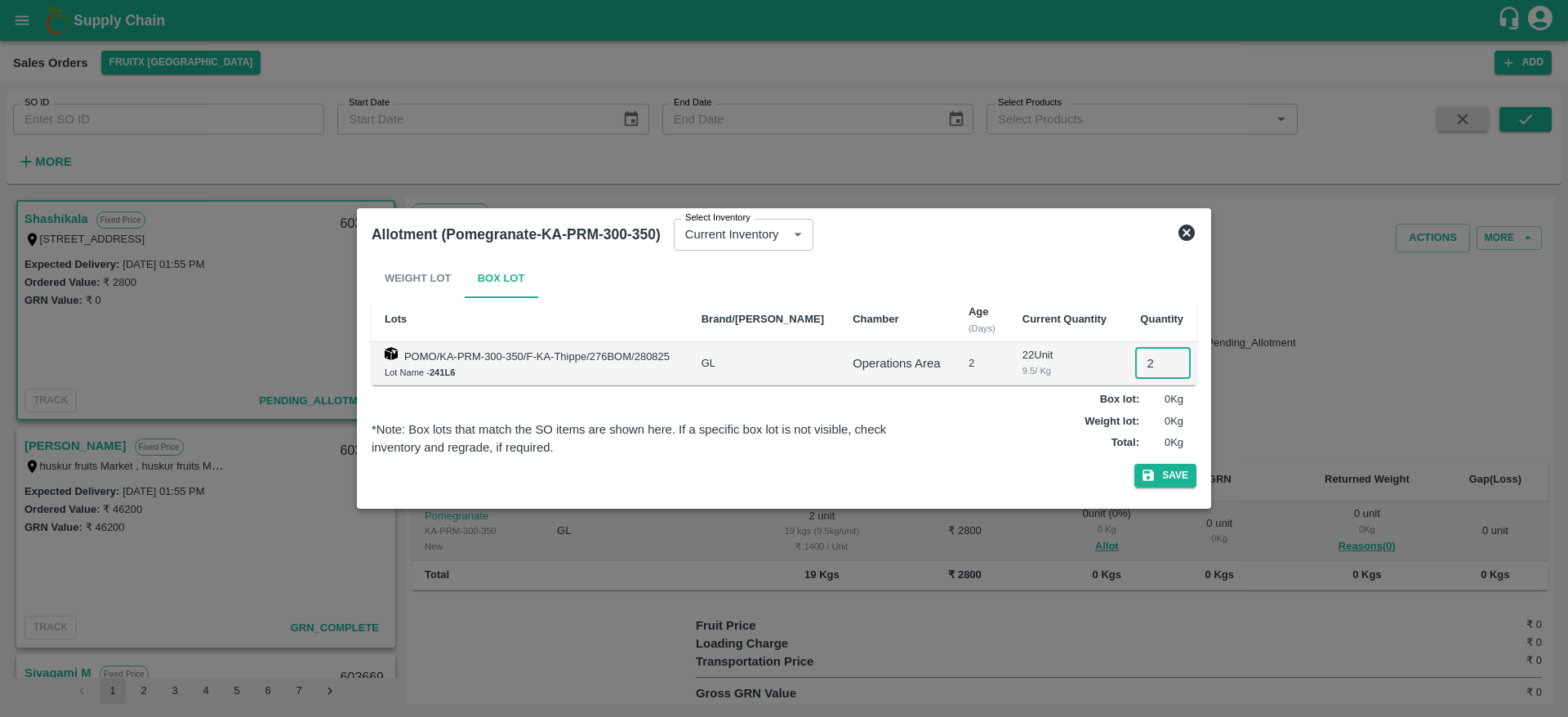
click at [1144, 367] on input "2" at bounding box center [1163, 363] width 55 height 31
type input "2"
click at [1157, 470] on button "Save" at bounding box center [1165, 476] width 62 height 24
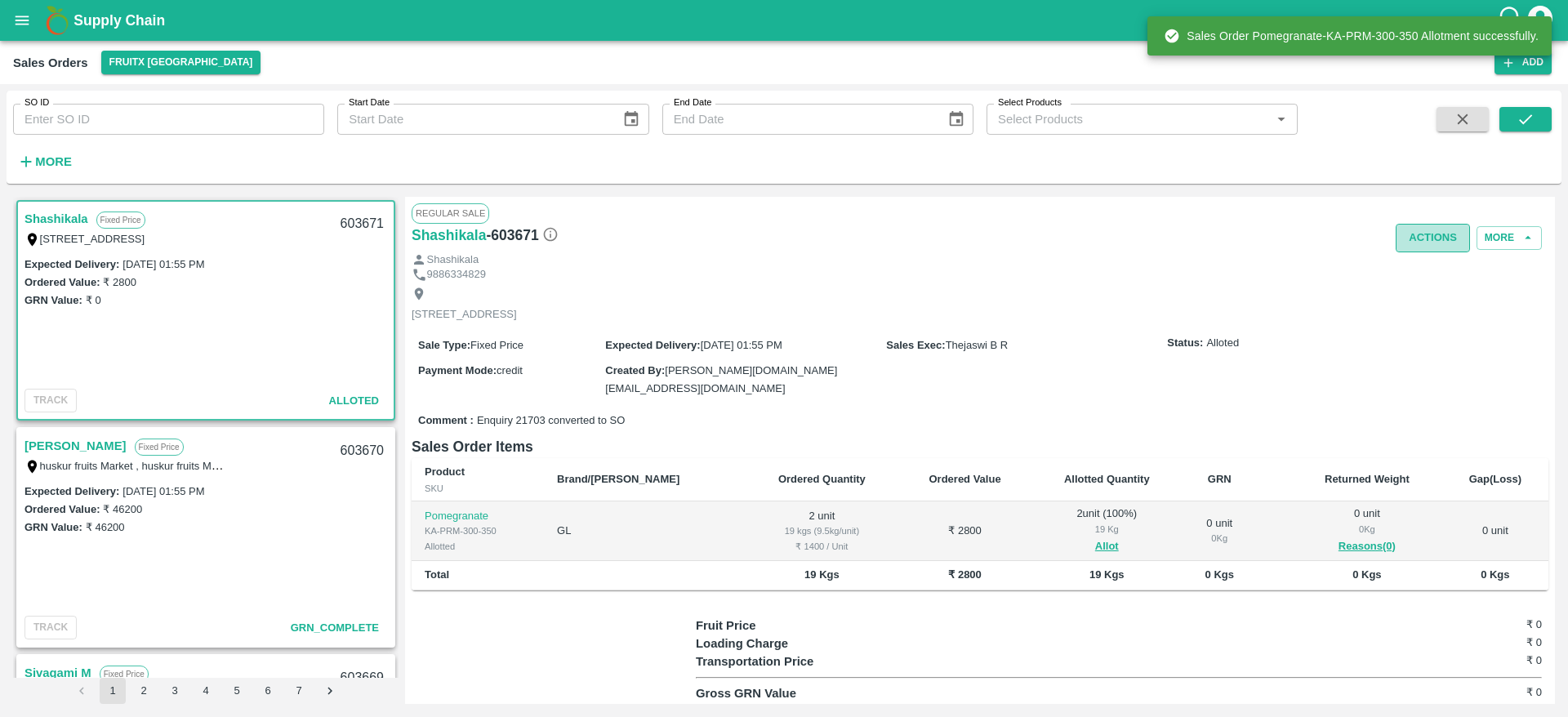
click at [1441, 238] on button "Actions" at bounding box center [1433, 238] width 75 height 29
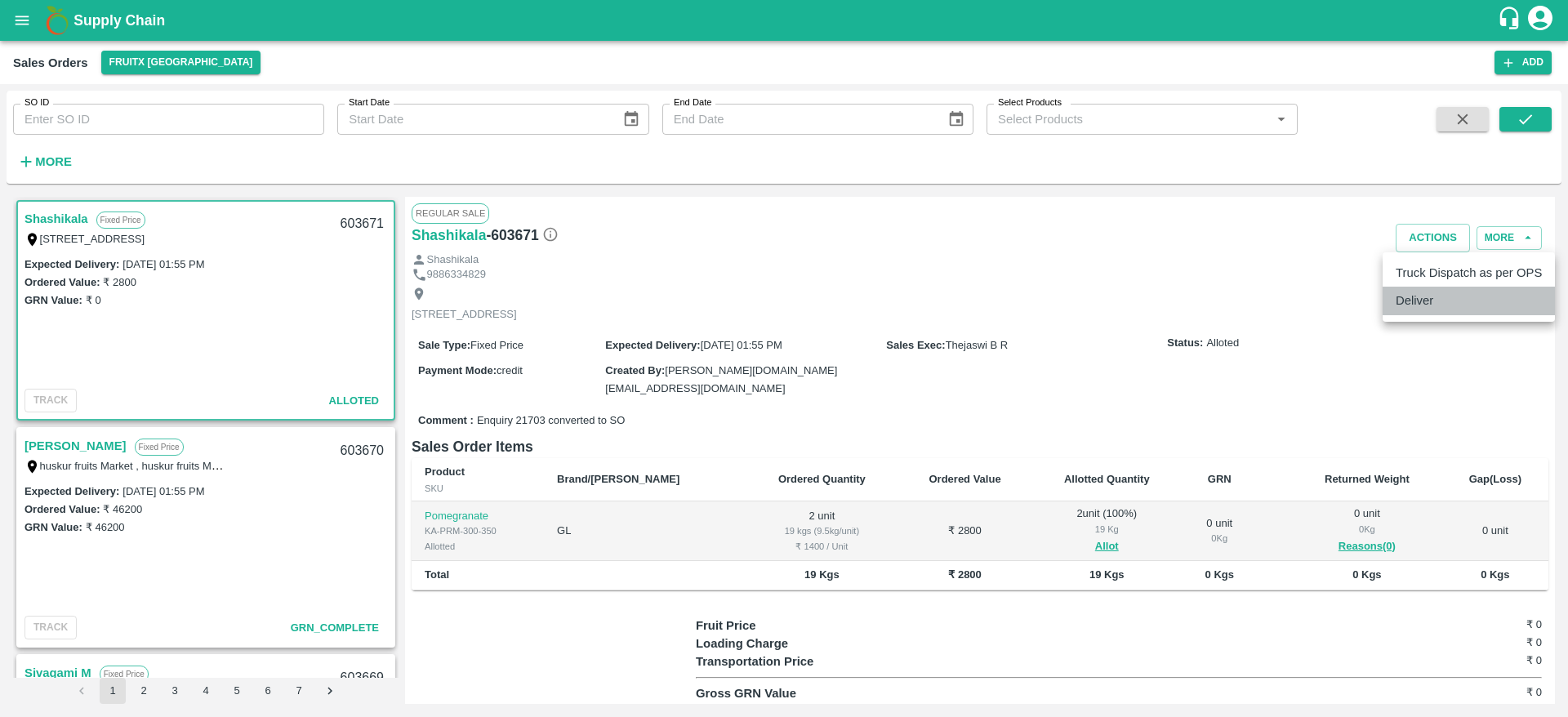
click at [1435, 300] on li "Deliver" at bounding box center [1468, 301] width 172 height 28
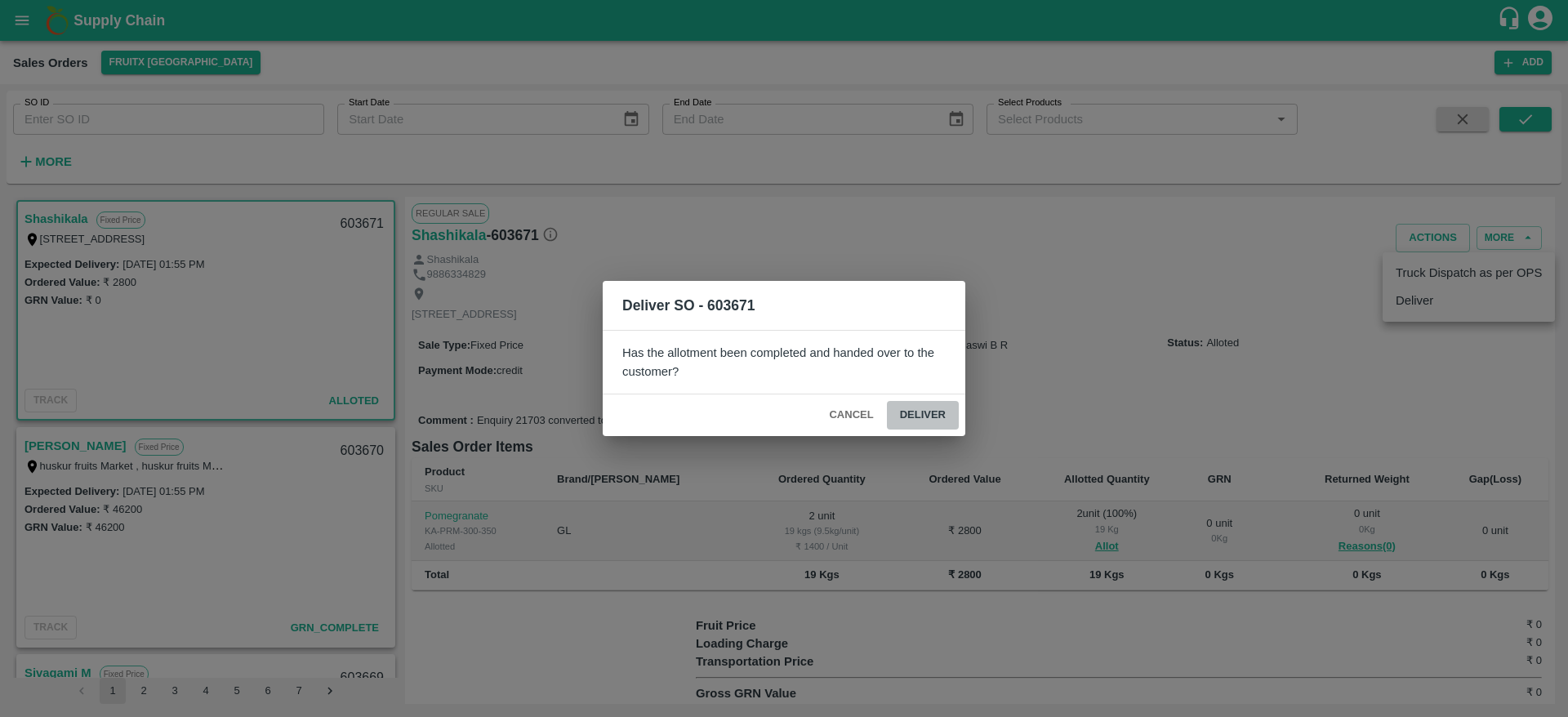
click at [928, 413] on button "Deliver" at bounding box center [923, 416] width 72 height 29
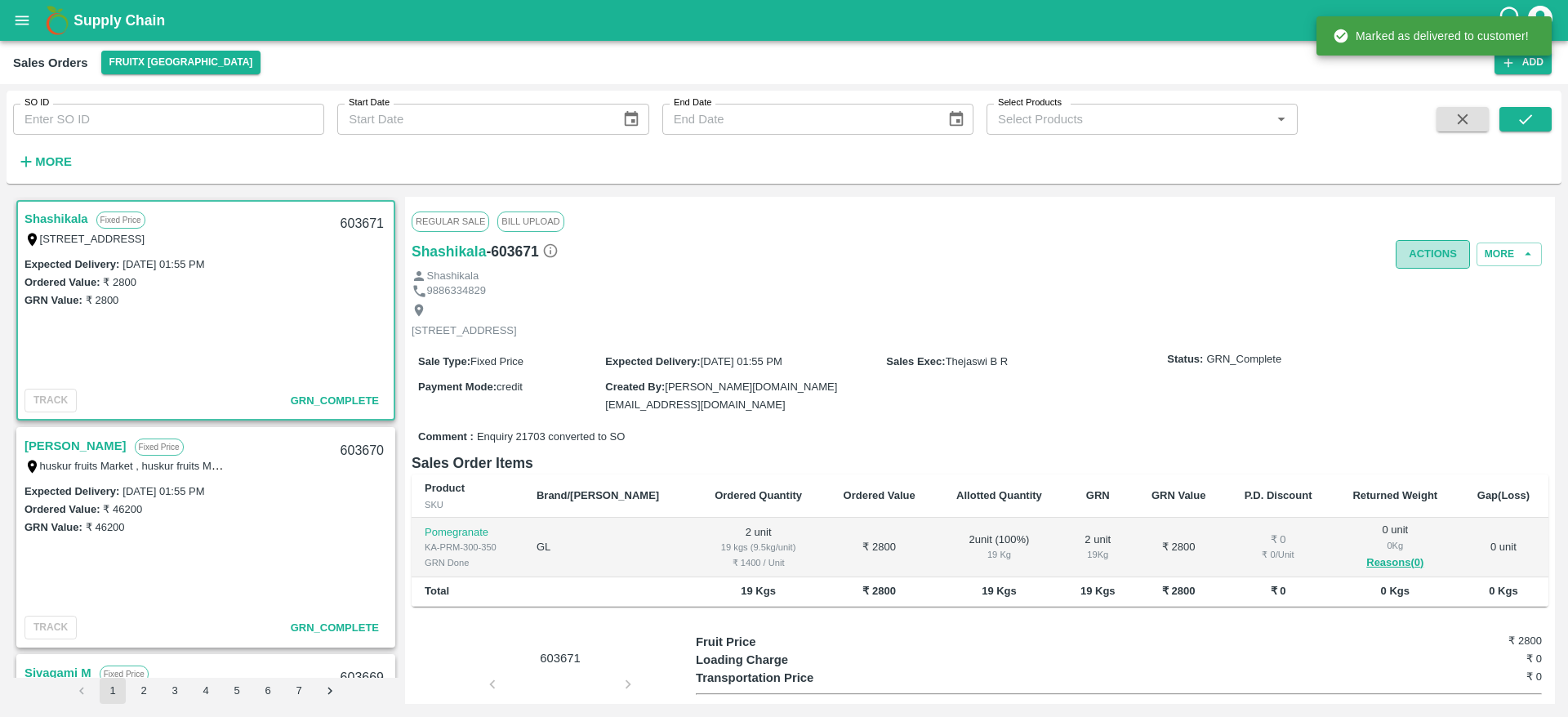
click at [1438, 255] on button "Actions" at bounding box center [1433, 254] width 75 height 29
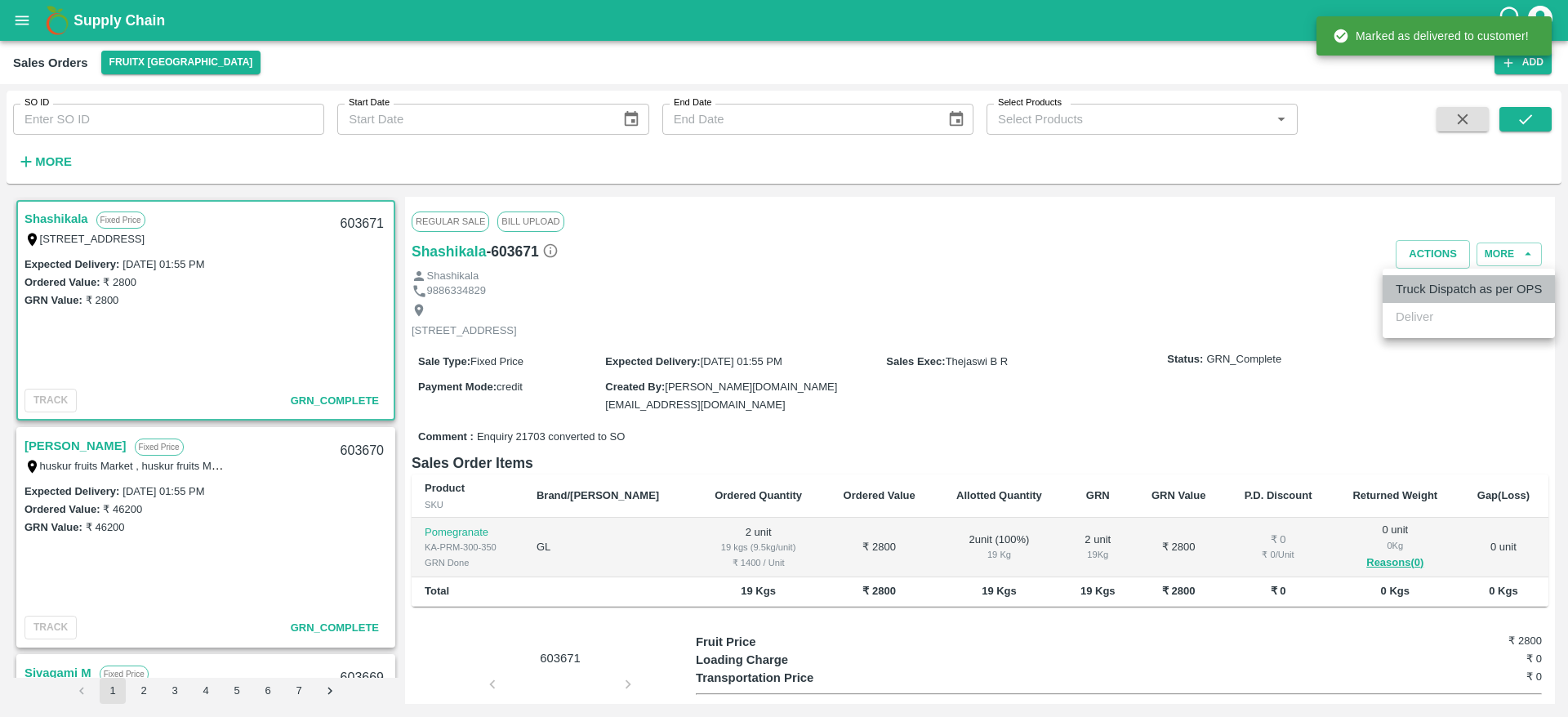
click at [1431, 280] on li "Truck Dispatch as per OPS" at bounding box center [1468, 289] width 172 height 28
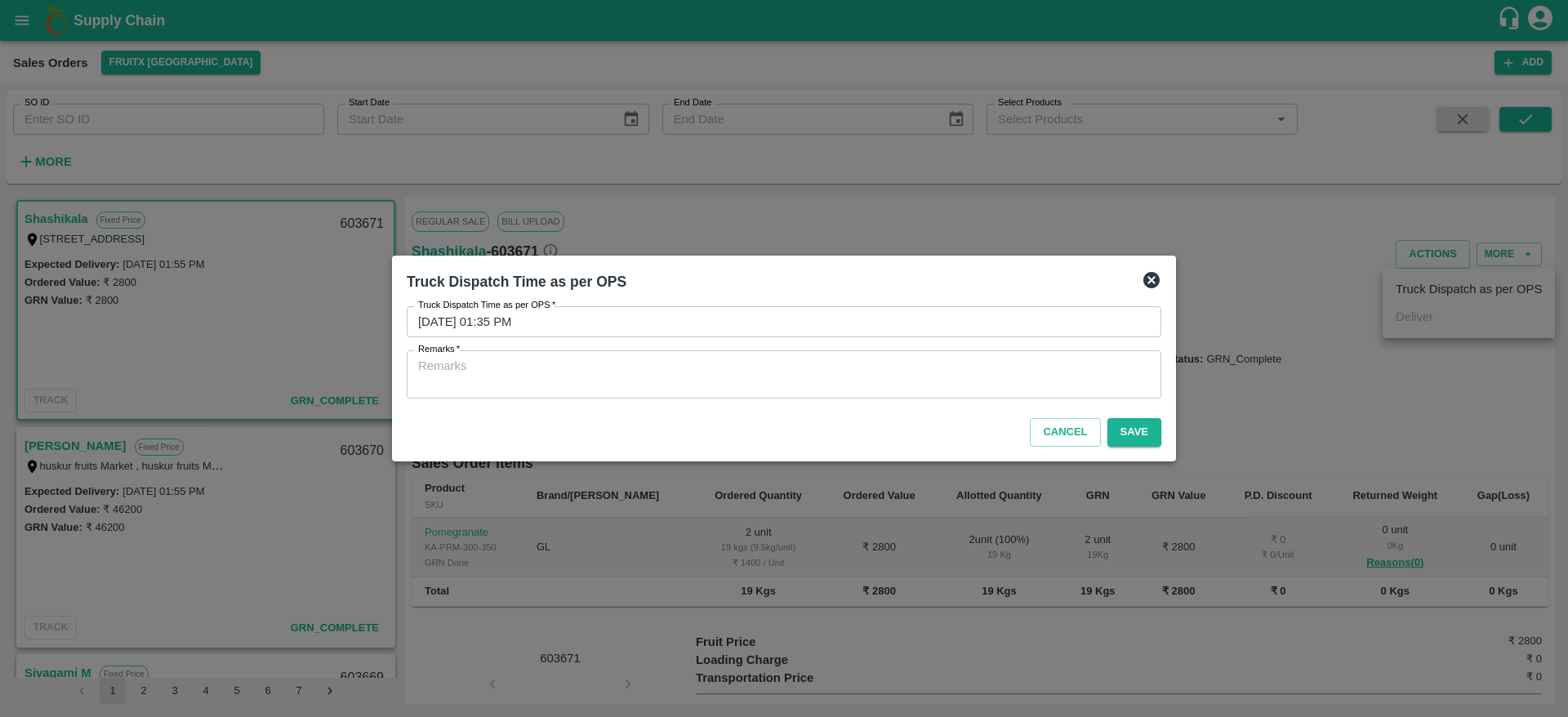
click at [759, 392] on div "x Remarks" at bounding box center [784, 374] width 755 height 48
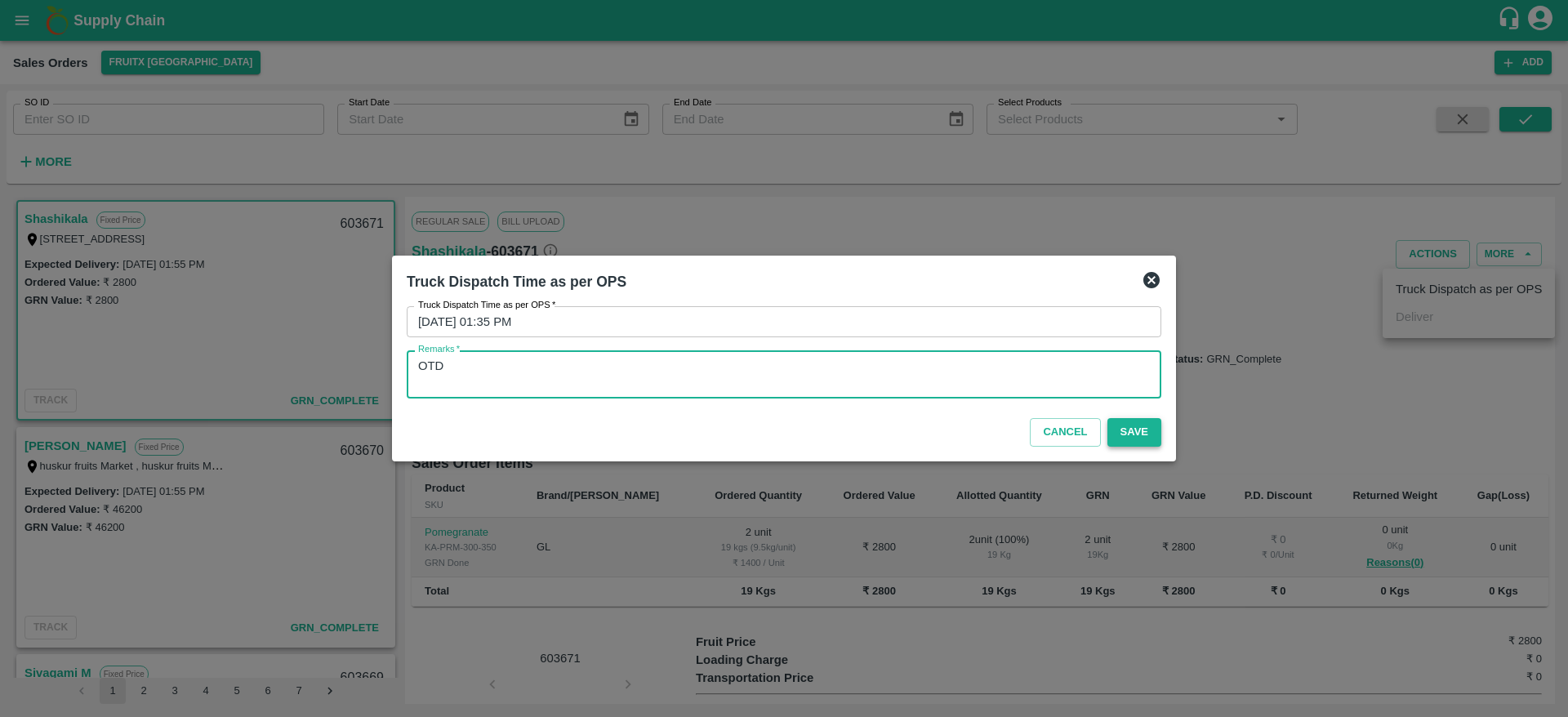
type textarea "OTD"
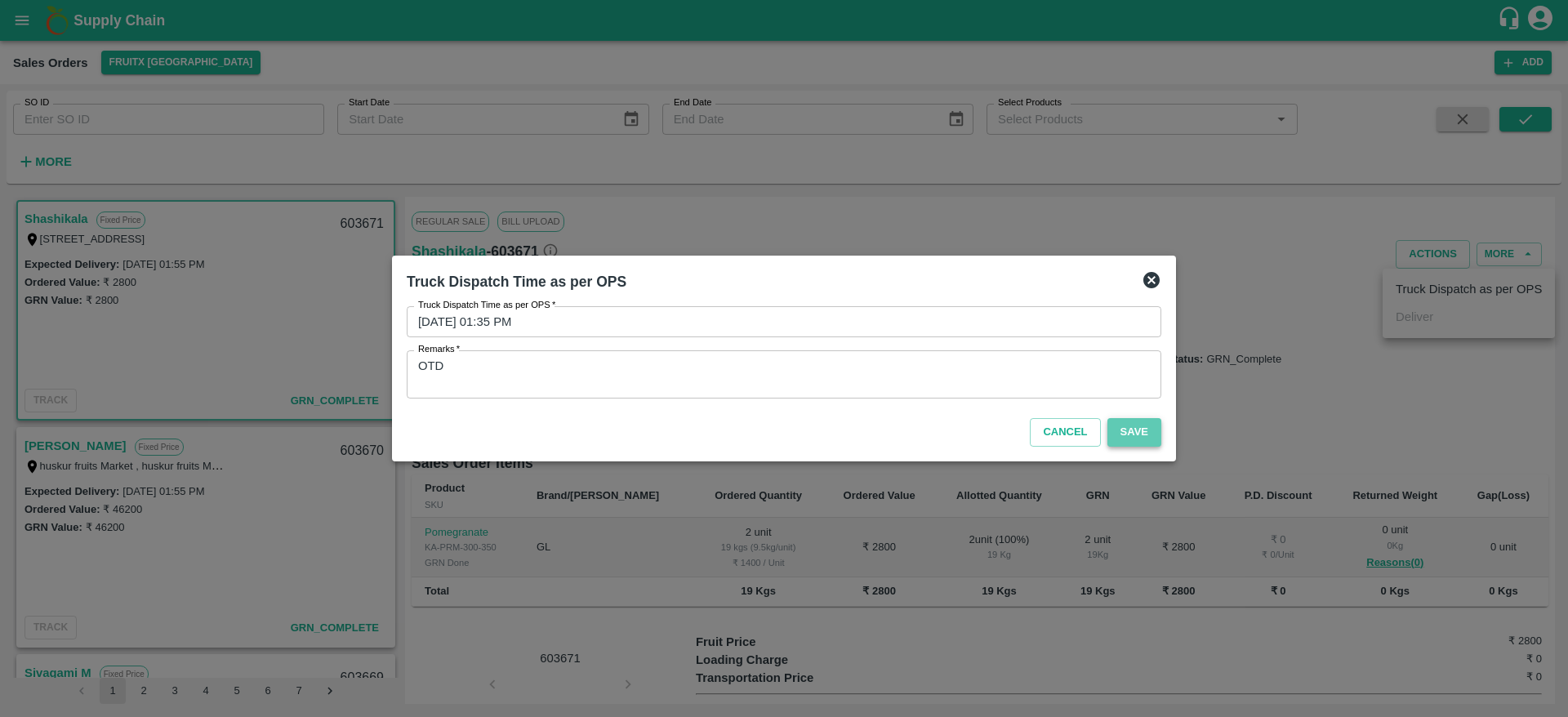
click at [1150, 427] on button "Save" at bounding box center [1134, 432] width 54 height 29
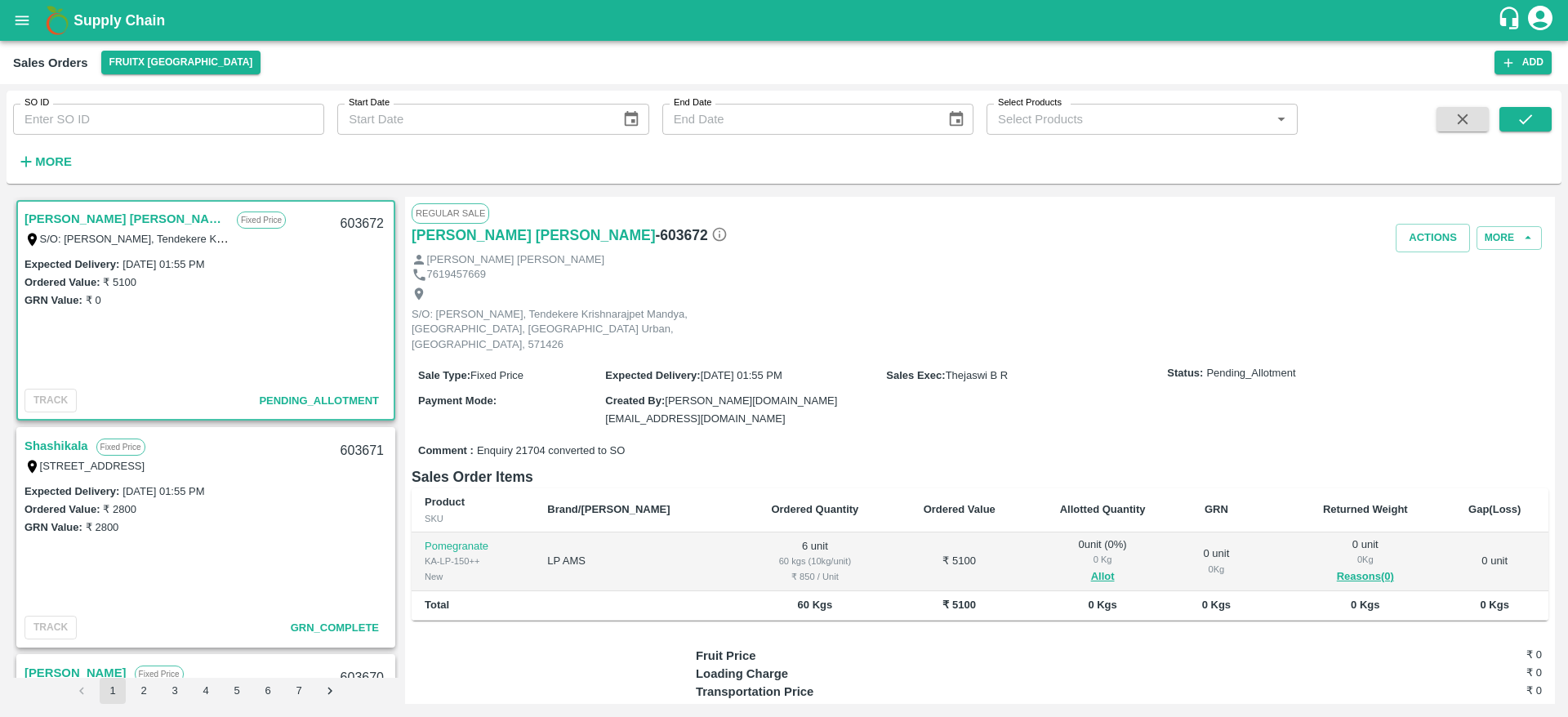
click at [63, 210] on link "[PERSON_NAME] [PERSON_NAME]" at bounding box center [126, 218] width 204 height 21
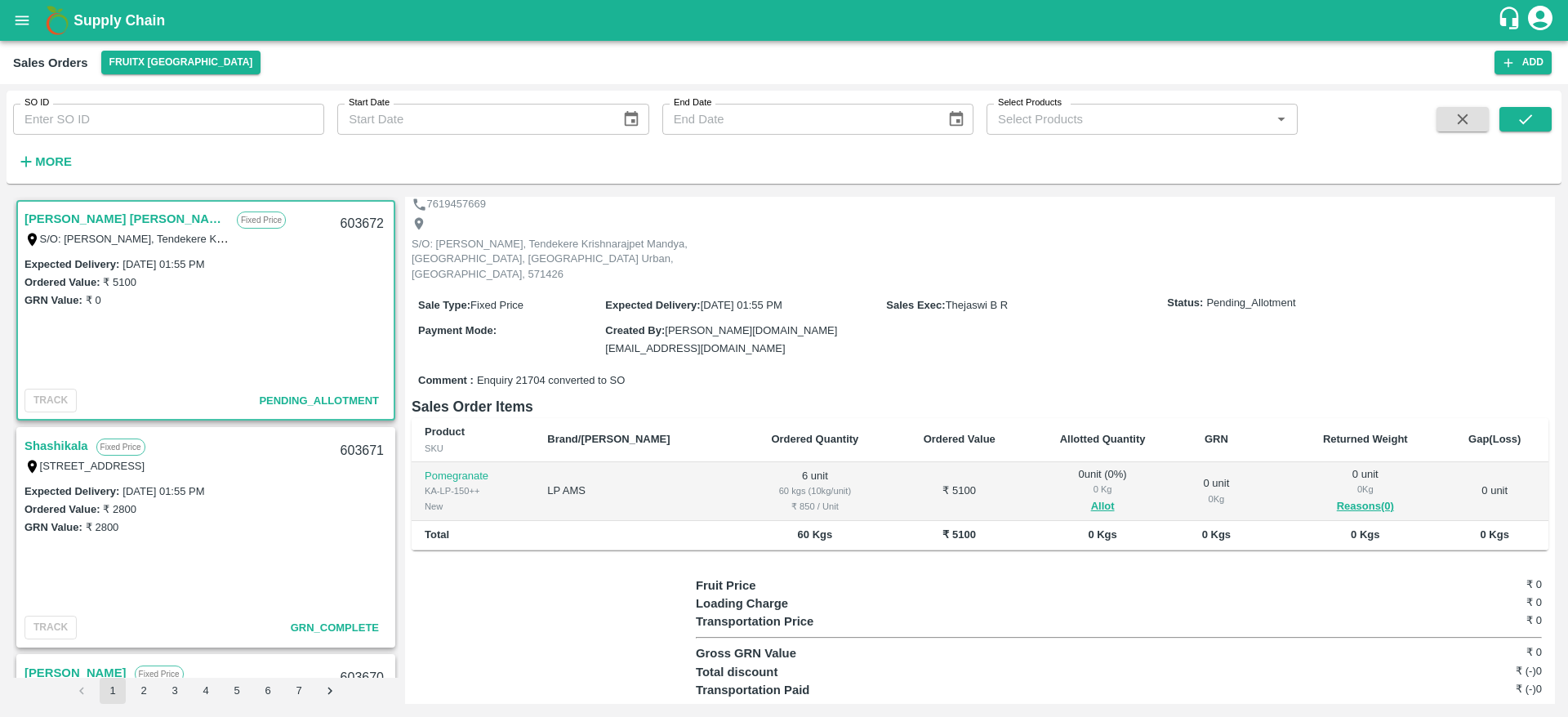
click at [356, 227] on div "603672" at bounding box center [362, 224] width 63 height 39
copy div "603672"
click at [1091, 498] on button "Allot" at bounding box center [1103, 507] width 24 height 18
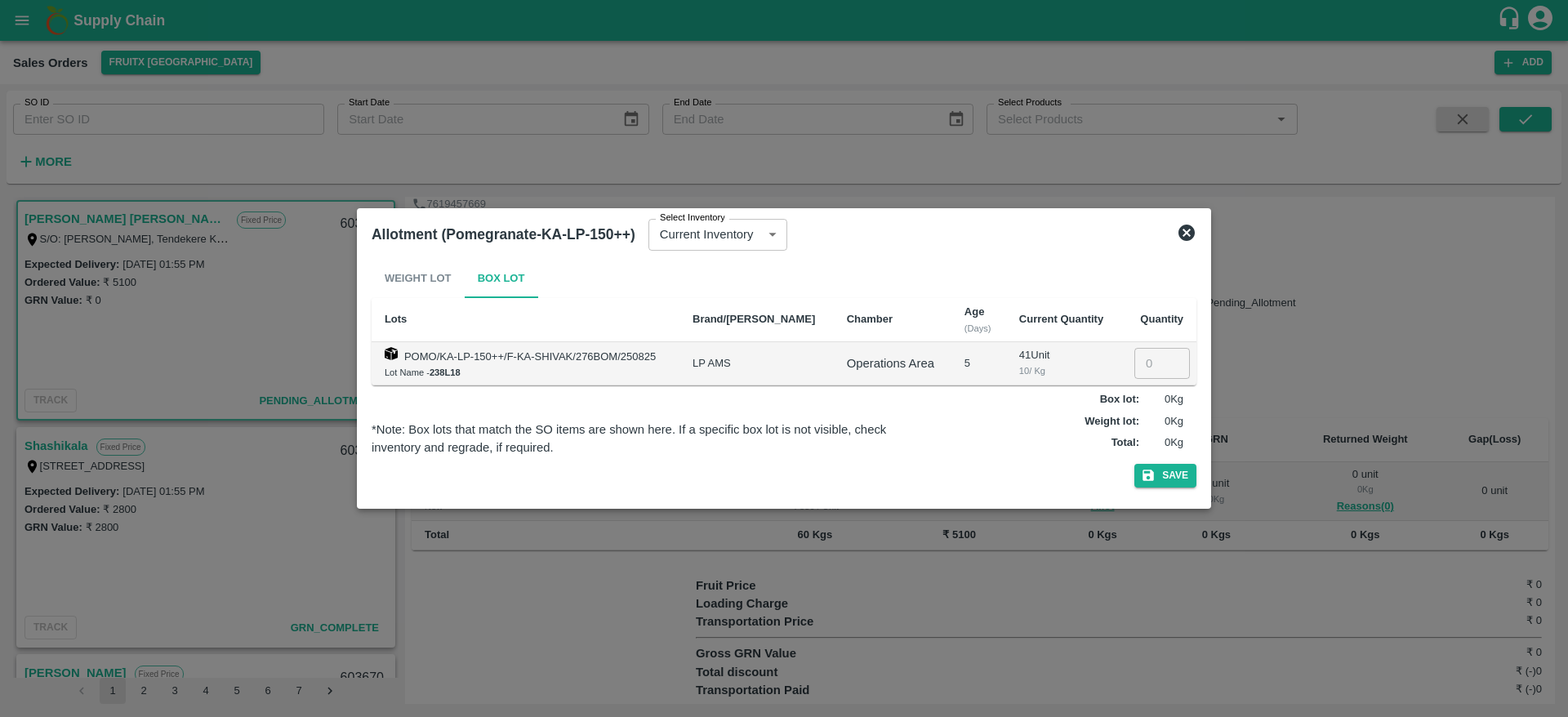
click at [1142, 361] on input "number" at bounding box center [1162, 363] width 55 height 31
type input "6"
click at [1179, 468] on button "Save" at bounding box center [1165, 476] width 62 height 24
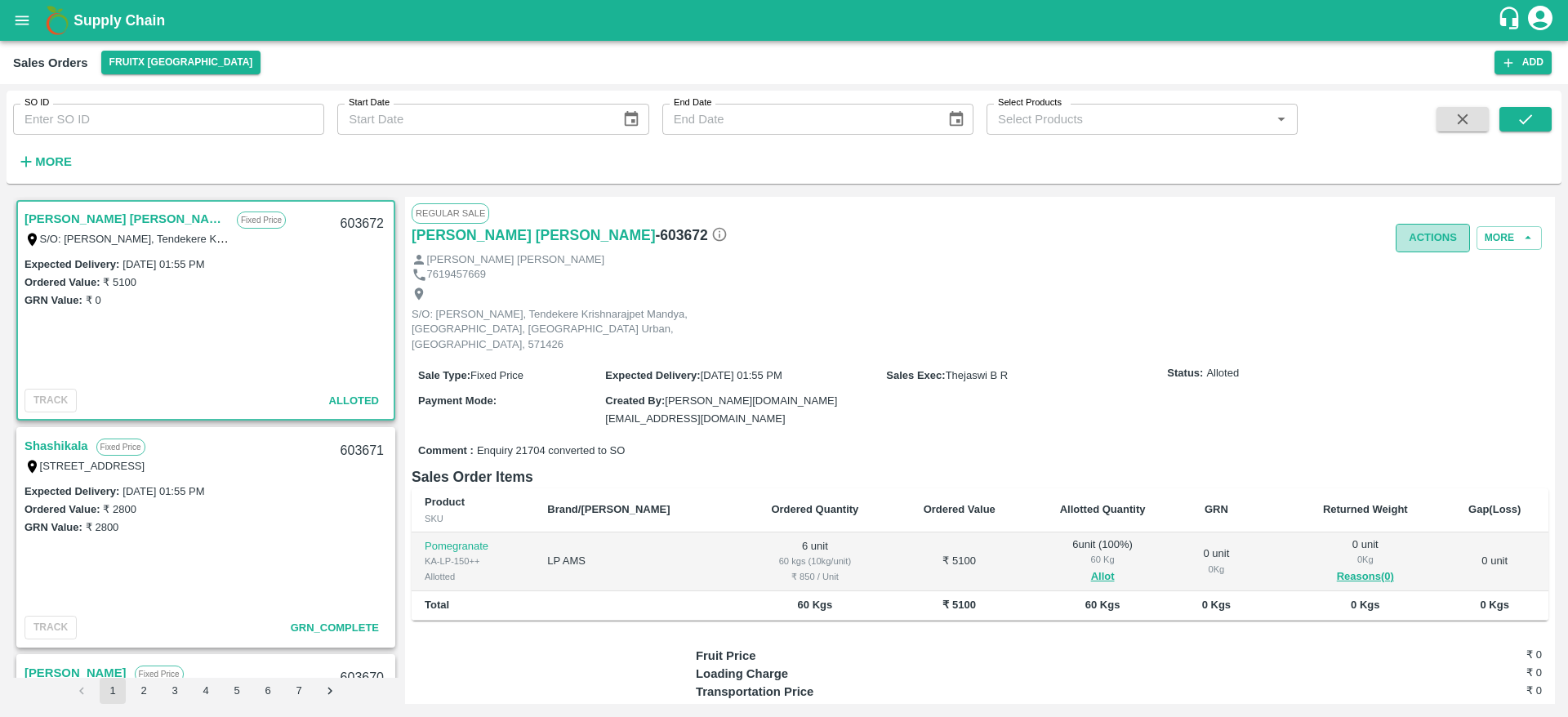
click at [1412, 247] on button "Actions" at bounding box center [1433, 238] width 75 height 29
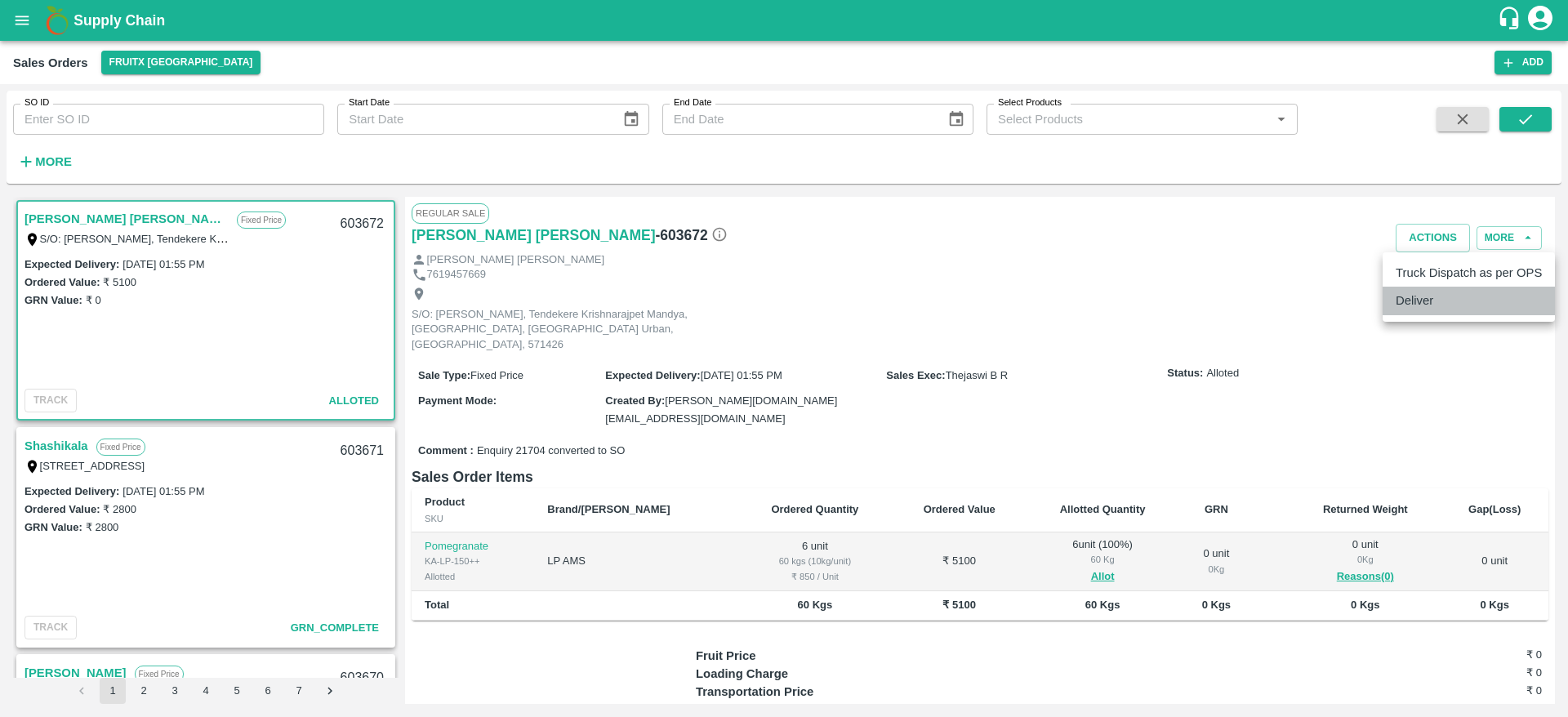
click at [1409, 311] on li "Deliver" at bounding box center [1468, 301] width 172 height 28
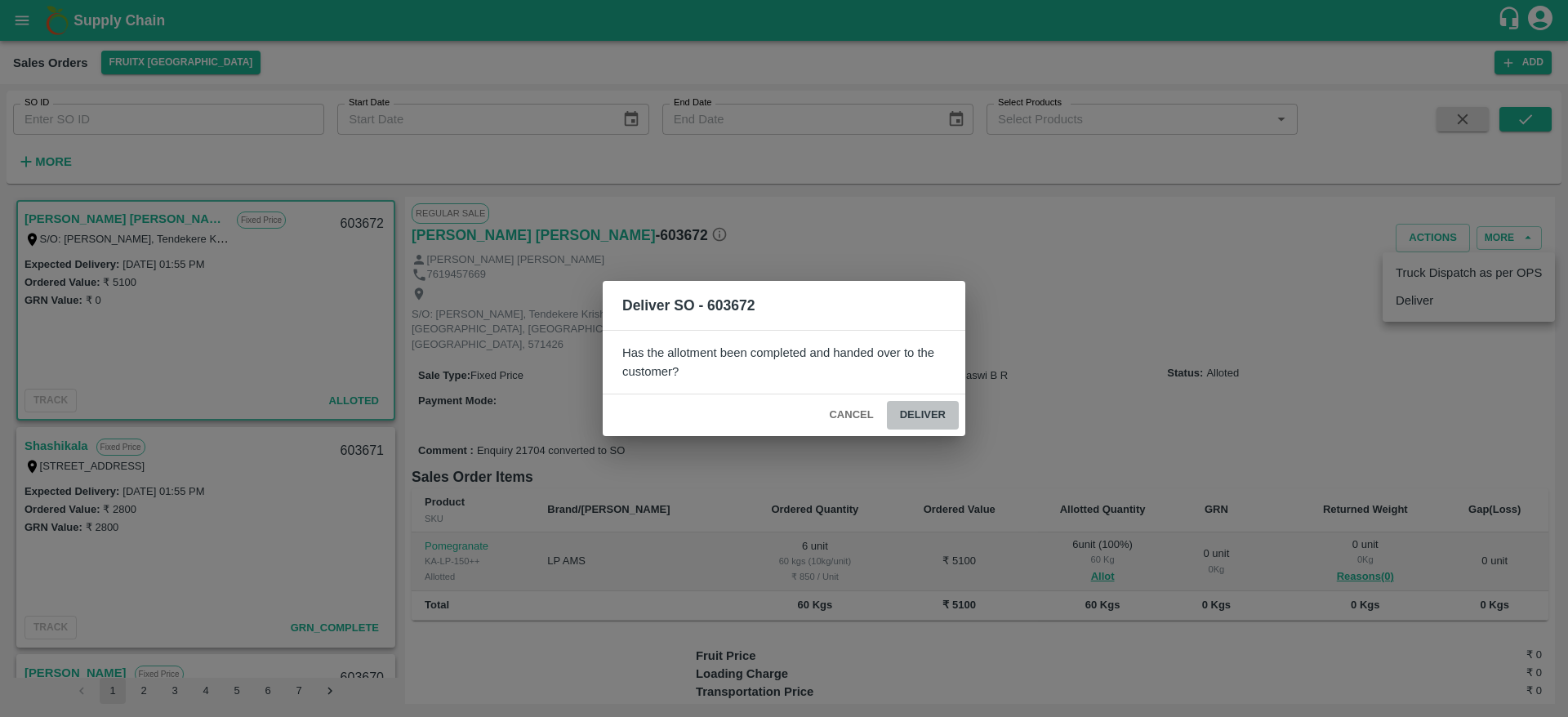
click at [928, 410] on button "Deliver" at bounding box center [923, 416] width 72 height 29
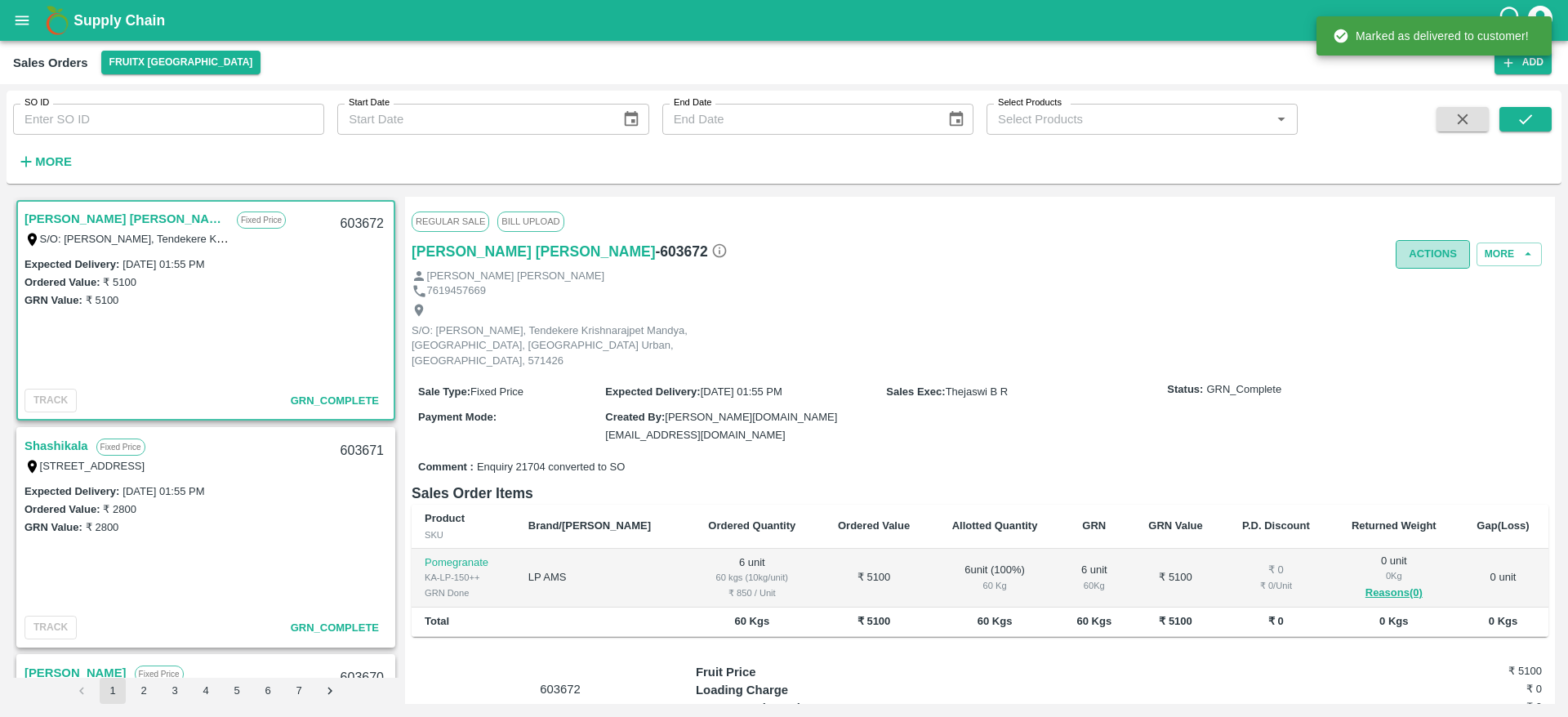
click at [1440, 255] on button "Actions" at bounding box center [1433, 254] width 75 height 29
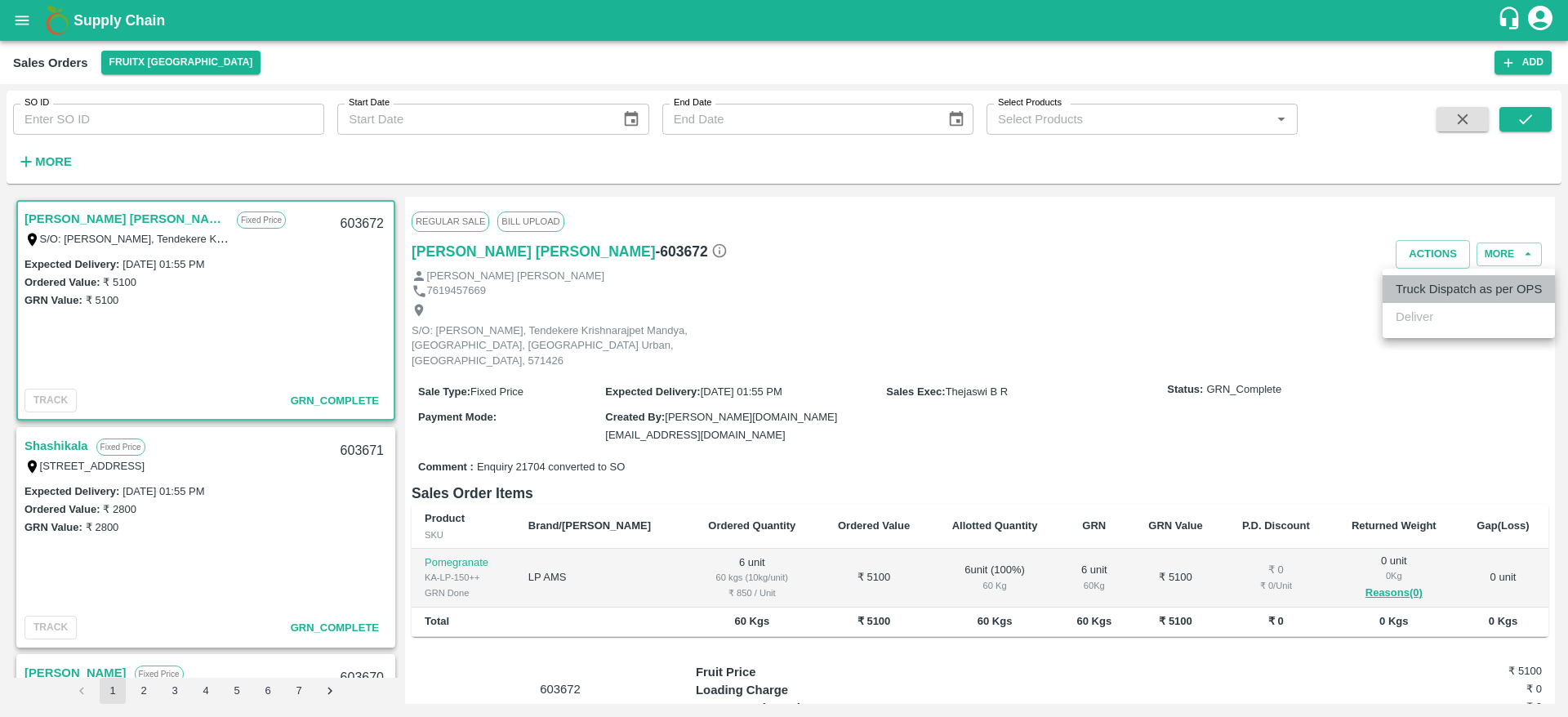
click at [1431, 280] on li "Truck Dispatch as per OPS" at bounding box center [1468, 289] width 172 height 28
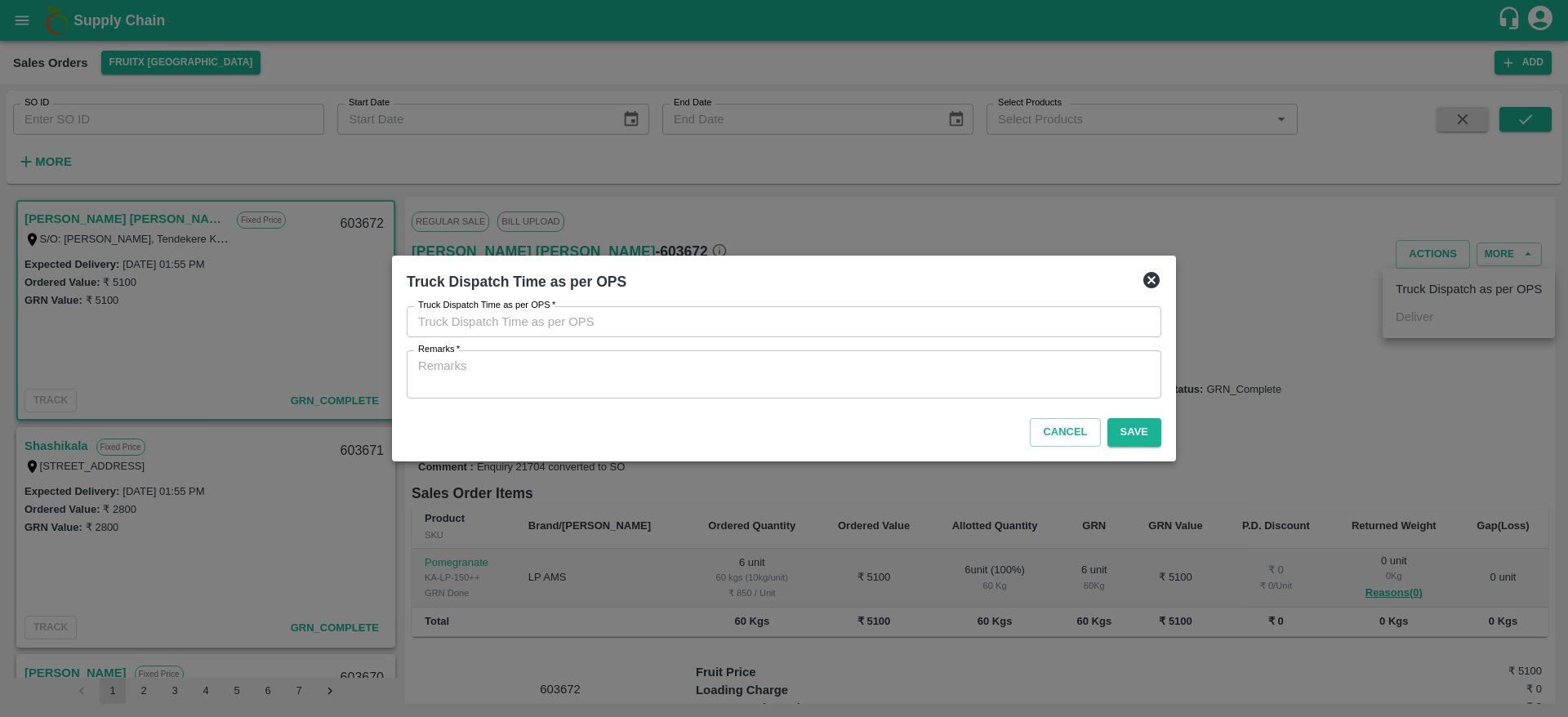
type input "30/08/2025 01:39 PM"
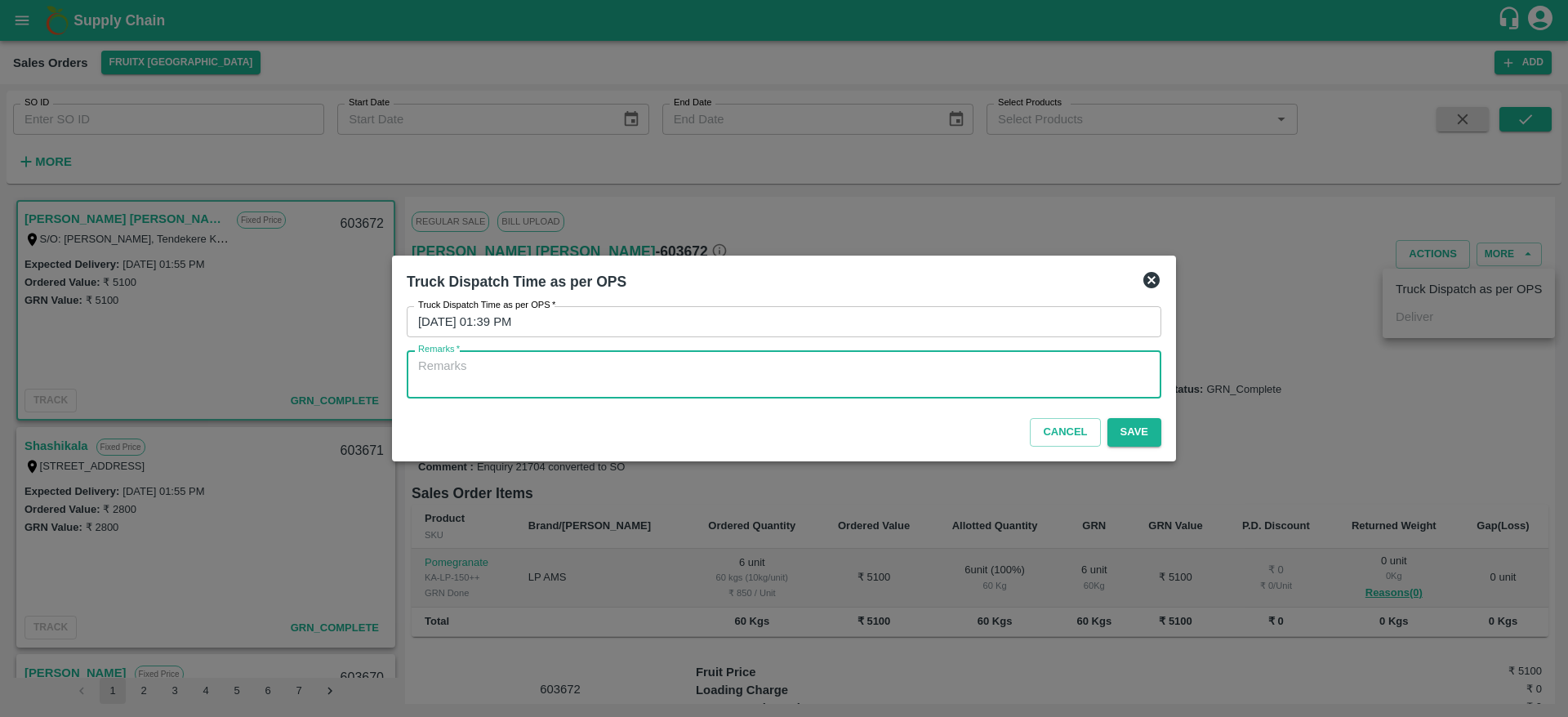
click at [848, 367] on textarea "Remarks   *" at bounding box center [784, 374] width 732 height 34
type textarea "OTD"
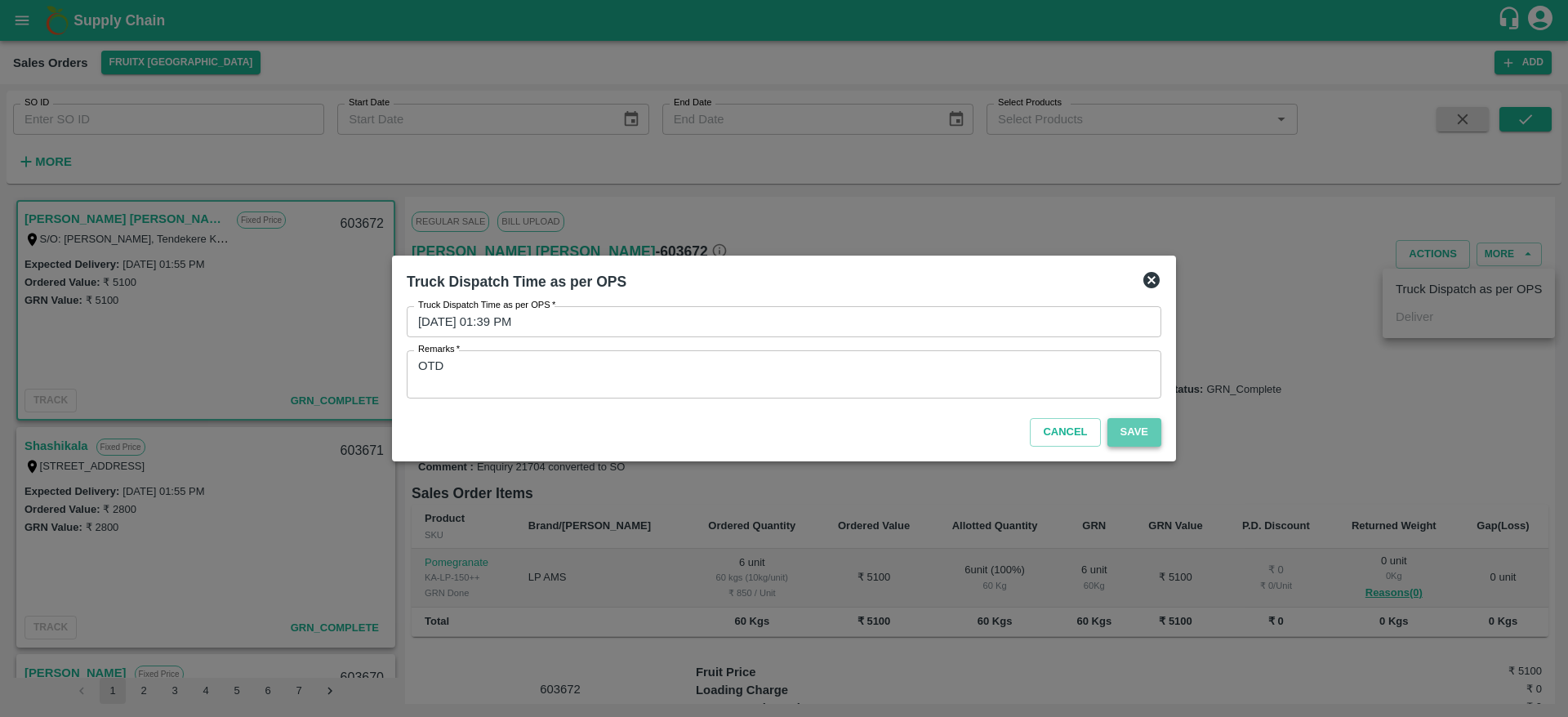
click at [1136, 430] on button "Save" at bounding box center [1134, 432] width 54 height 29
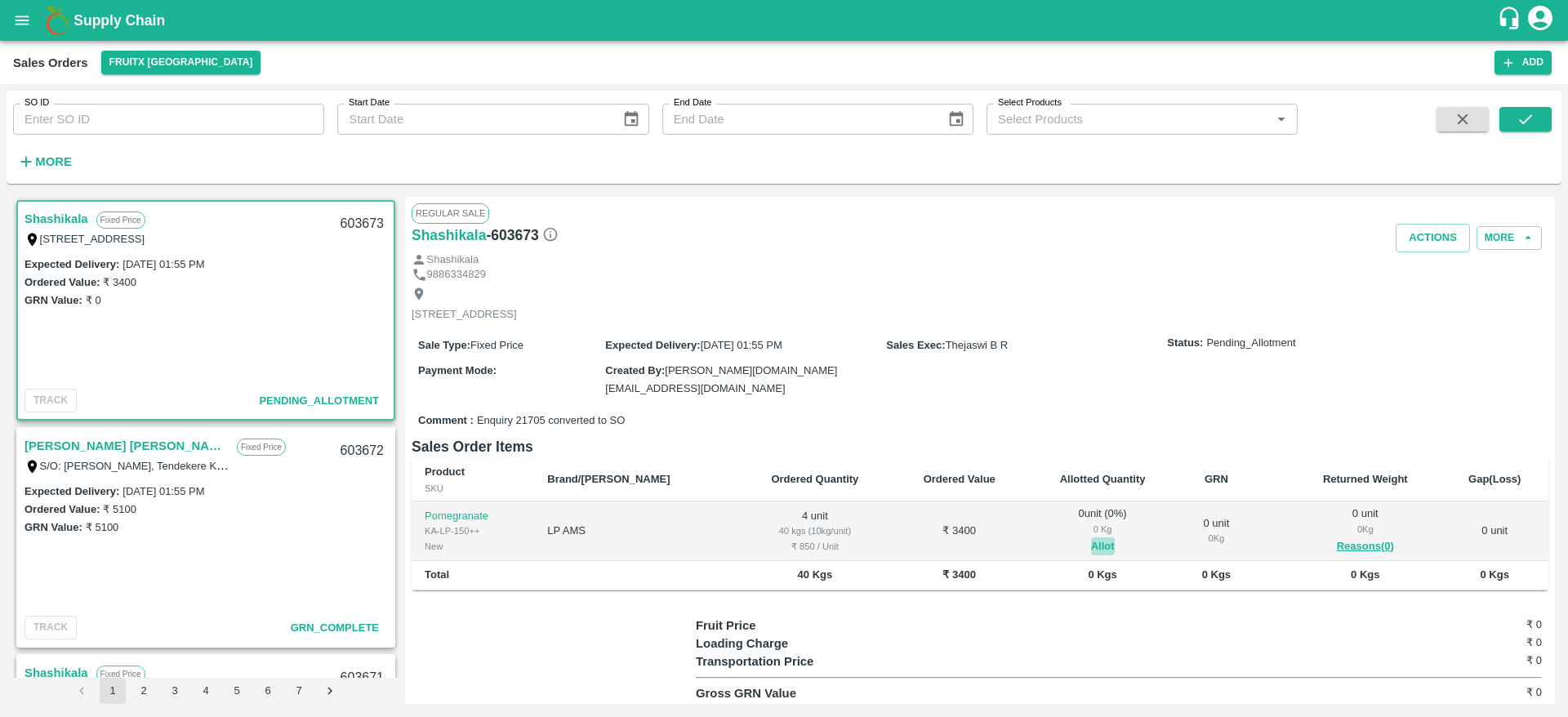
click at [1091, 543] on button "Allot" at bounding box center [1103, 547] width 24 height 18
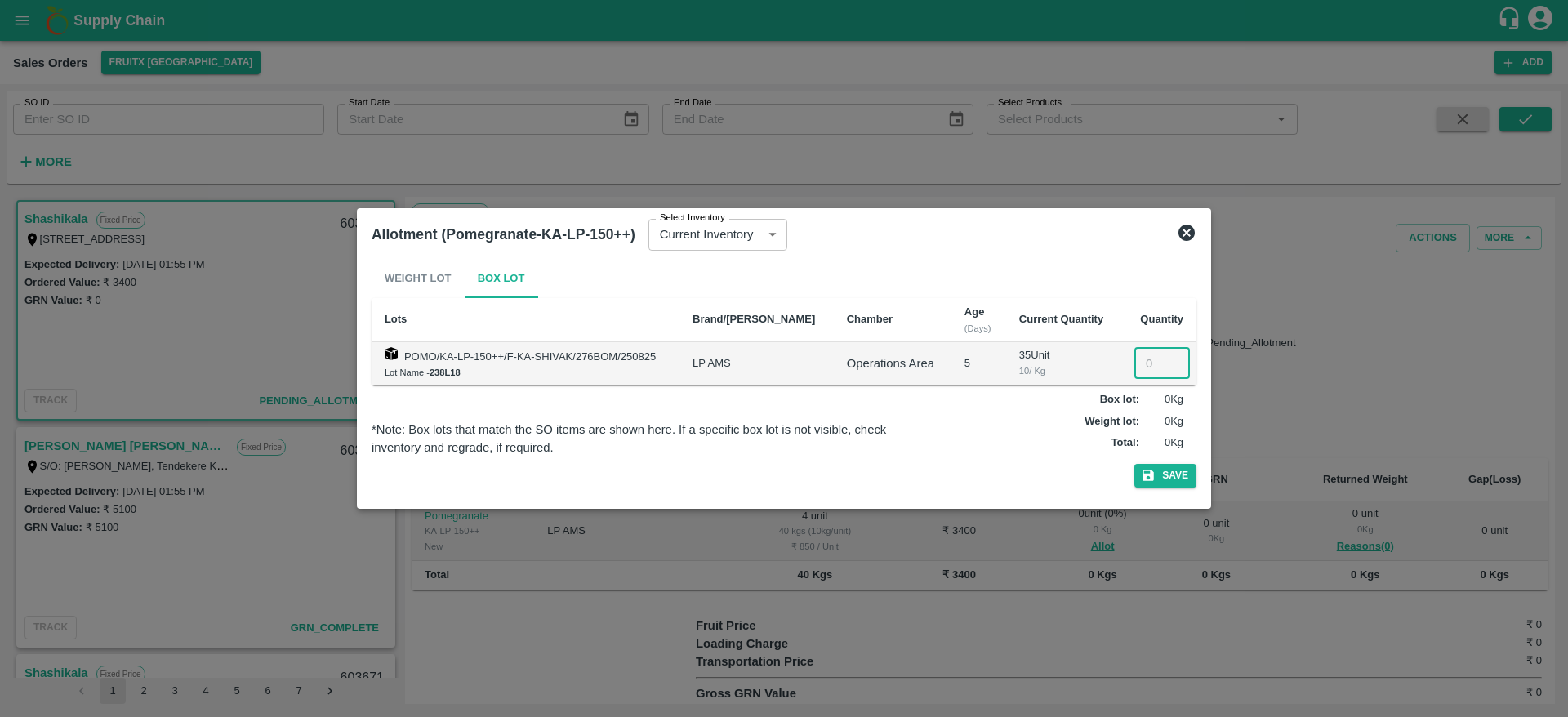
click at [1145, 364] on input "number" at bounding box center [1162, 363] width 55 height 31
type input "4"
click at [1165, 463] on div "Weight Lot Box Lot Lots Brand/[PERSON_NAME] Age (Days) Current Quantity Quantit…" at bounding box center [784, 376] width 825 height 235
click at [1165, 466] on button "Save" at bounding box center [1165, 476] width 62 height 24
click at [1190, 234] on icon at bounding box center [1186, 233] width 19 height 19
